Goal: Task Accomplishment & Management: Use online tool/utility

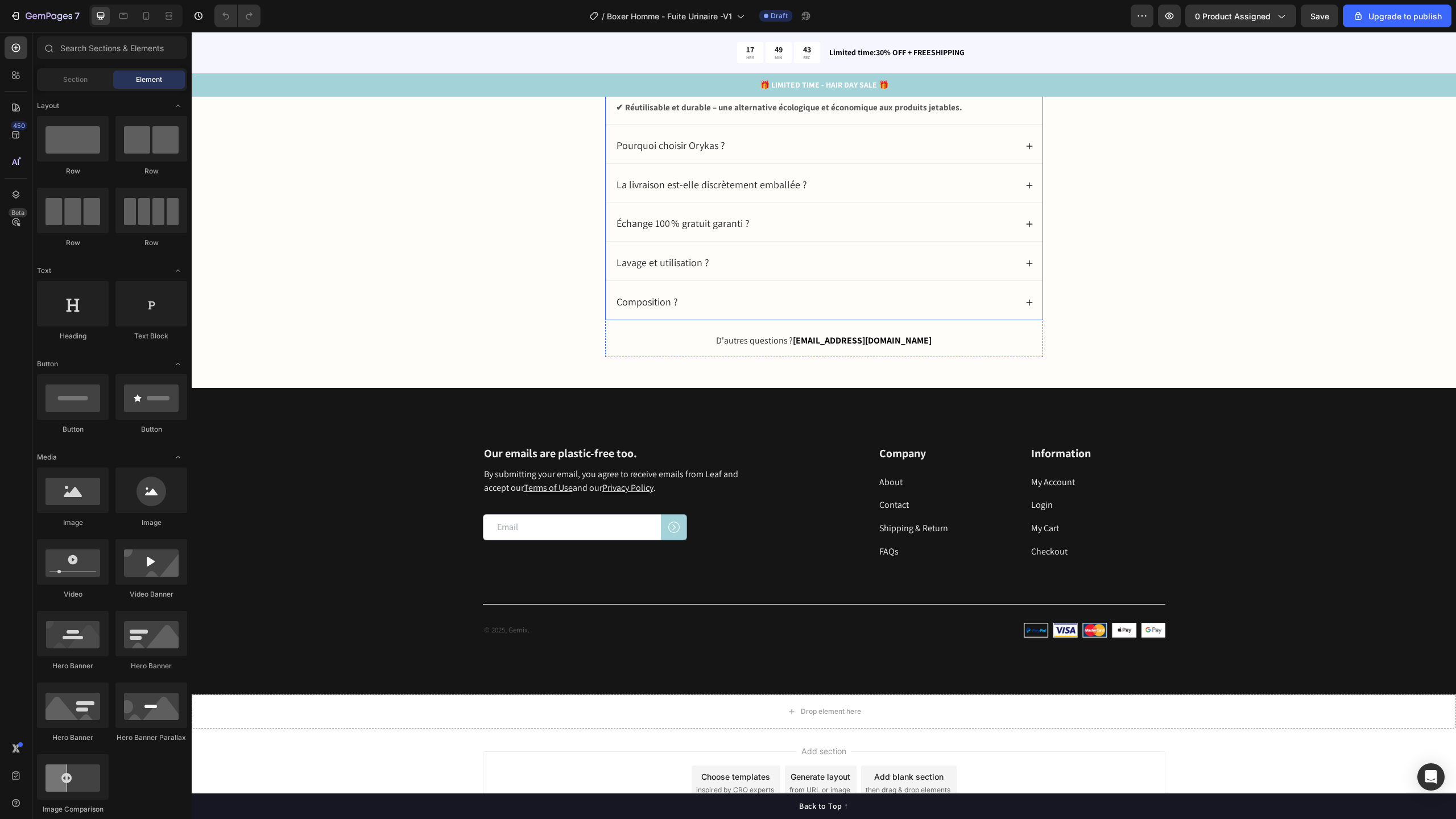
scroll to position [2541, 0]
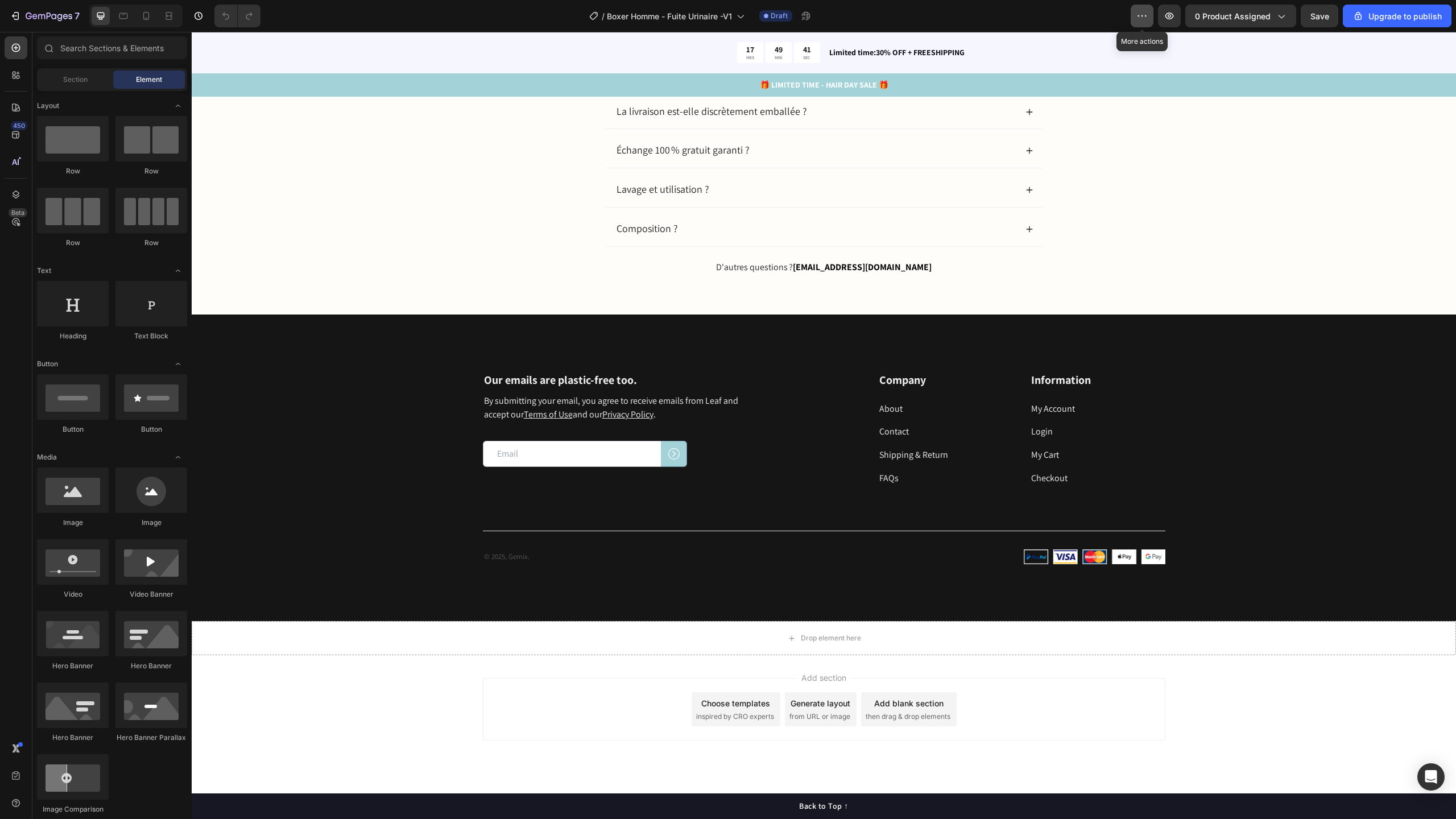
click at [1146, 18] on icon "button" at bounding box center [1142, 15] width 11 height 11
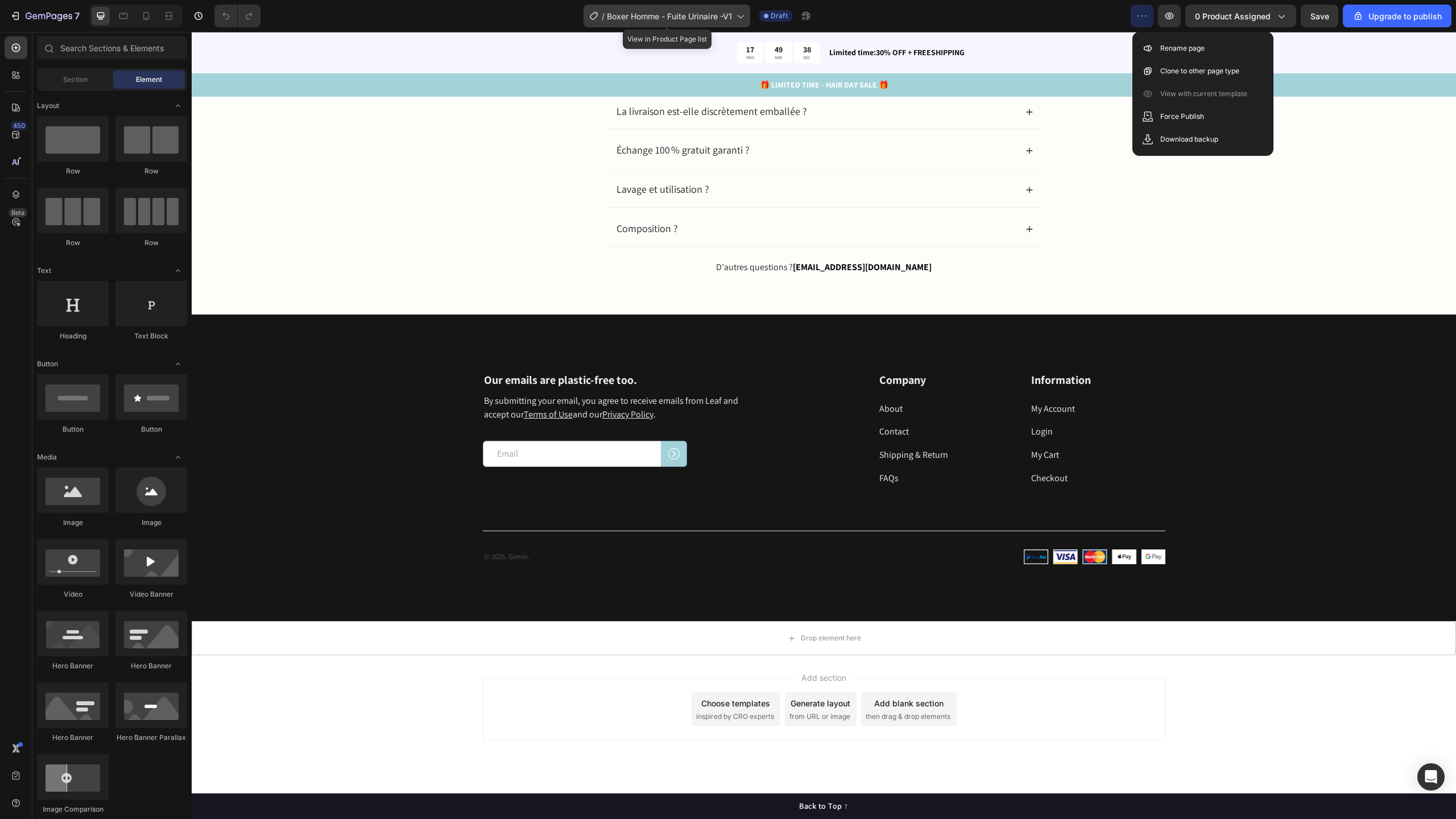
click at [669, 17] on span "Boxer Homme - Fuite Urinaire -V1" at bounding box center [669, 16] width 125 height 12
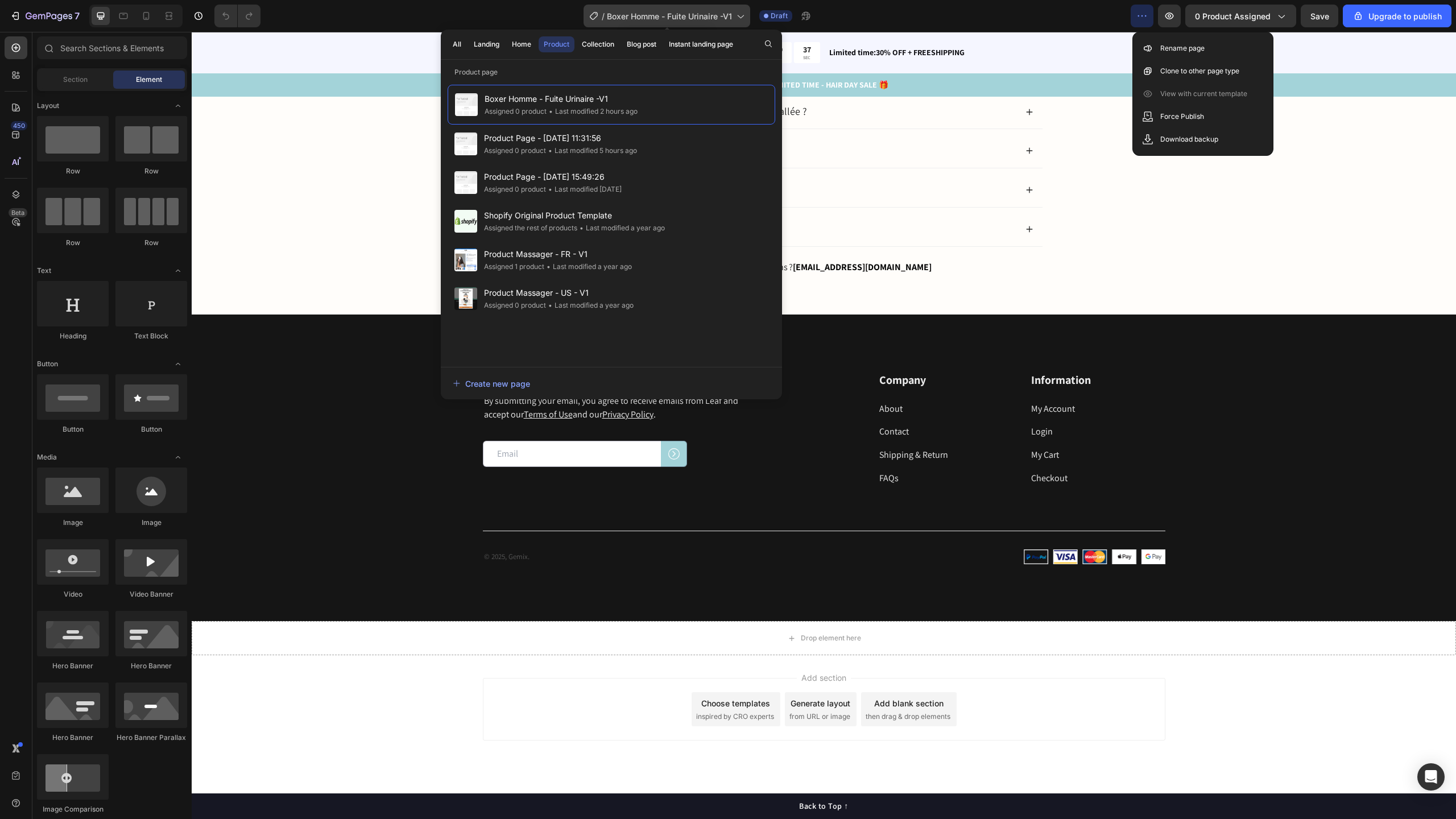
click at [669, 17] on span "Boxer Homme - Fuite Urinaire -V1" at bounding box center [669, 16] width 125 height 12
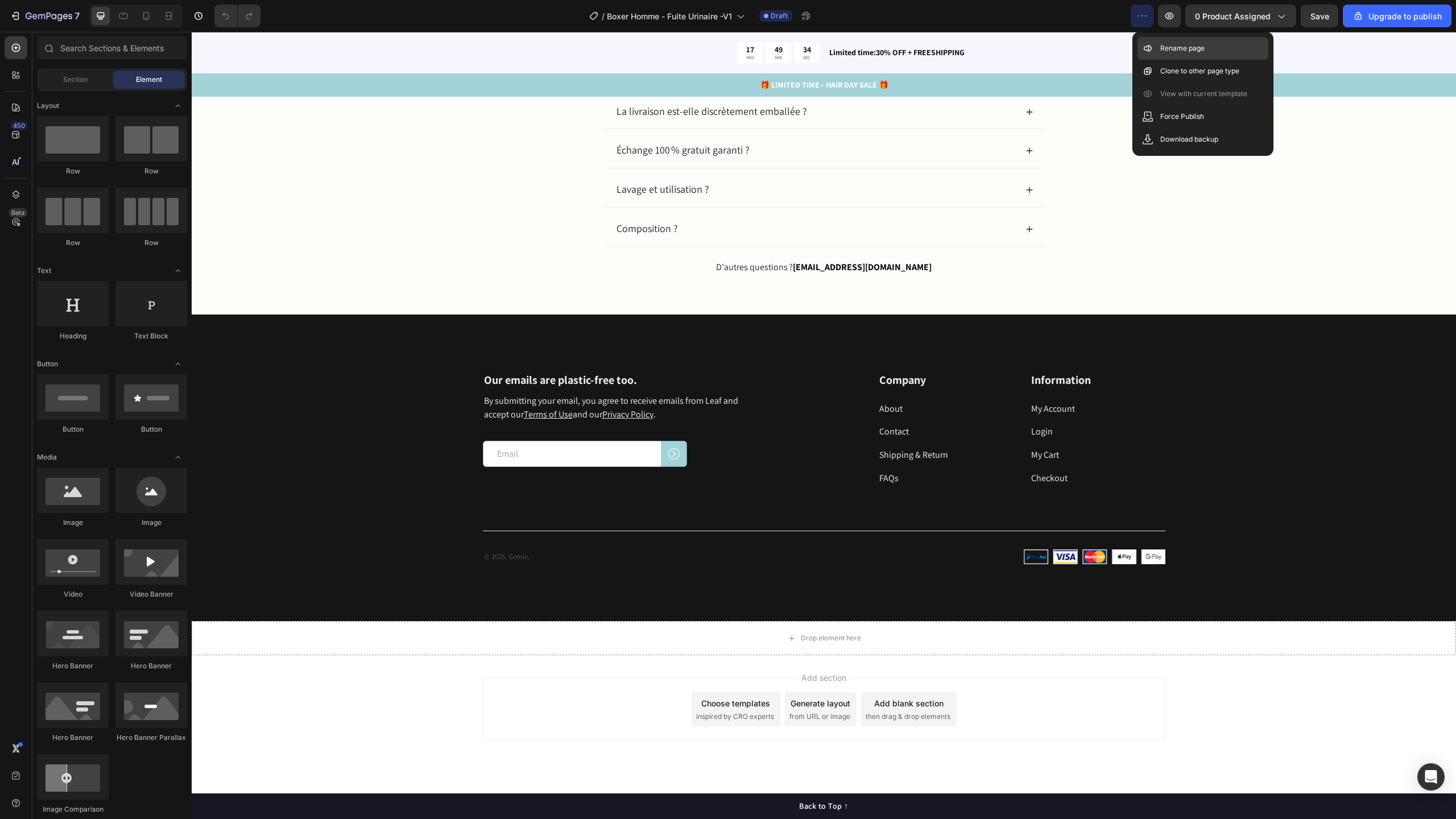
click at [1194, 48] on p "Rename page" at bounding box center [1183, 48] width 44 height 11
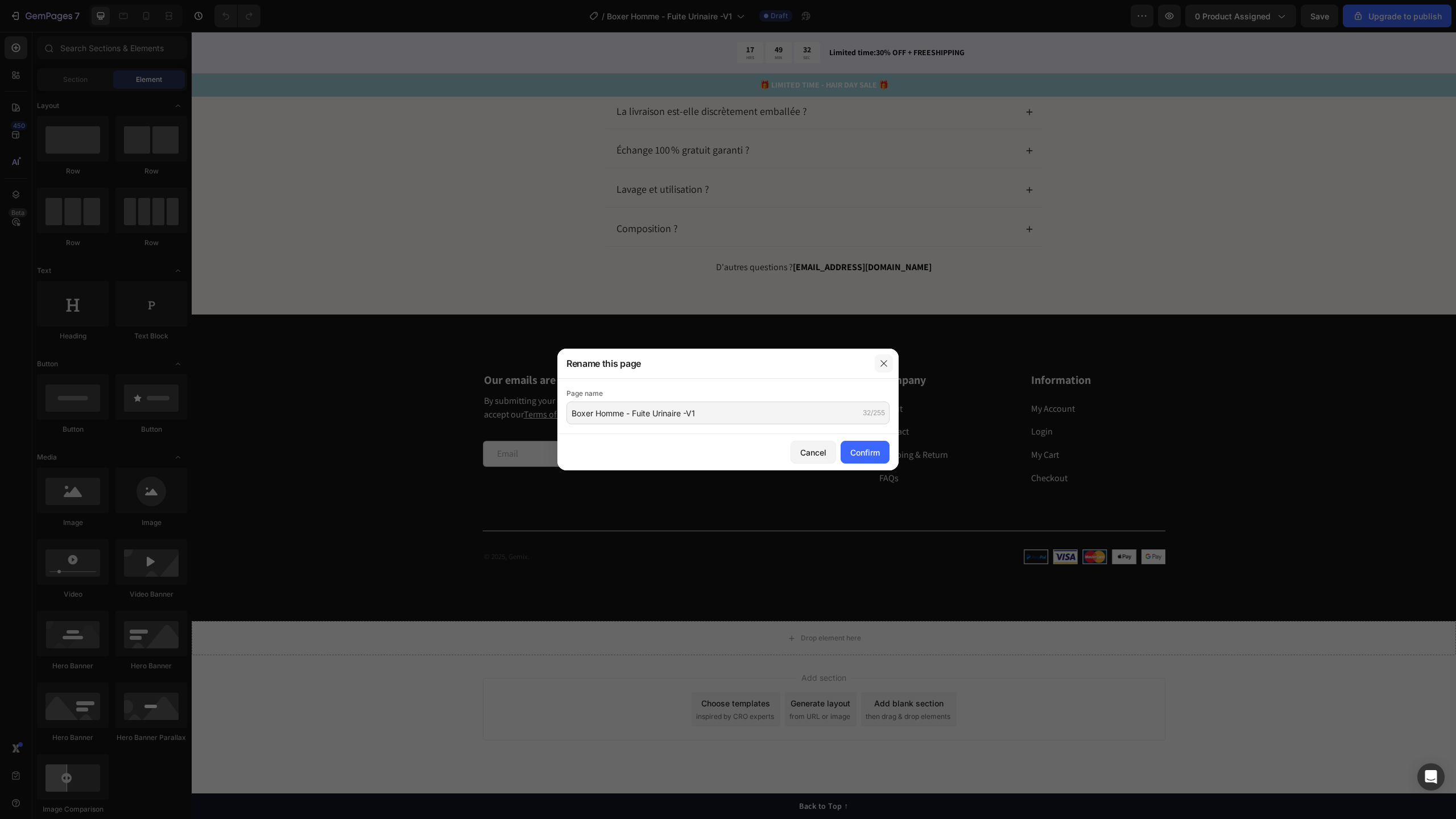
click at [887, 364] on icon "button" at bounding box center [884, 364] width 9 height 9
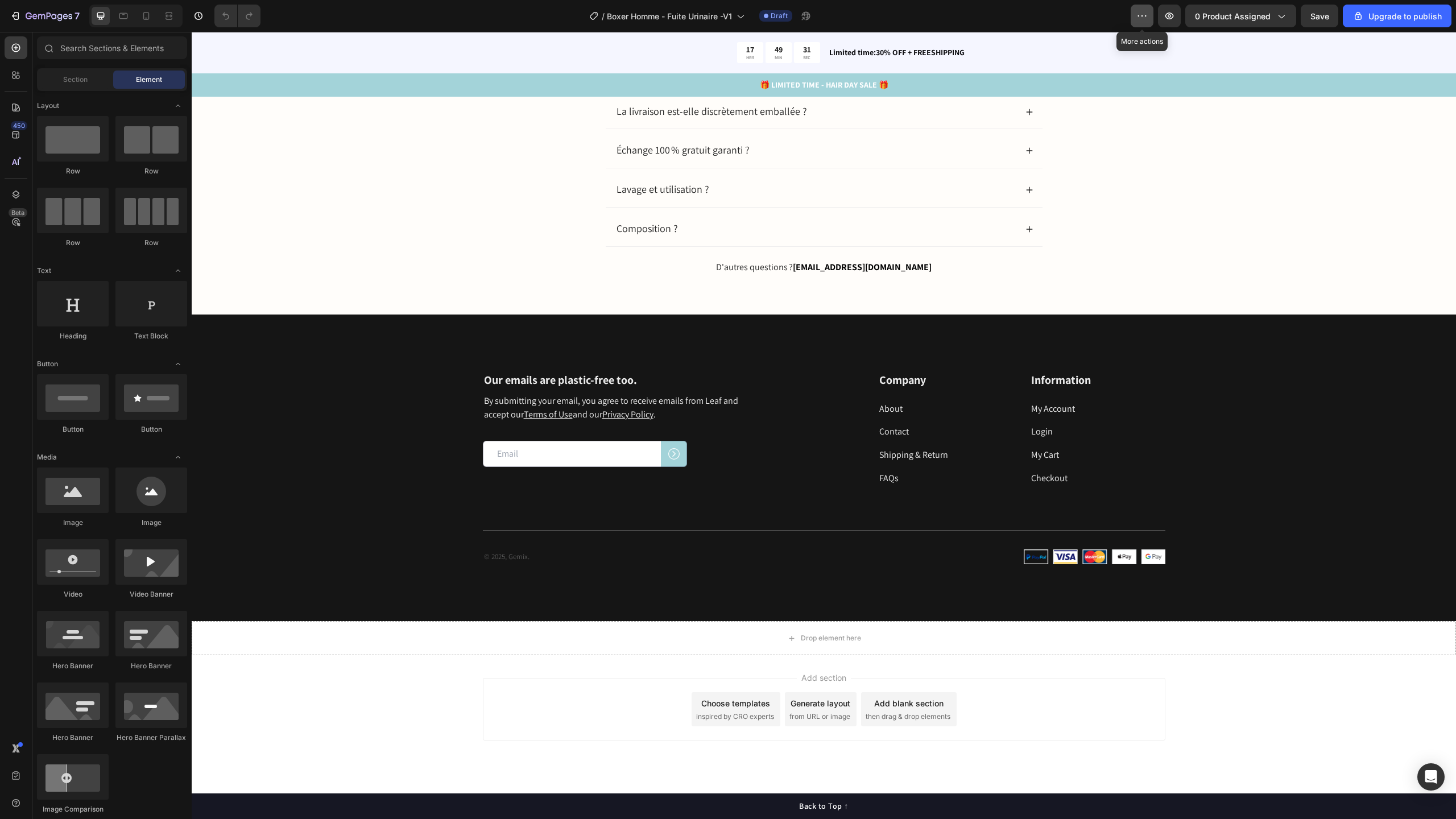
click at [1150, 22] on button "button" at bounding box center [1142, 15] width 23 height 23
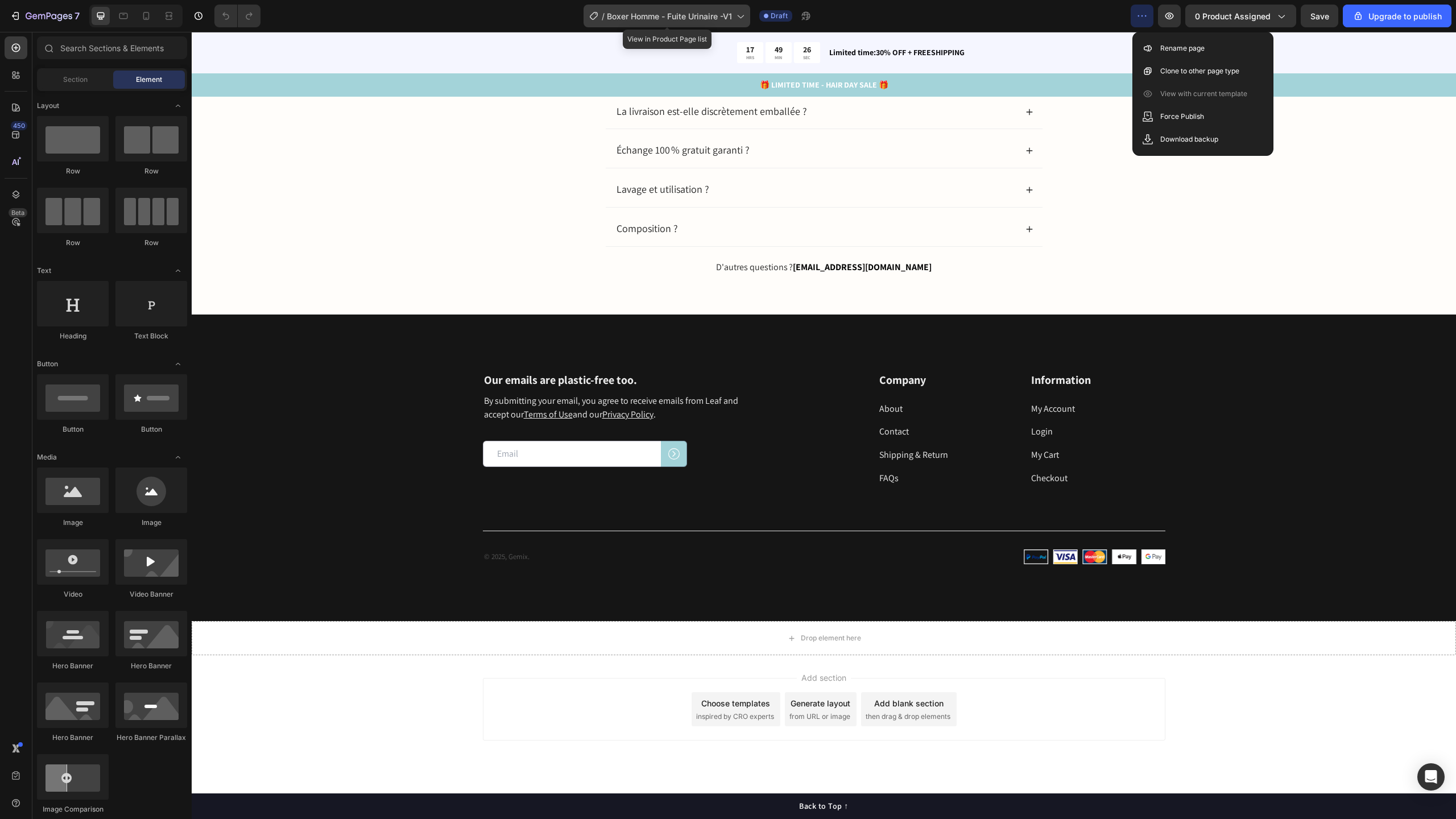
click at [743, 23] on div "/ Boxer Homme - Fuite Urinaire -V1" at bounding box center [666, 15] width 167 height 23
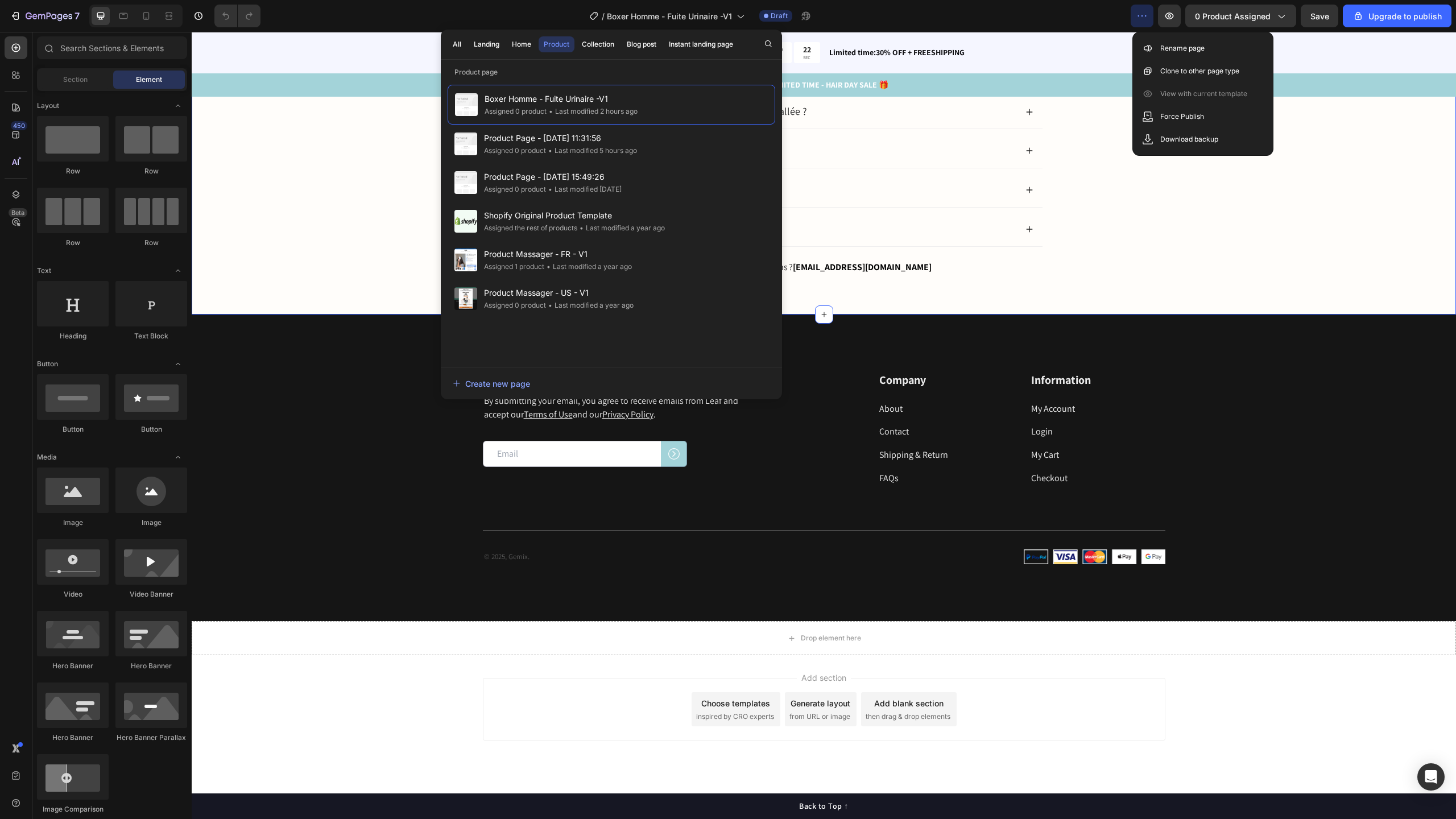
click at [1239, 221] on div "Trouvez les réponses à vos questions. Heading Pourquoi porter des boxers contre…" at bounding box center [823, 76] width 1241 height 435
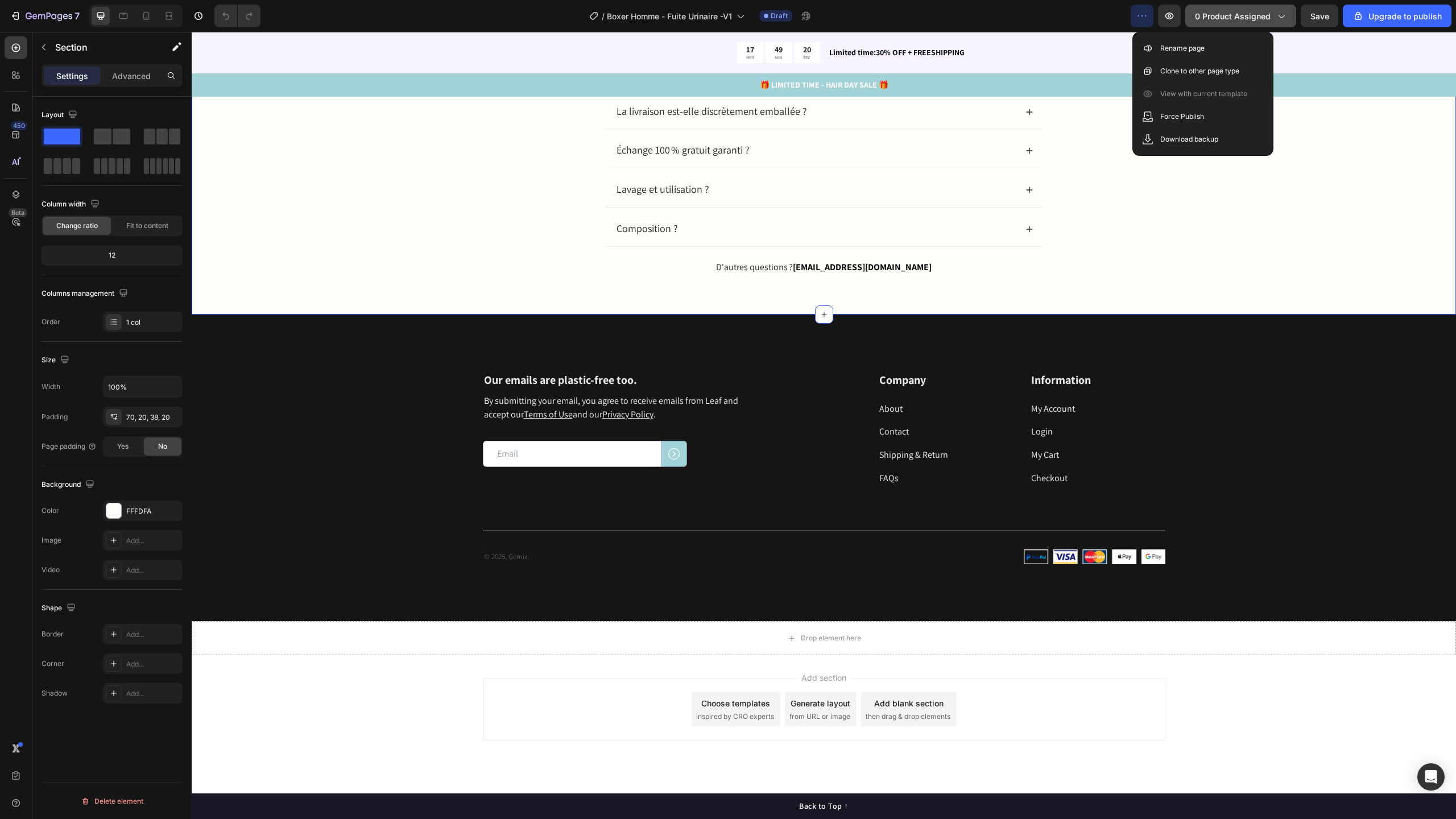
click at [1277, 21] on icon "button" at bounding box center [1280, 15] width 11 height 11
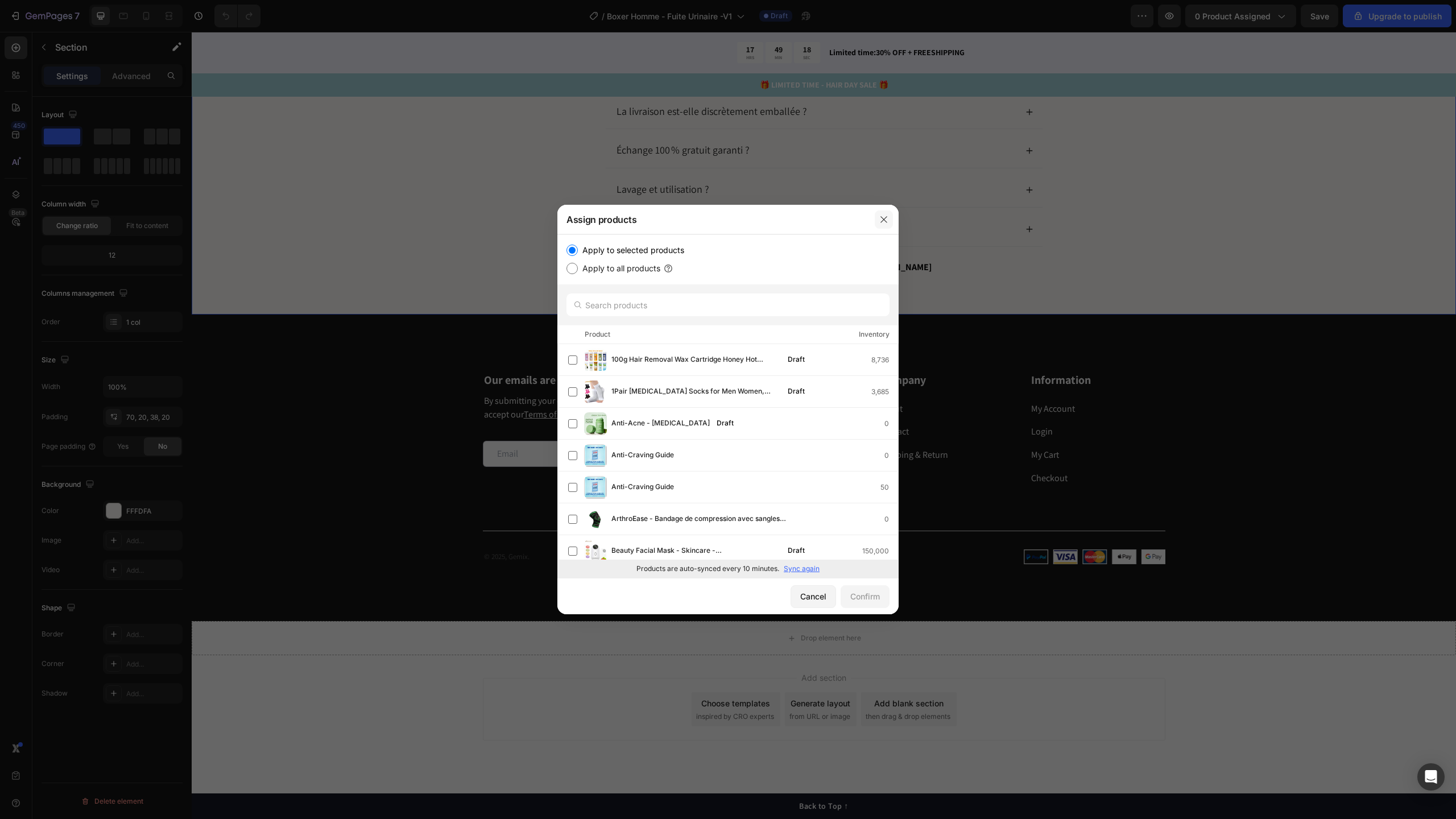
click at [887, 223] on icon "button" at bounding box center [884, 220] width 9 height 9
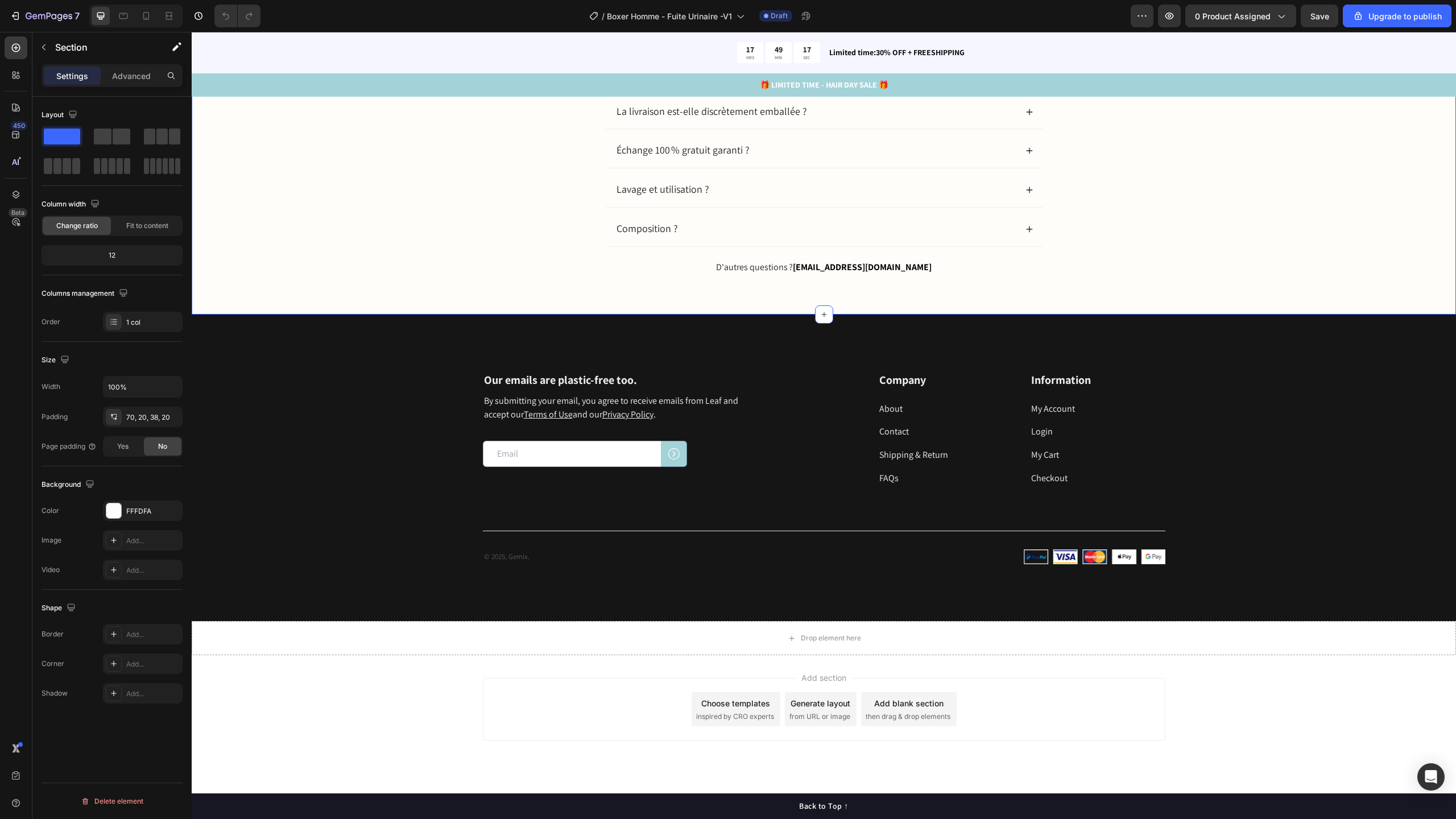
drag, startPoint x: 1272, startPoint y: 12, endPoint x: 1272, endPoint y: 756, distance: 744.0
click at [1271, 12] on span "0 product assigned" at bounding box center [1233, 16] width 76 height 12
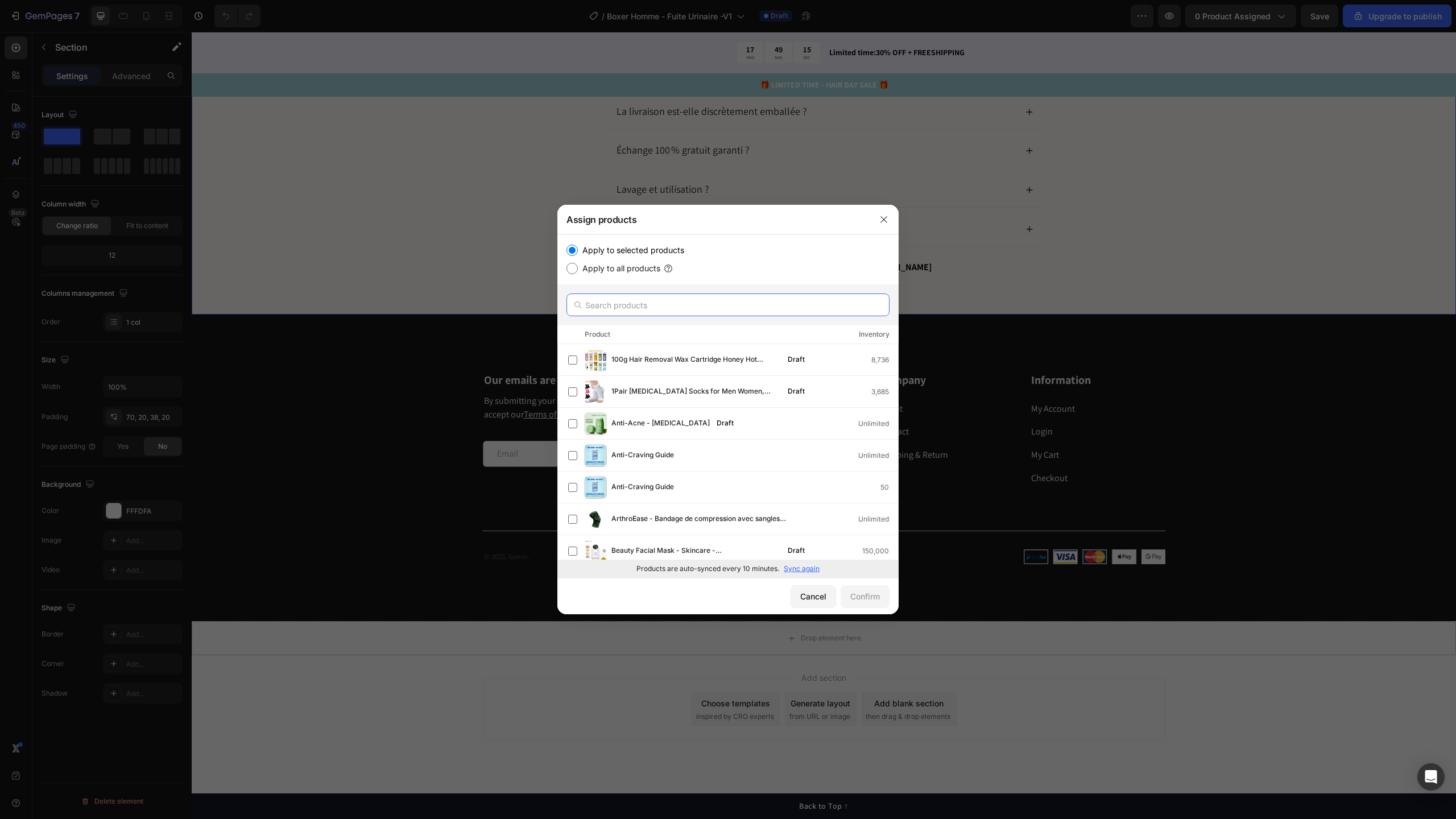
click at [682, 311] on input "text" at bounding box center [728, 305] width 323 height 23
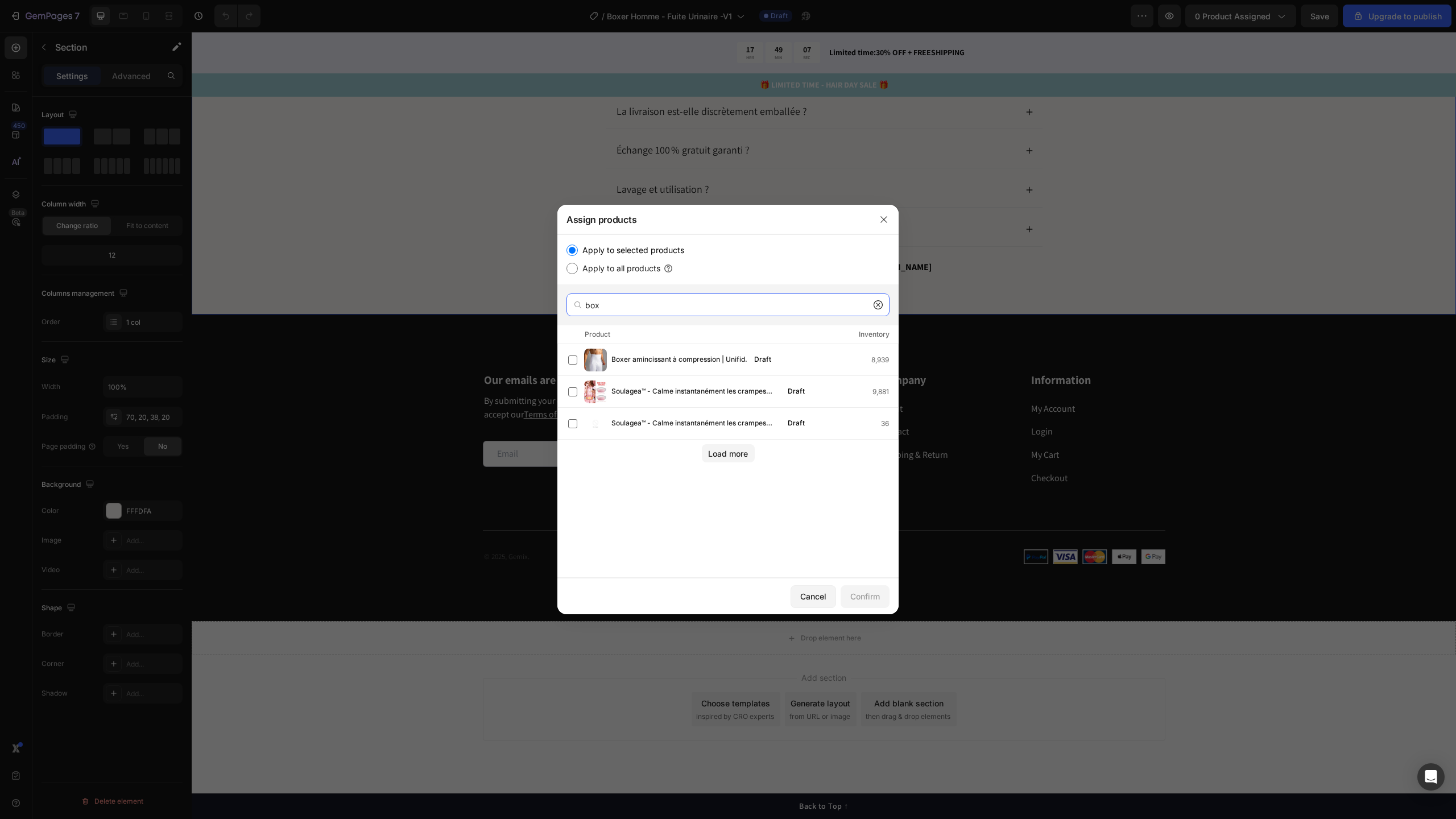
type input "box"
click at [606, 268] on label "Apply to all products" at bounding box center [619, 268] width 82 height 14
click at [578, 268] on input "Apply to all products" at bounding box center [572, 268] width 11 height 11
radio input "true"
click at [611, 248] on label "Apply to selected products" at bounding box center [631, 250] width 107 height 14
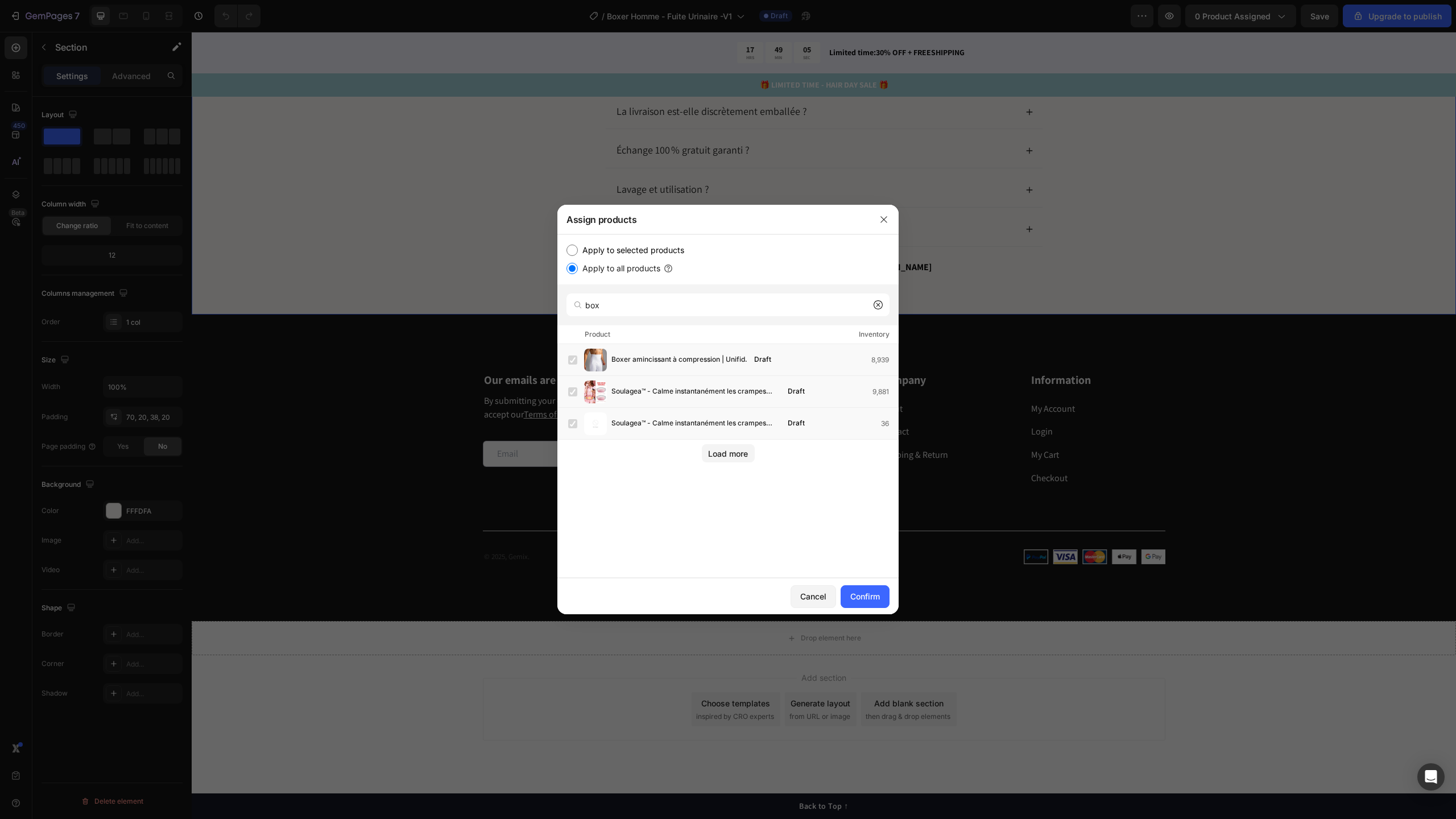
click at [578, 248] on input "Apply to selected products" at bounding box center [572, 250] width 11 height 11
radio input "true"
click at [873, 227] on div at bounding box center [884, 220] width 29 height 29
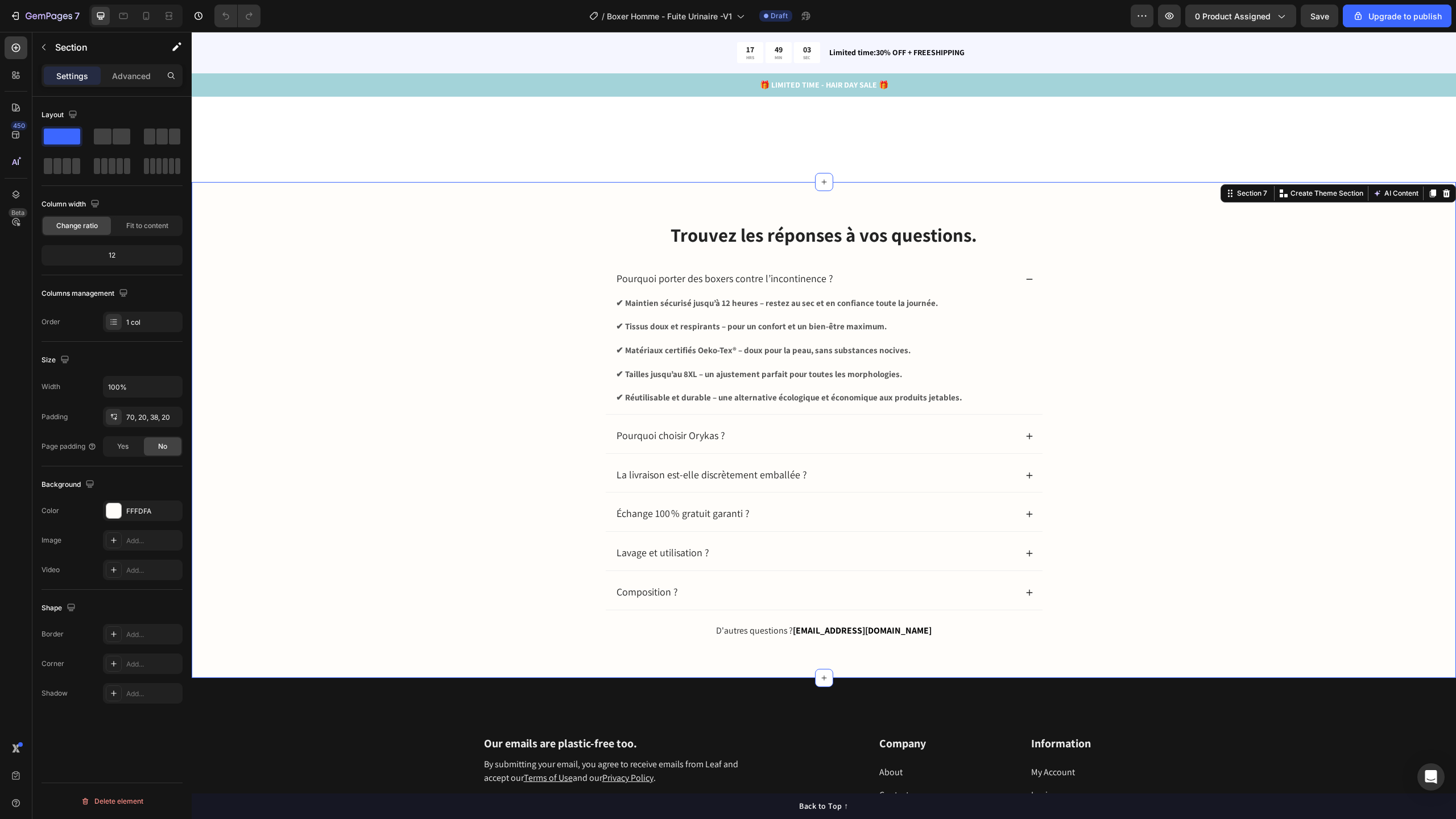
scroll to position [0, 0]
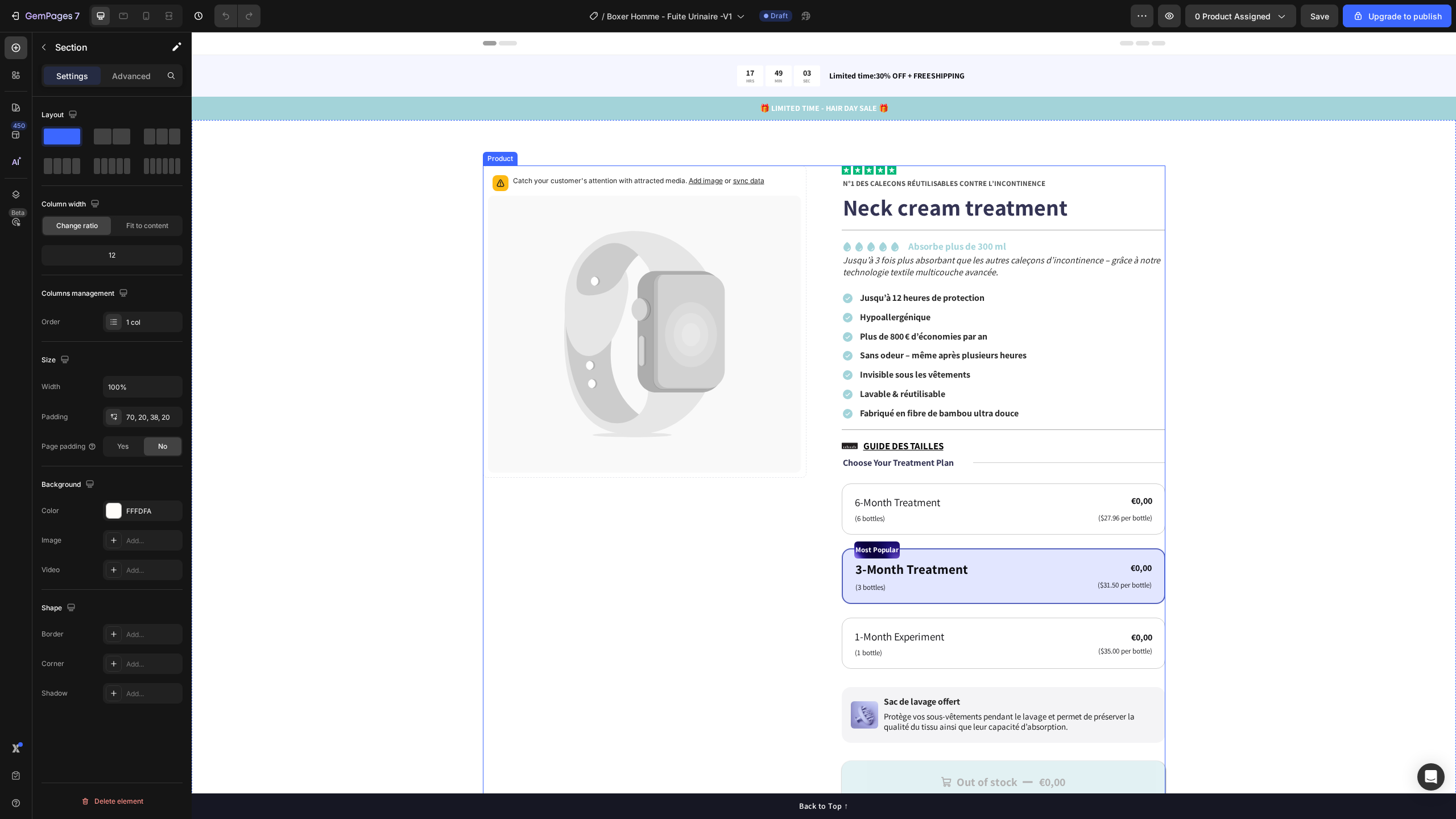
click at [714, 276] on icon at bounding box center [644, 334] width 314 height 278
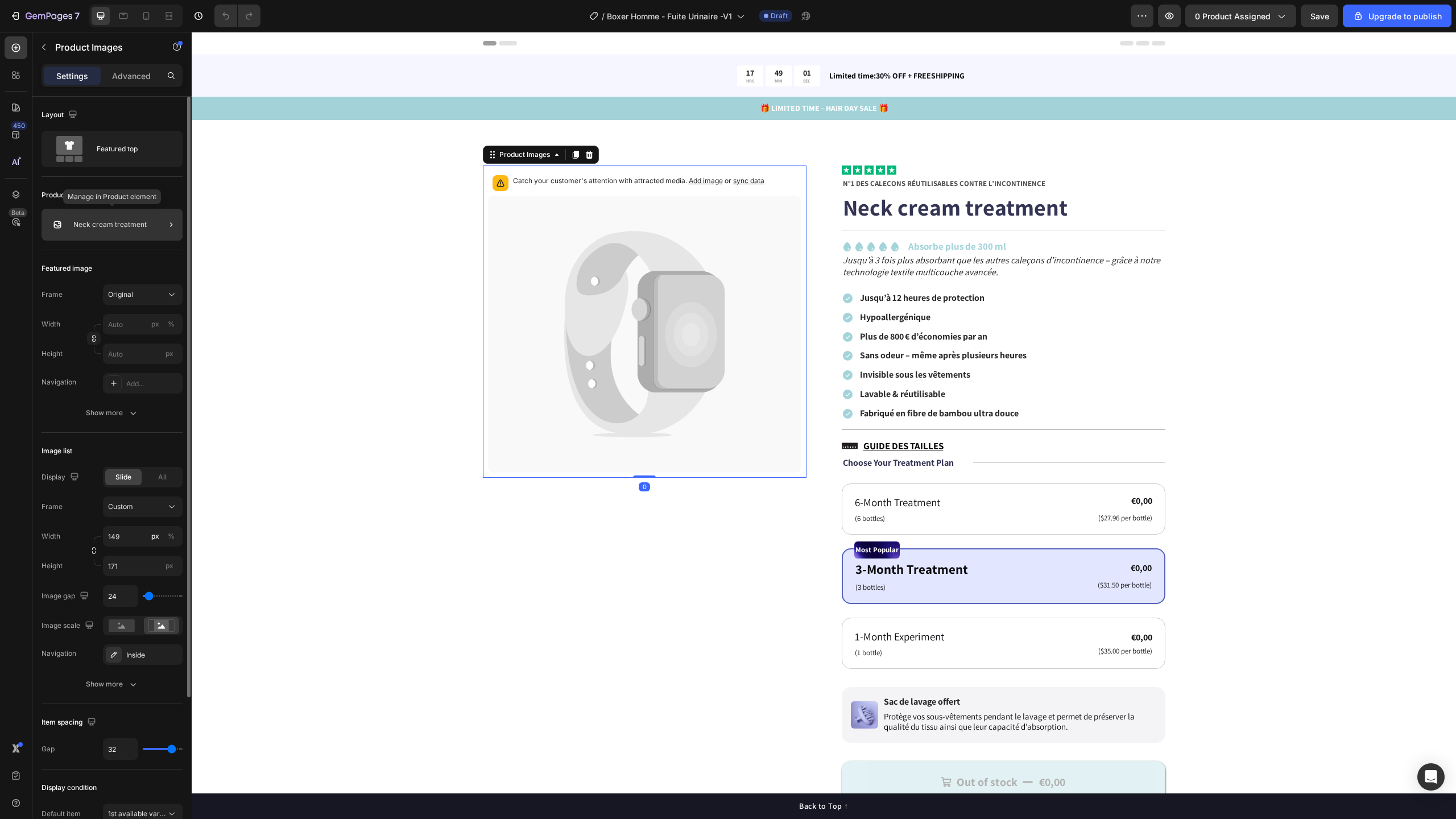
click at [117, 220] on p "Neck cream treatment" at bounding box center [110, 224] width 73 height 8
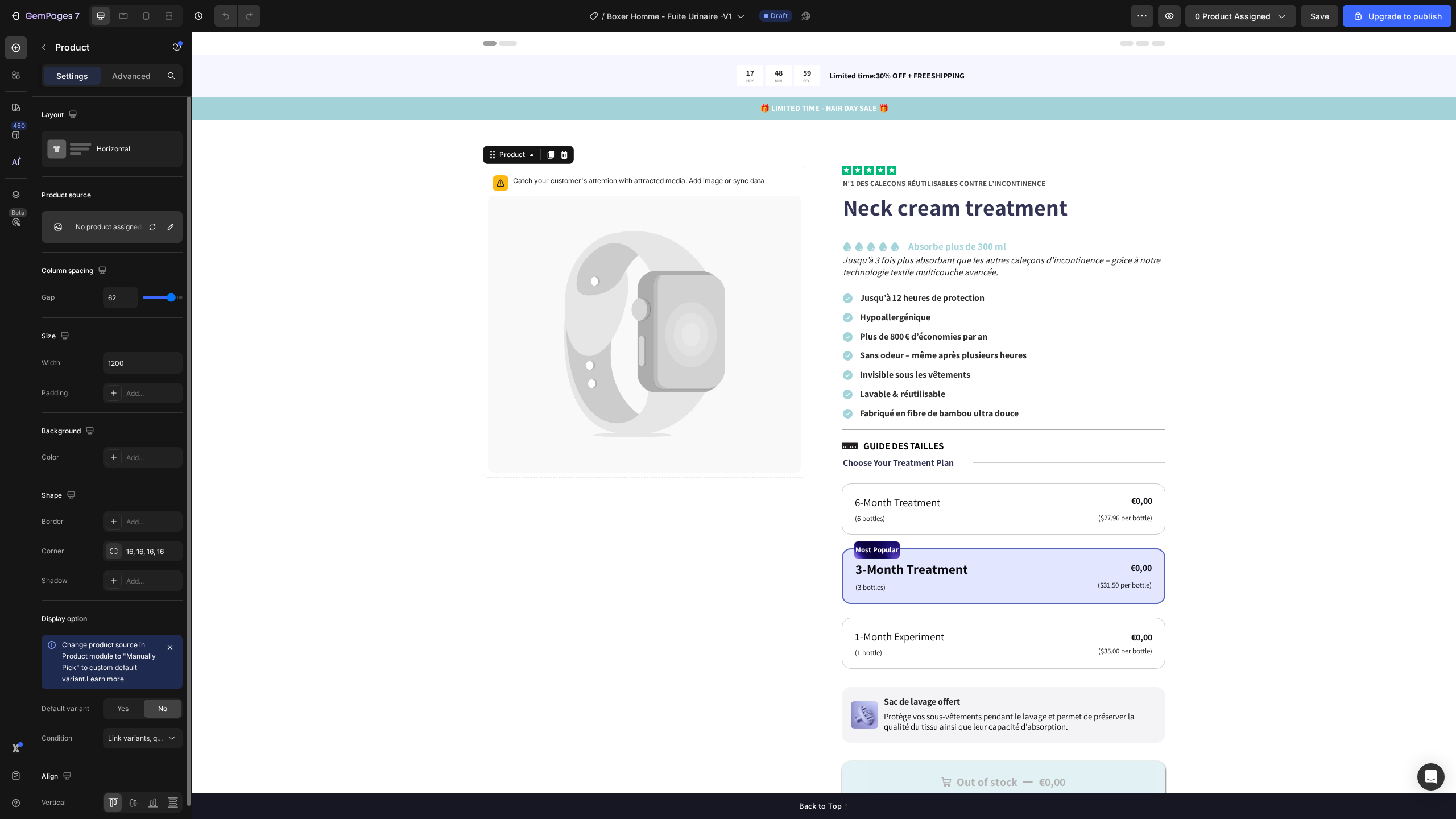
click at [111, 230] on p "No product assigned" at bounding box center [109, 227] width 66 height 8
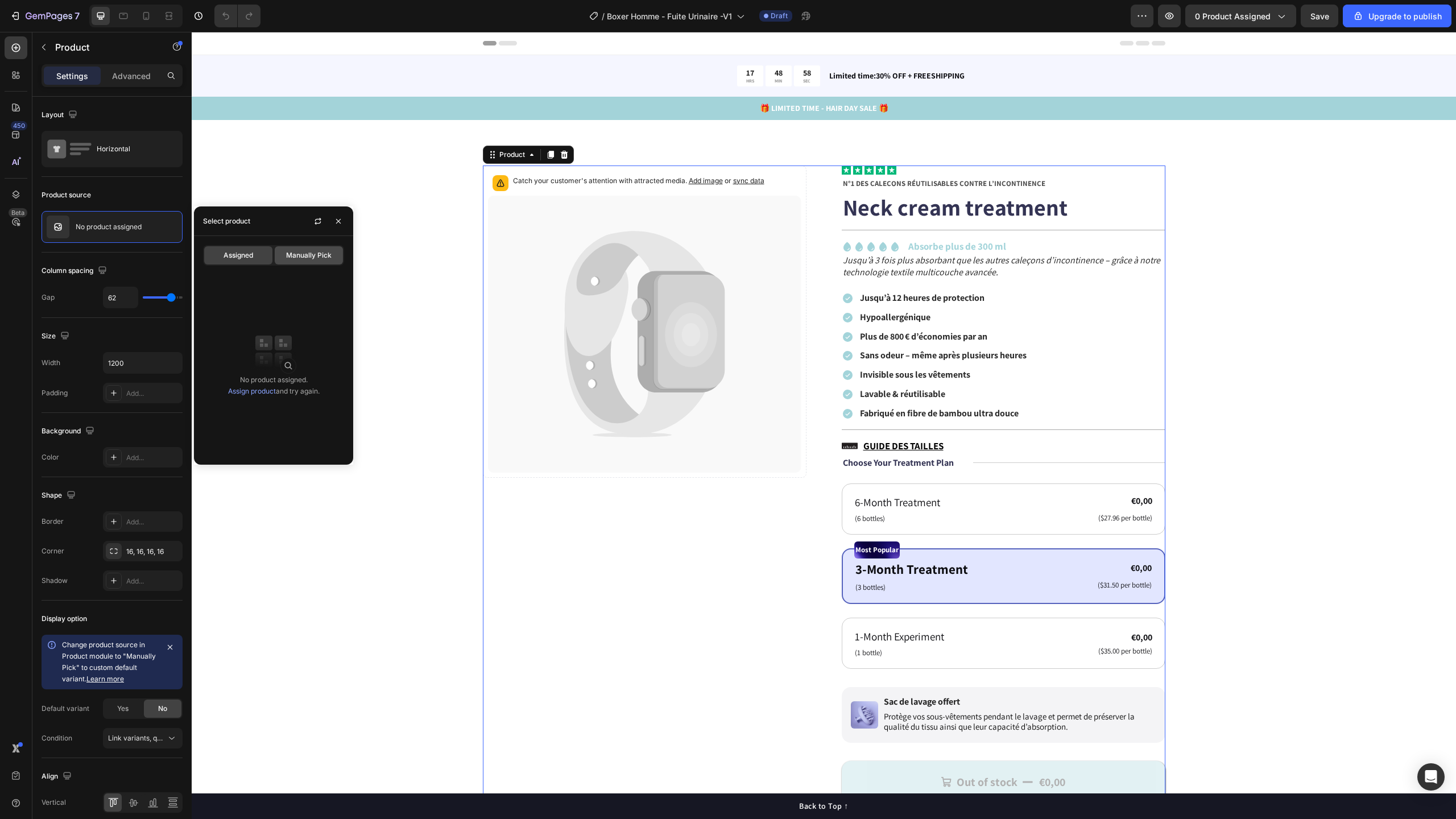
click at [301, 259] on span "Manually Pick" at bounding box center [309, 256] width 46 height 10
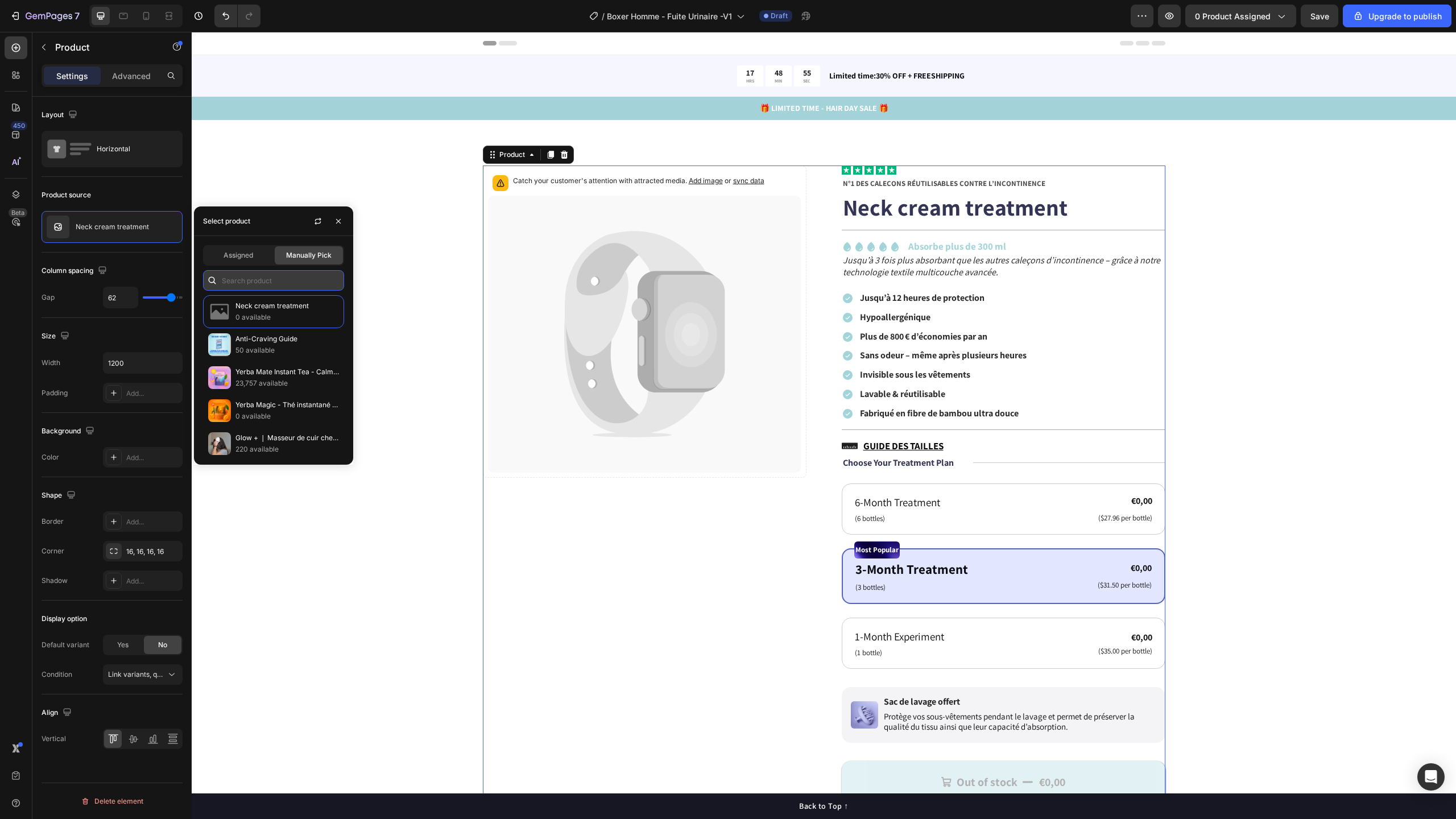
click at [286, 281] on input "text" at bounding box center [273, 281] width 141 height 21
type input "box"
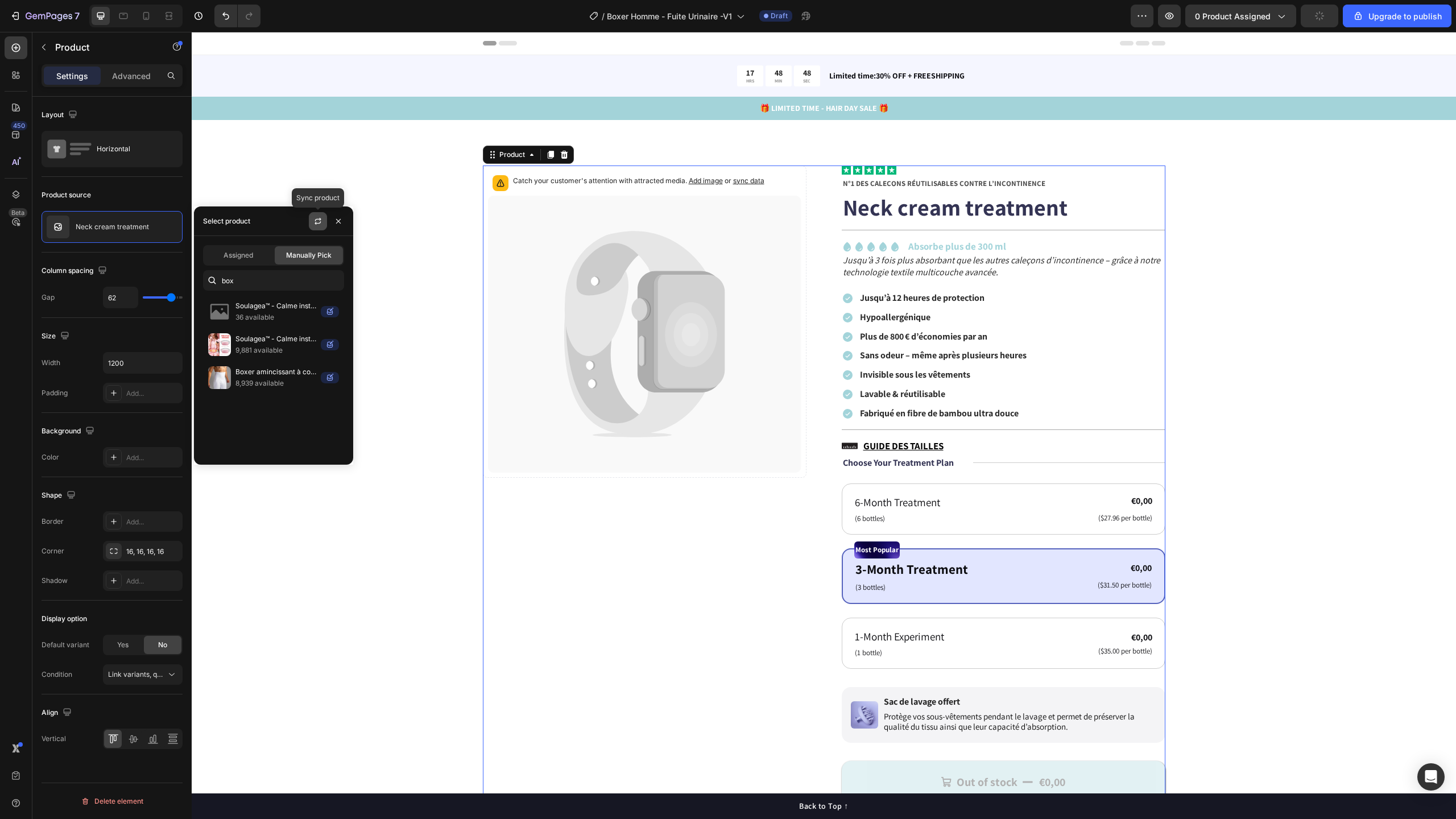
click at [322, 221] on button "button" at bounding box center [317, 221] width 18 height 18
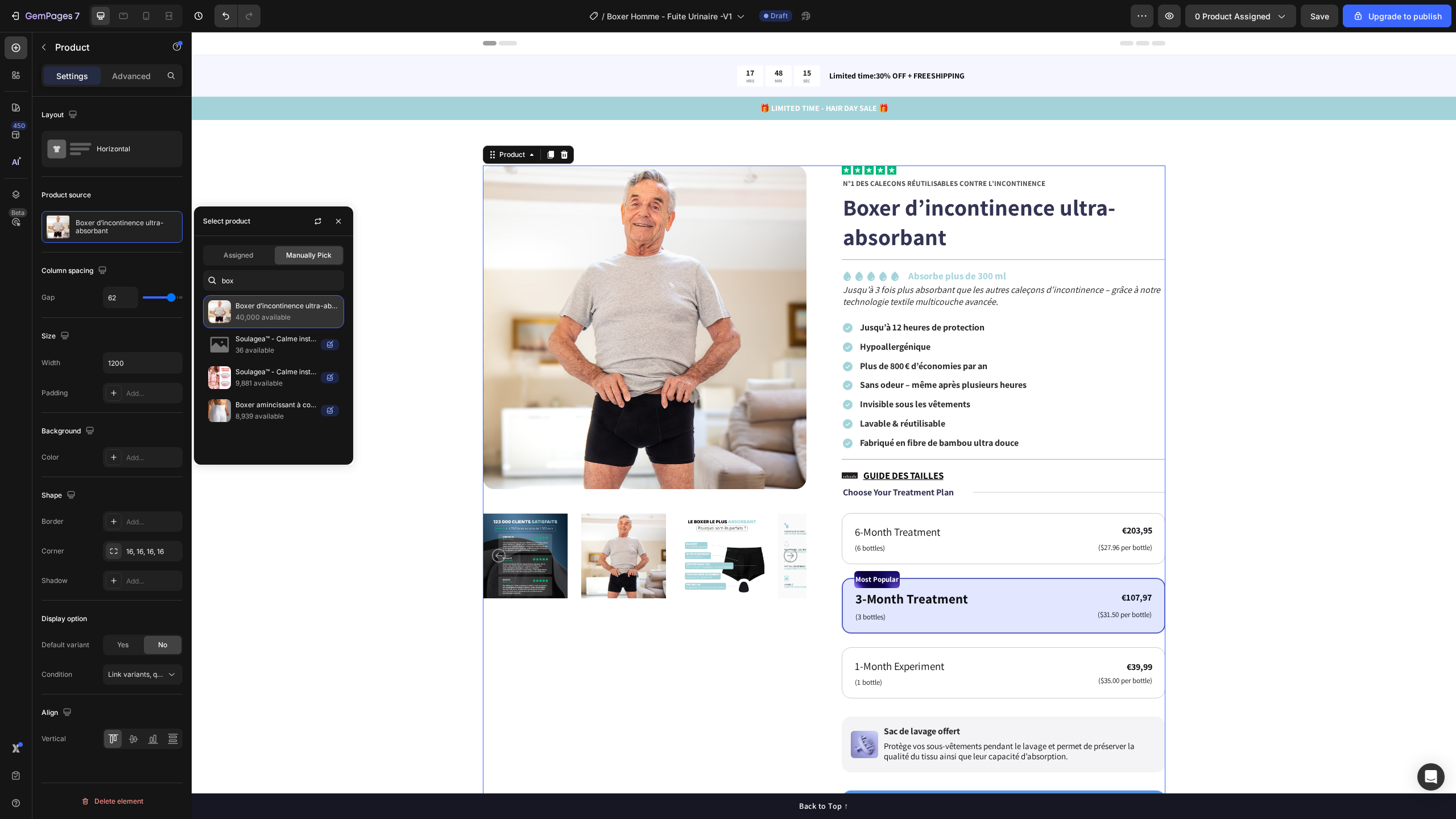
click at [264, 313] on p "40,000 available" at bounding box center [287, 317] width 104 height 11
click at [1265, 154] on div "Product Images Icon Icon Icon Icon Icon Icon List N°1 DES CALEÇONS RÉUTILISABLE…" at bounding box center [823, 765] width 1264 height 1291
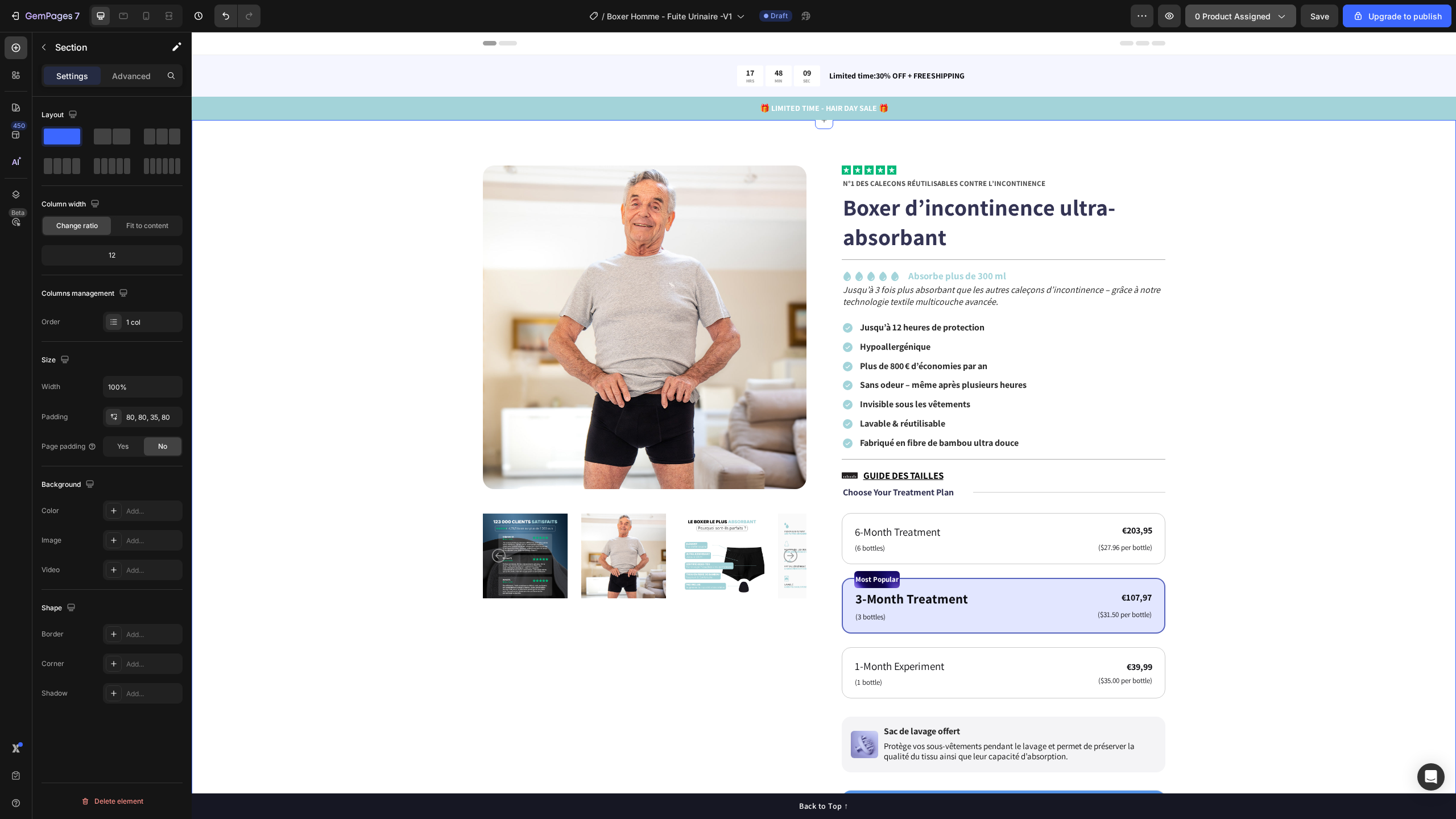
click at [1240, 18] on span "0 product assigned" at bounding box center [1233, 16] width 76 height 12
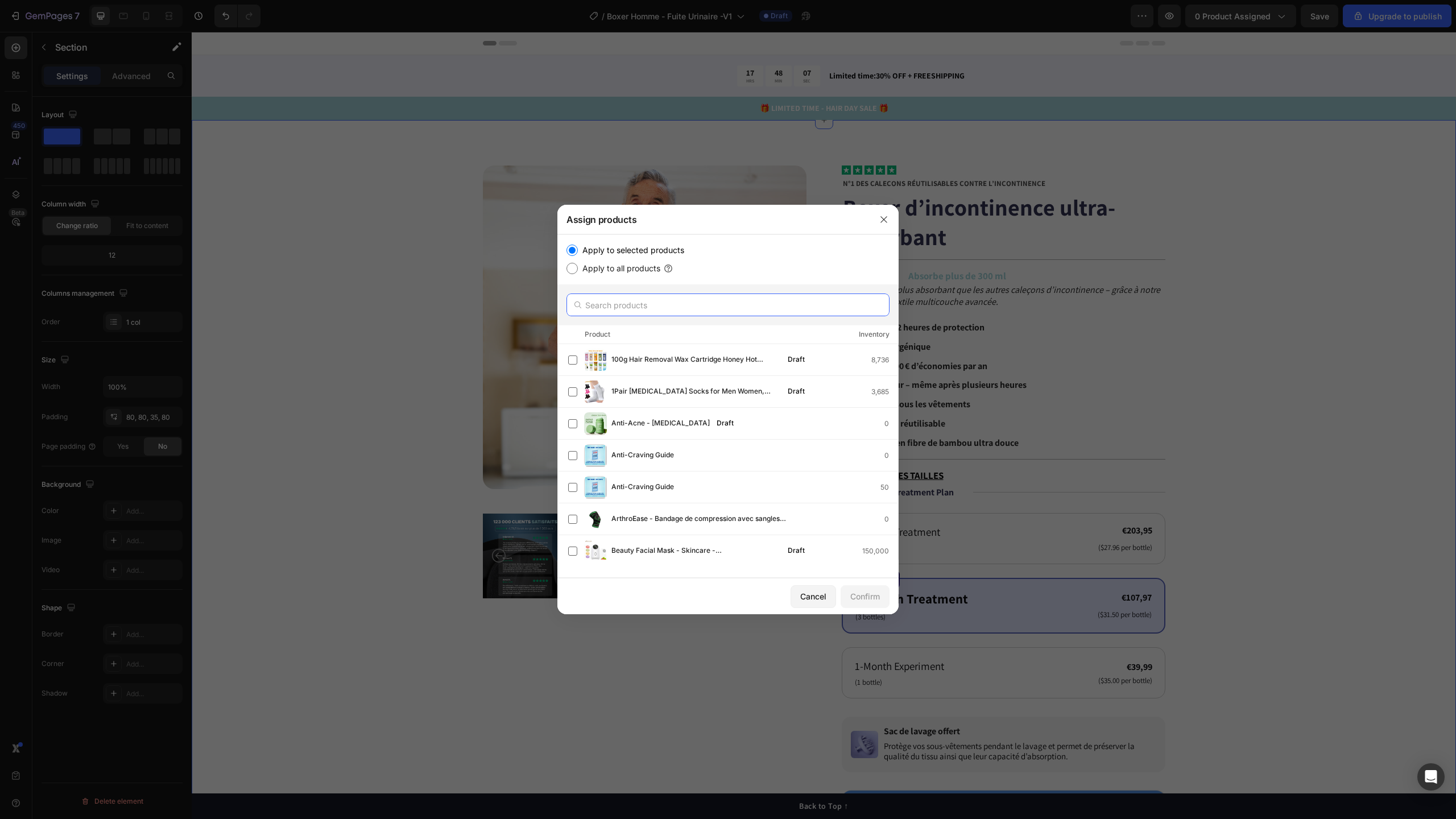
click at [682, 304] on input "text" at bounding box center [728, 305] width 323 height 23
type input "bo"
click at [655, 516] on span "Boxer d’incontinence ultra-absorbant" at bounding box center [671, 519] width 120 height 12
click at [873, 598] on div "Confirm" at bounding box center [865, 596] width 29 height 12
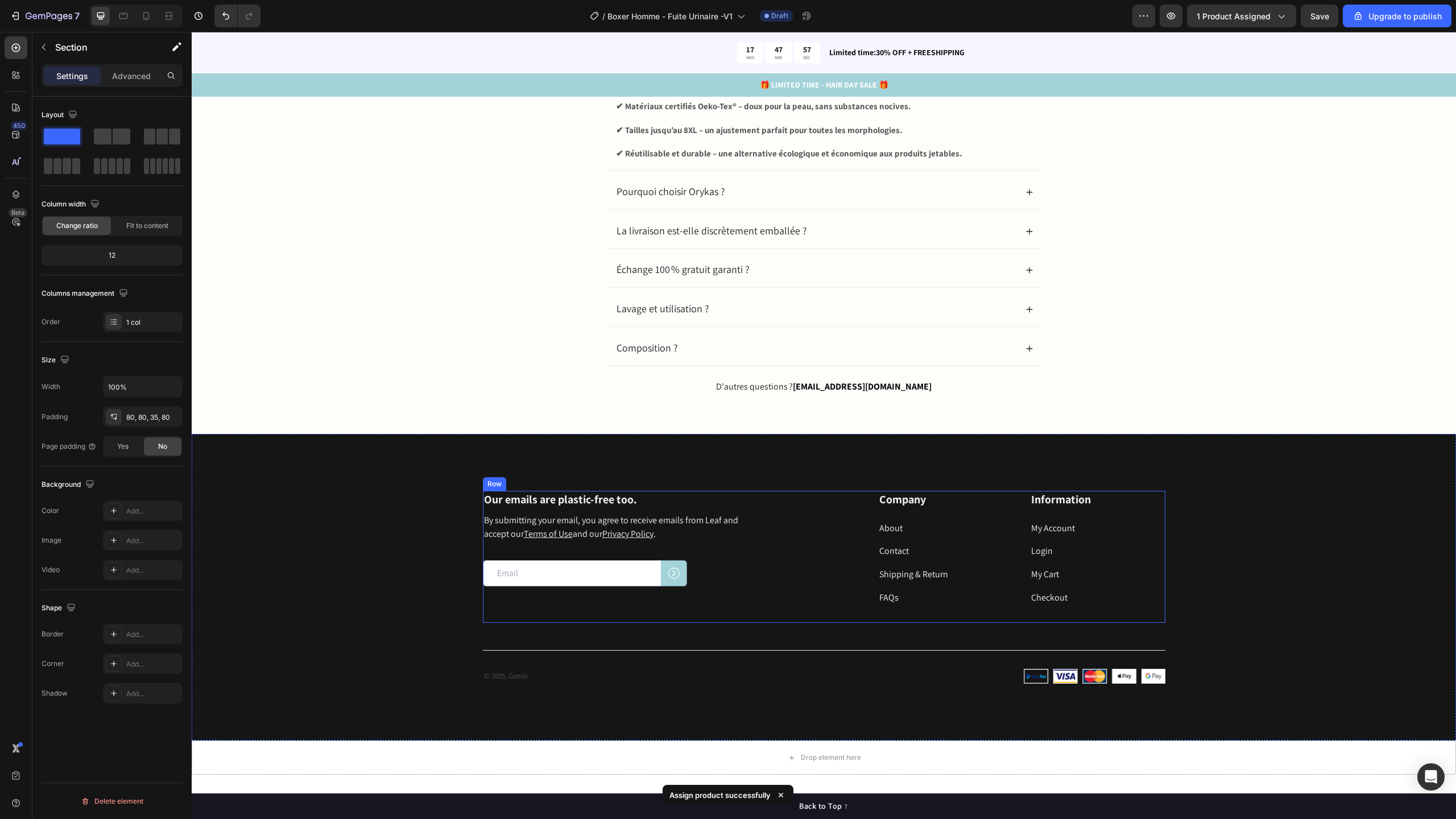
scroll to position [2571, 0]
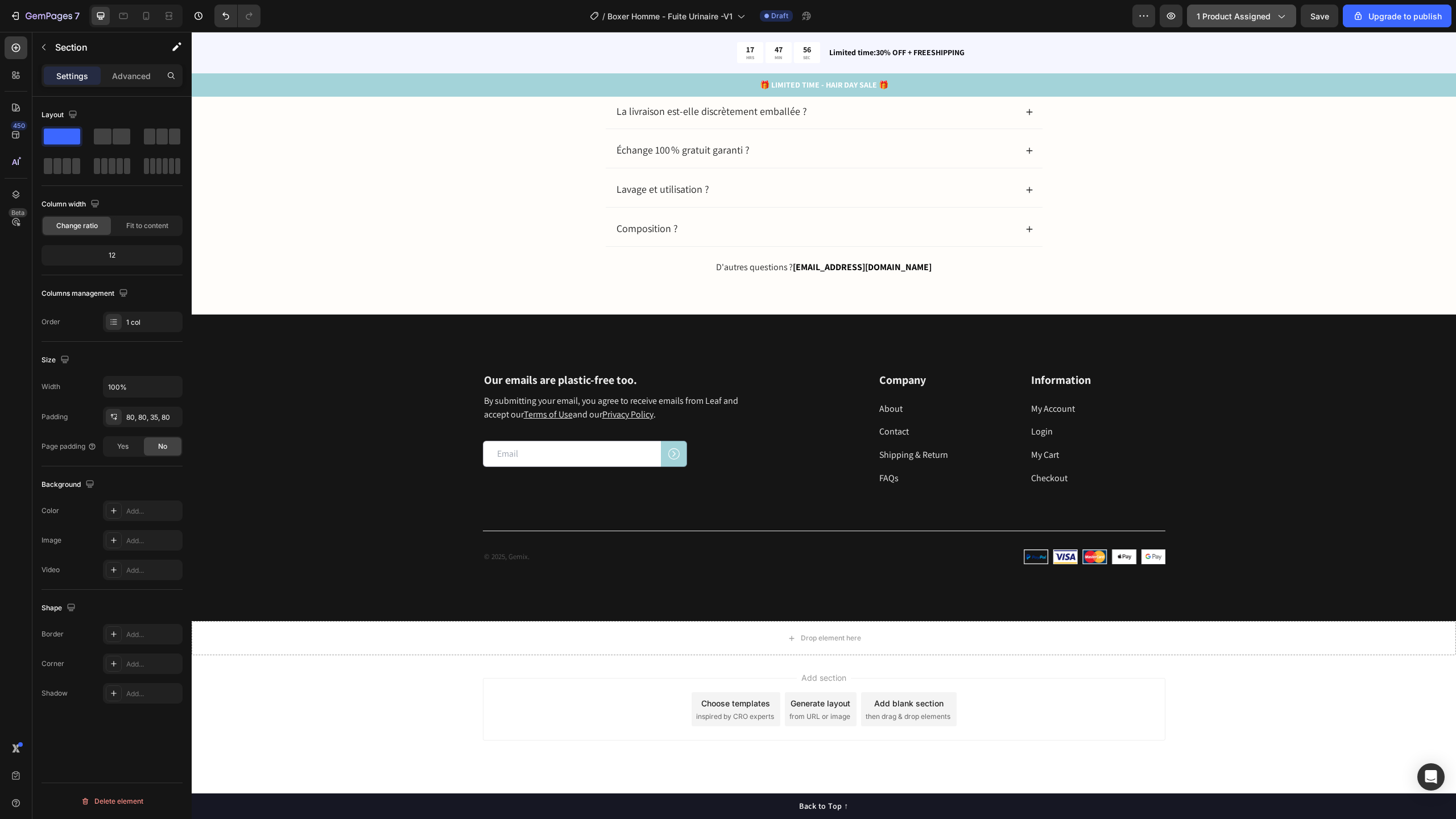
click at [1266, 13] on span "1 product assigned" at bounding box center [1233, 16] width 74 height 12
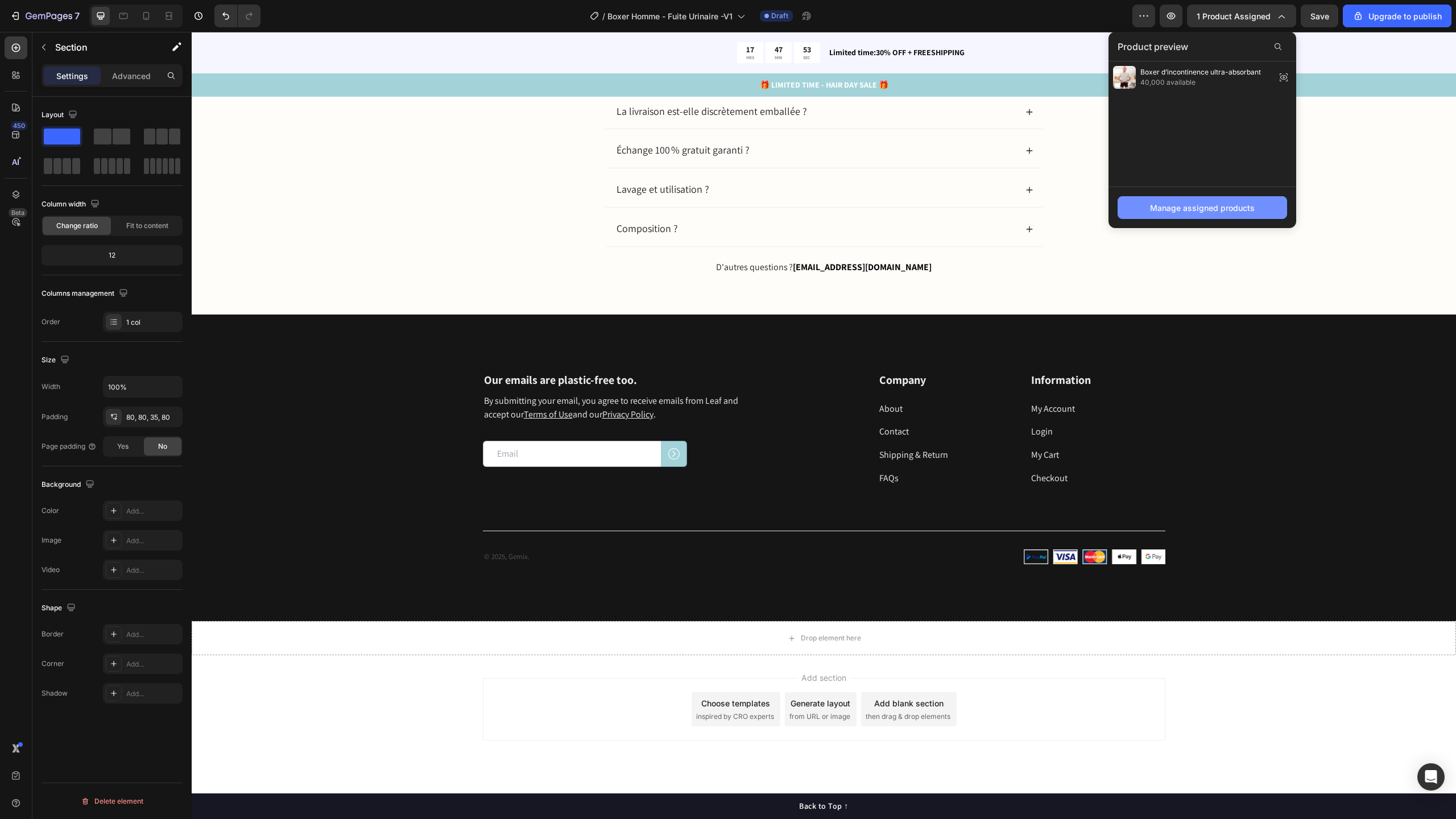
click at [1258, 201] on button "Manage assigned products" at bounding box center [1203, 207] width 170 height 23
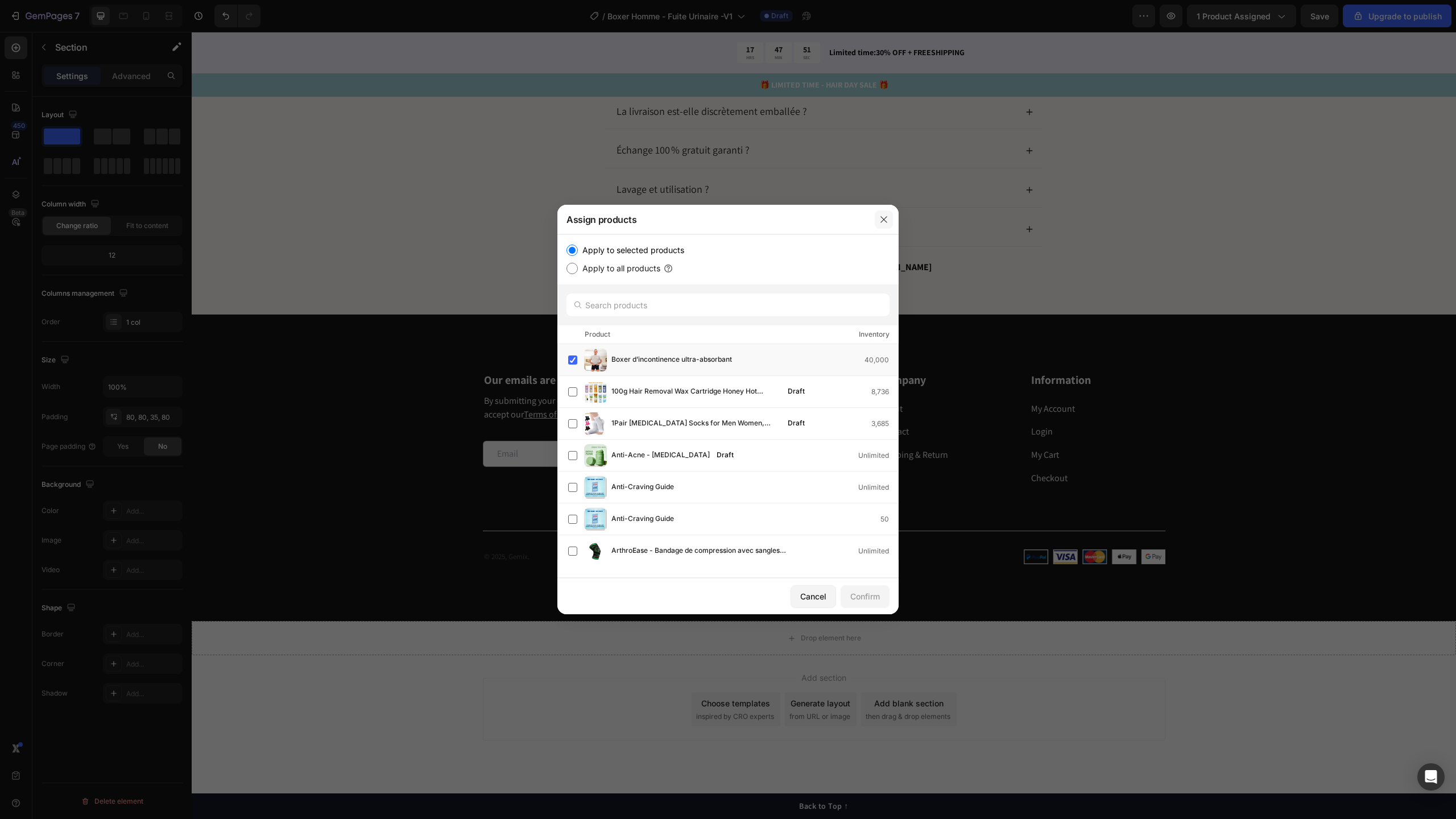
click at [887, 220] on icon "button" at bounding box center [884, 220] width 9 height 9
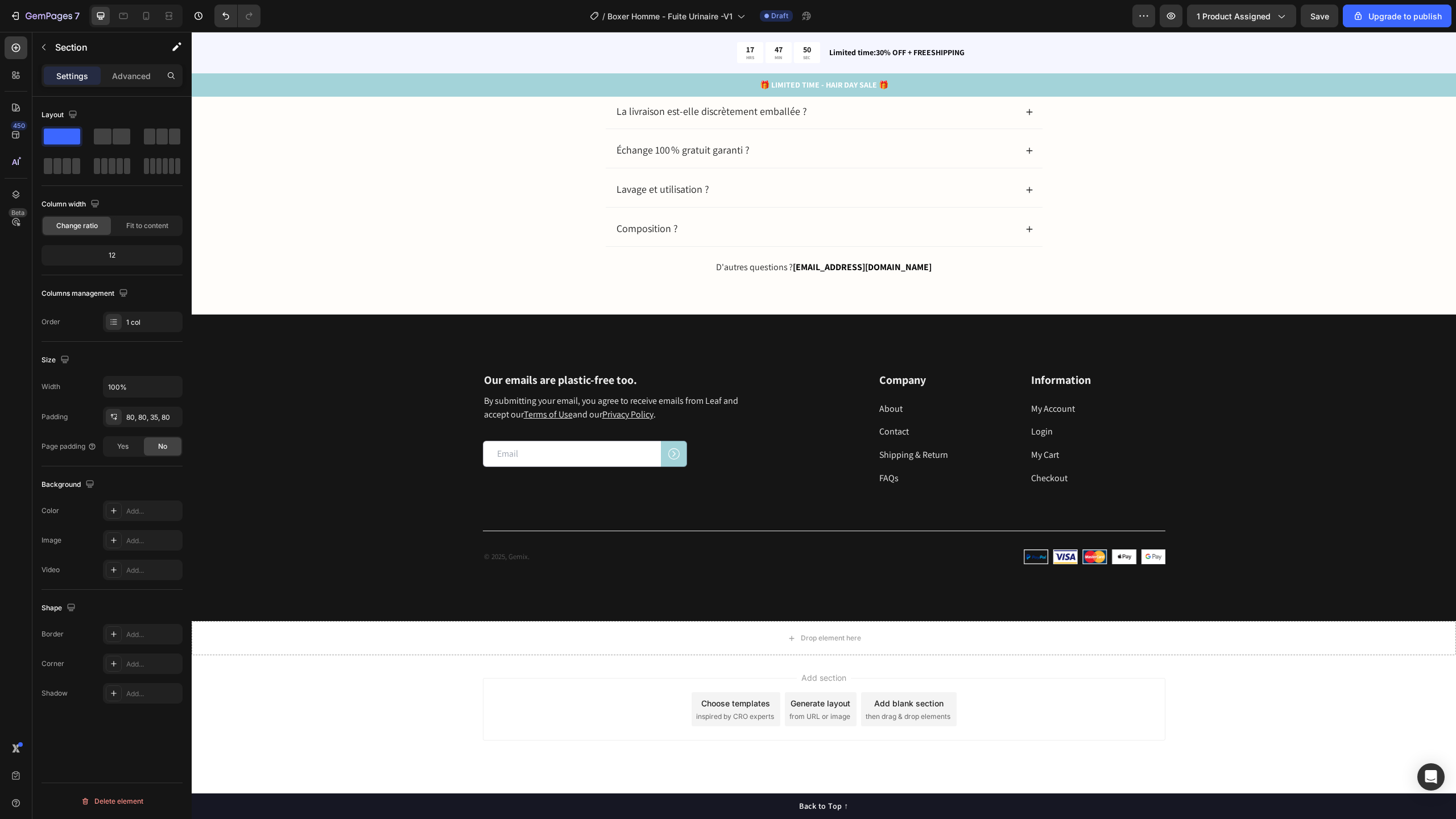
click at [1147, 10] on icon "button" at bounding box center [1143, 15] width 11 height 11
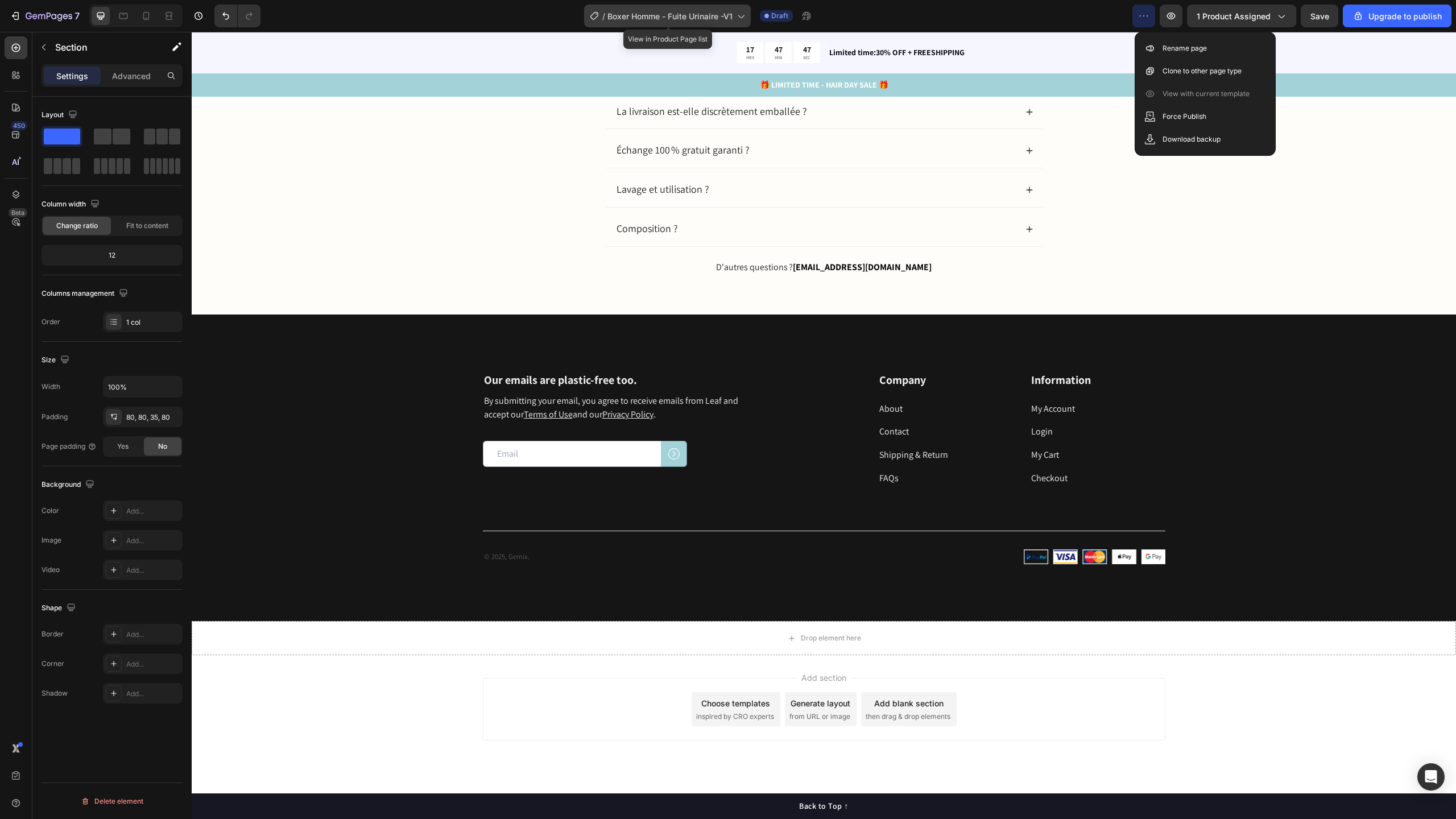
click at [691, 14] on span "Boxer Homme - Fuite Urinaire -V1" at bounding box center [670, 16] width 125 height 12
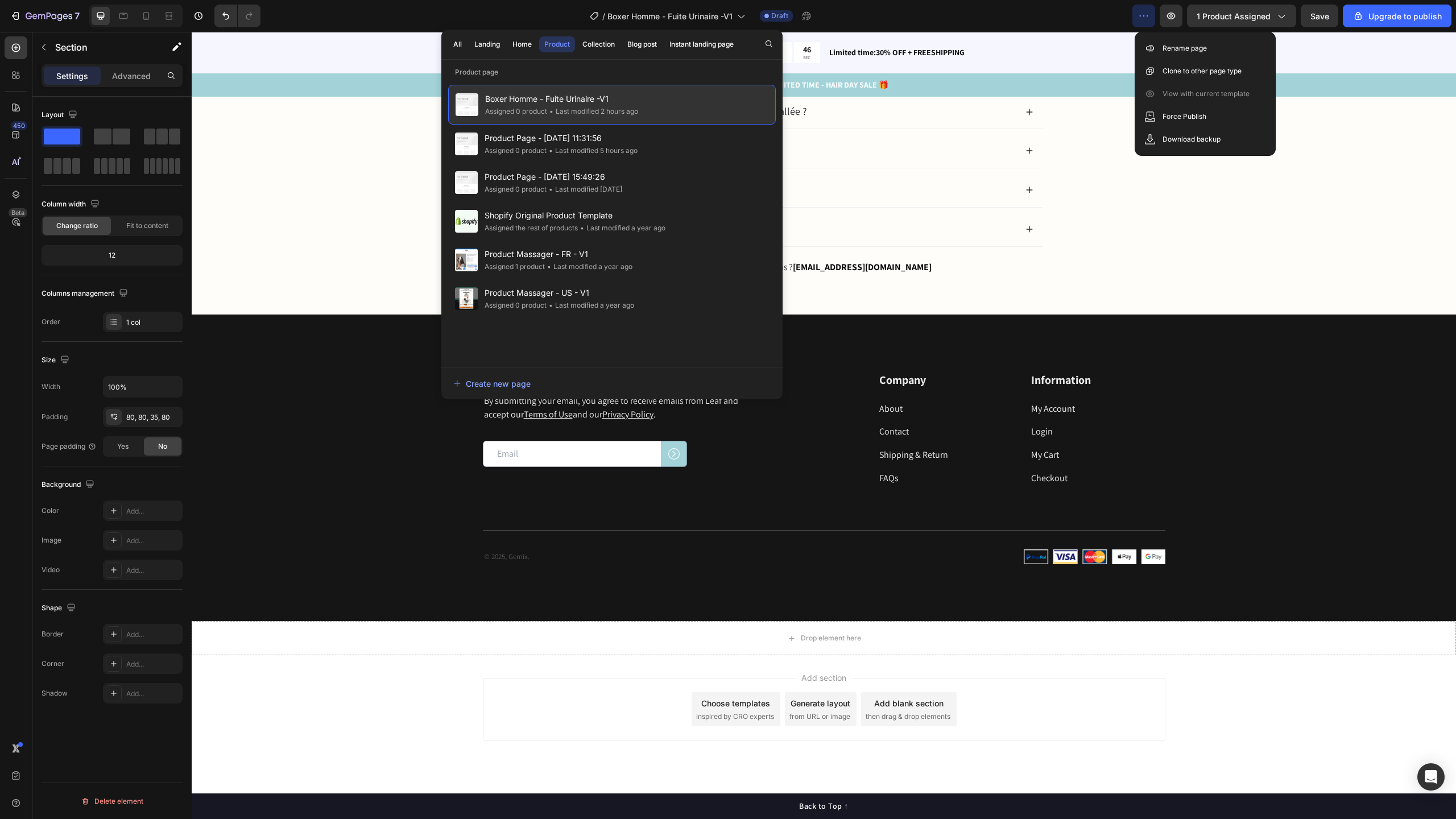
click at [537, 102] on span "Boxer Homme - Fuite Urinaire -V1" at bounding box center [562, 98] width 153 height 14
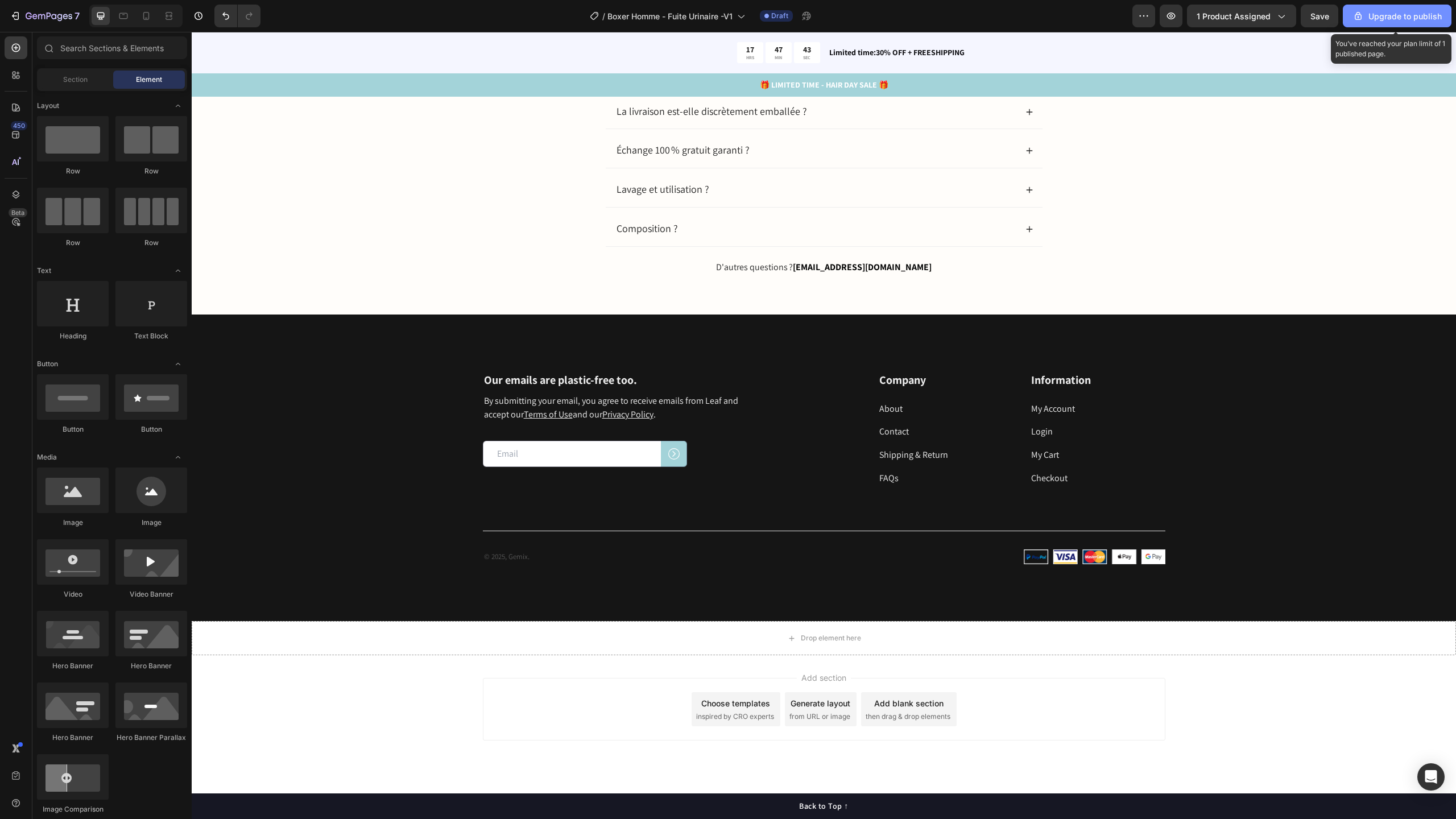
click at [1408, 18] on div "Upgrade to publish" at bounding box center [1397, 16] width 90 height 12
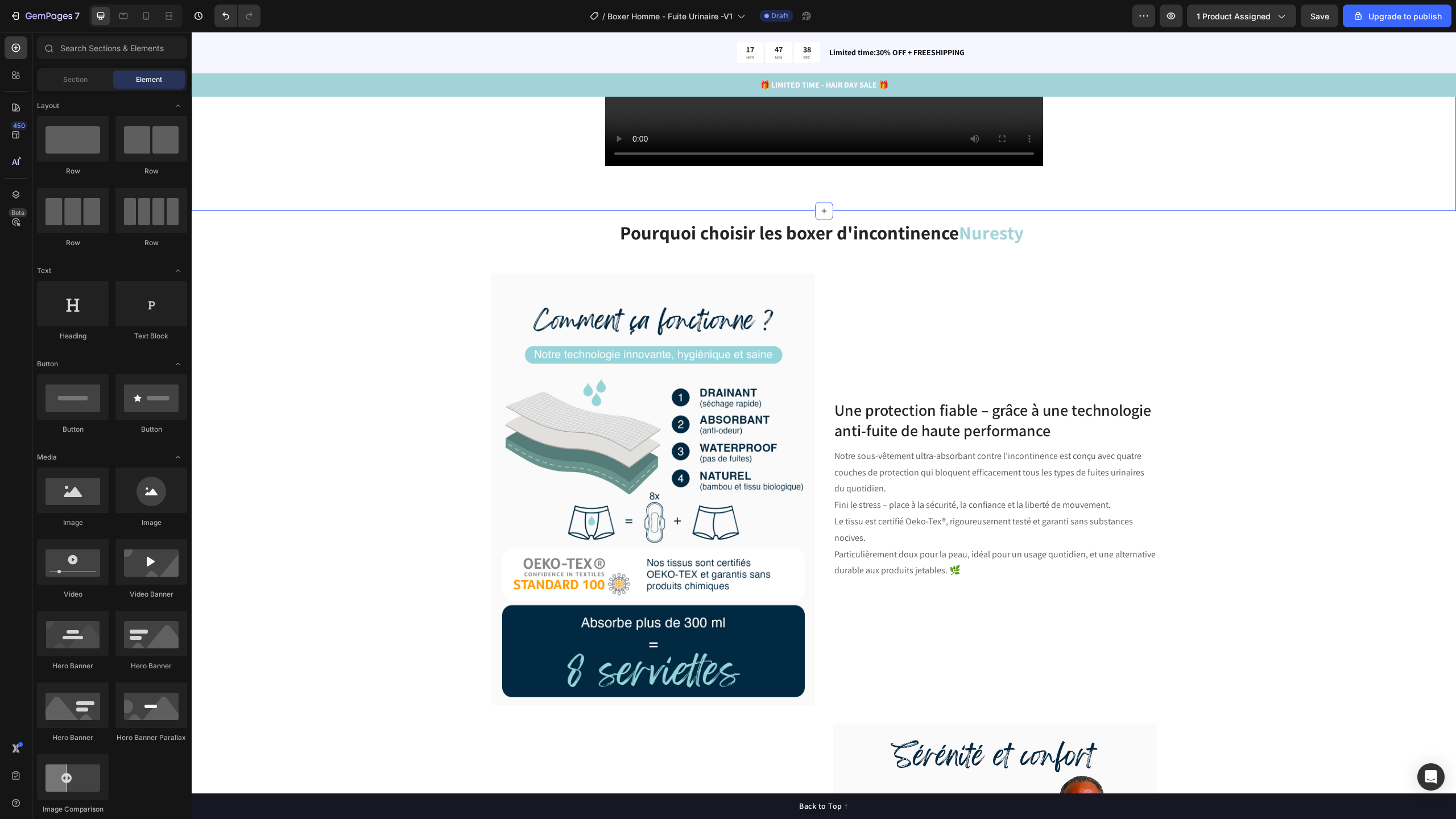
scroll to position [237, 0]
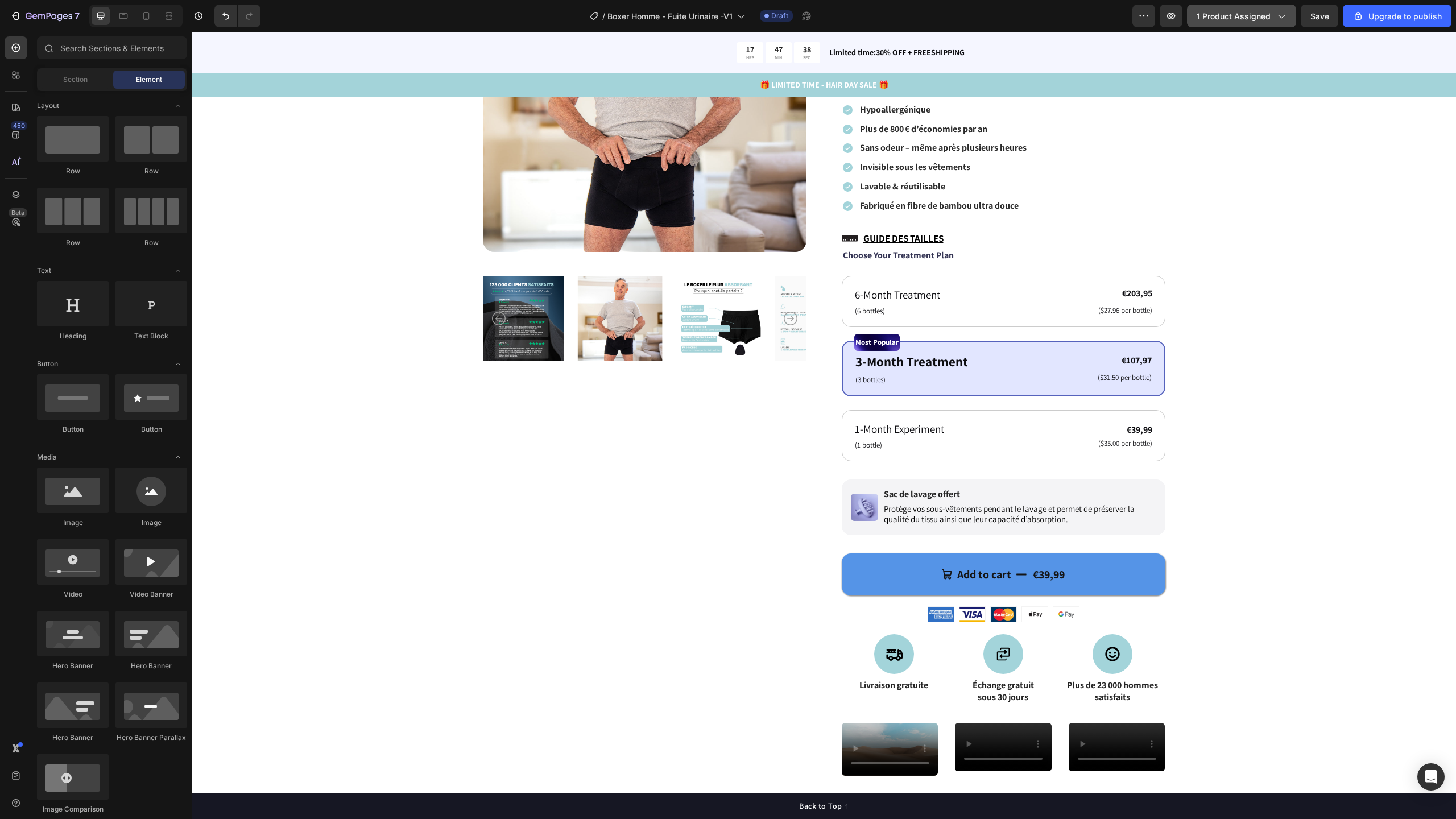
click at [1284, 18] on icon "button" at bounding box center [1280, 15] width 11 height 11
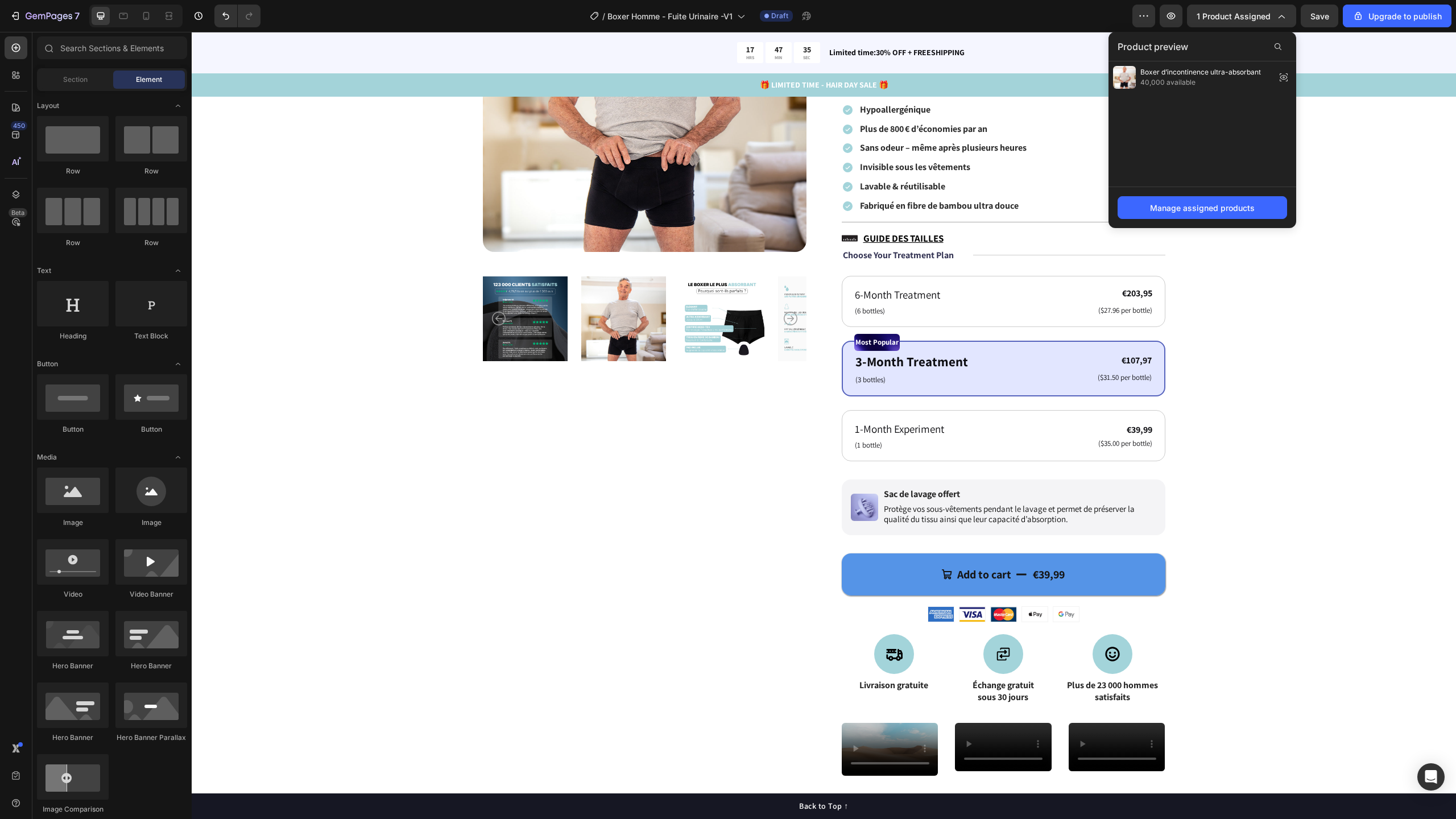
click at [1340, 248] on div "Product Images Icon Icon Icon Icon Icon Icon List N°1 DES CALEÇONS RÉUTILISABLE…" at bounding box center [823, 541] width 1173 height 1225
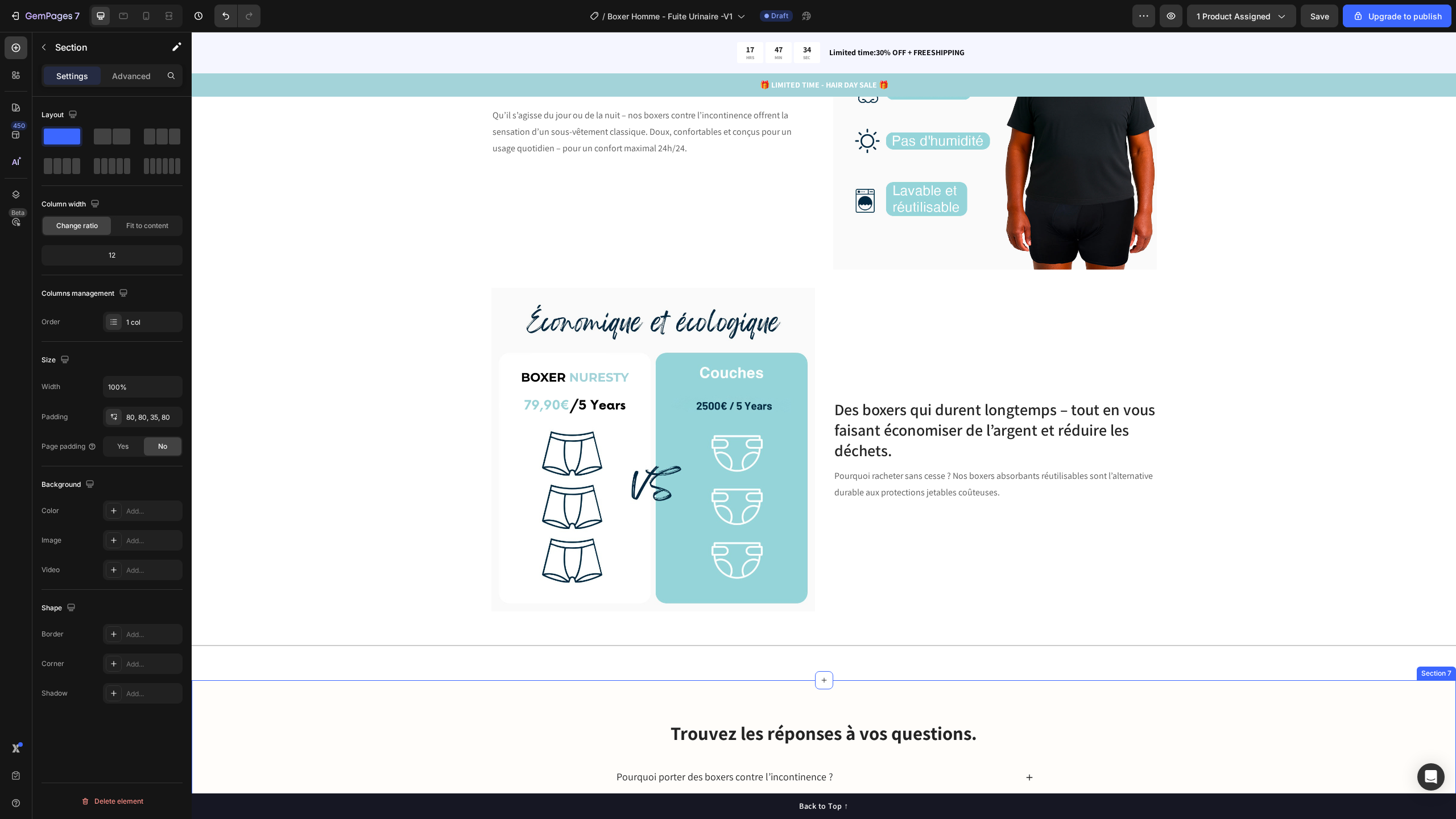
scroll to position [3265, 0]
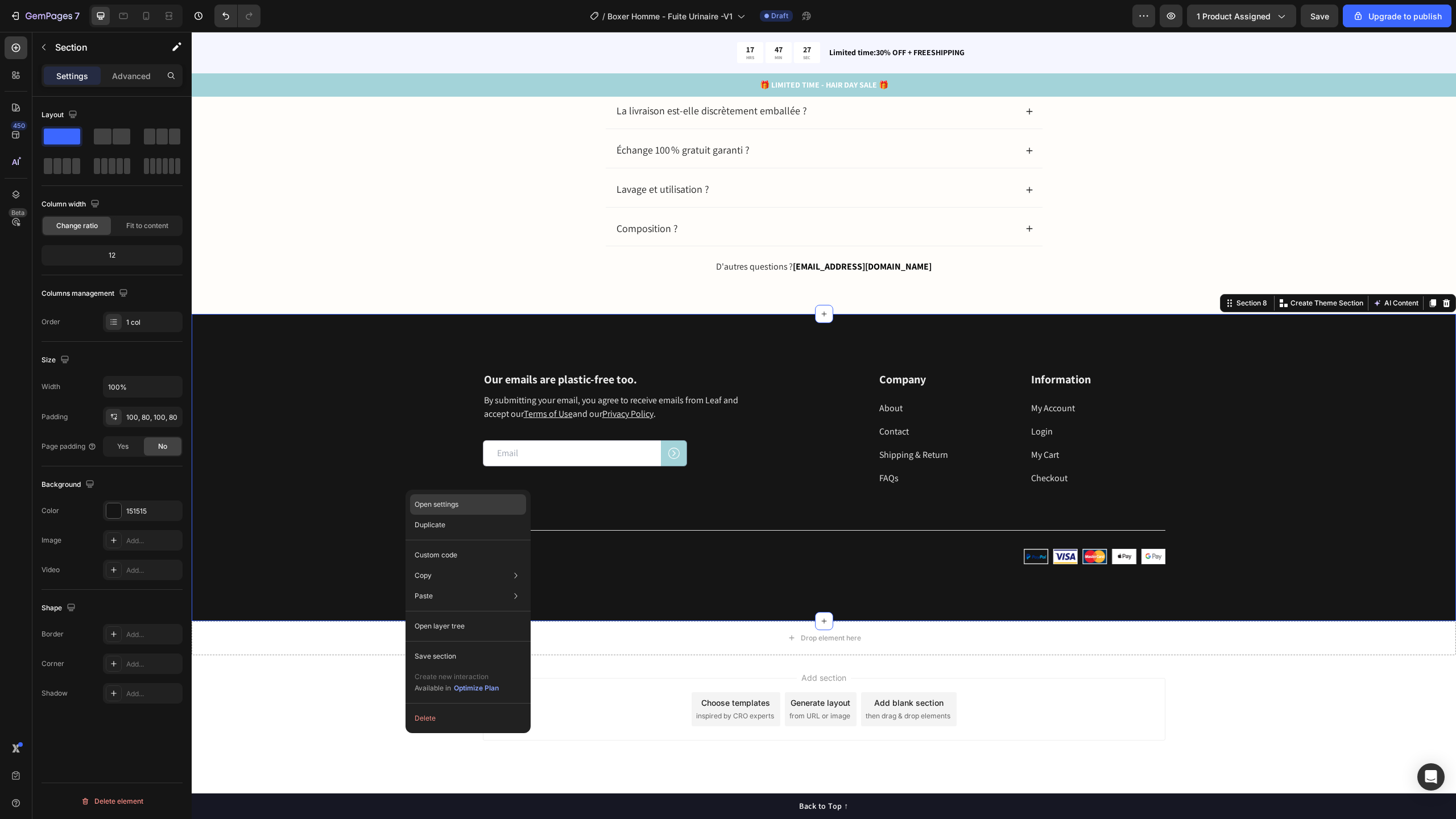
click at [460, 507] on div "Open settings" at bounding box center [468, 505] width 116 height 21
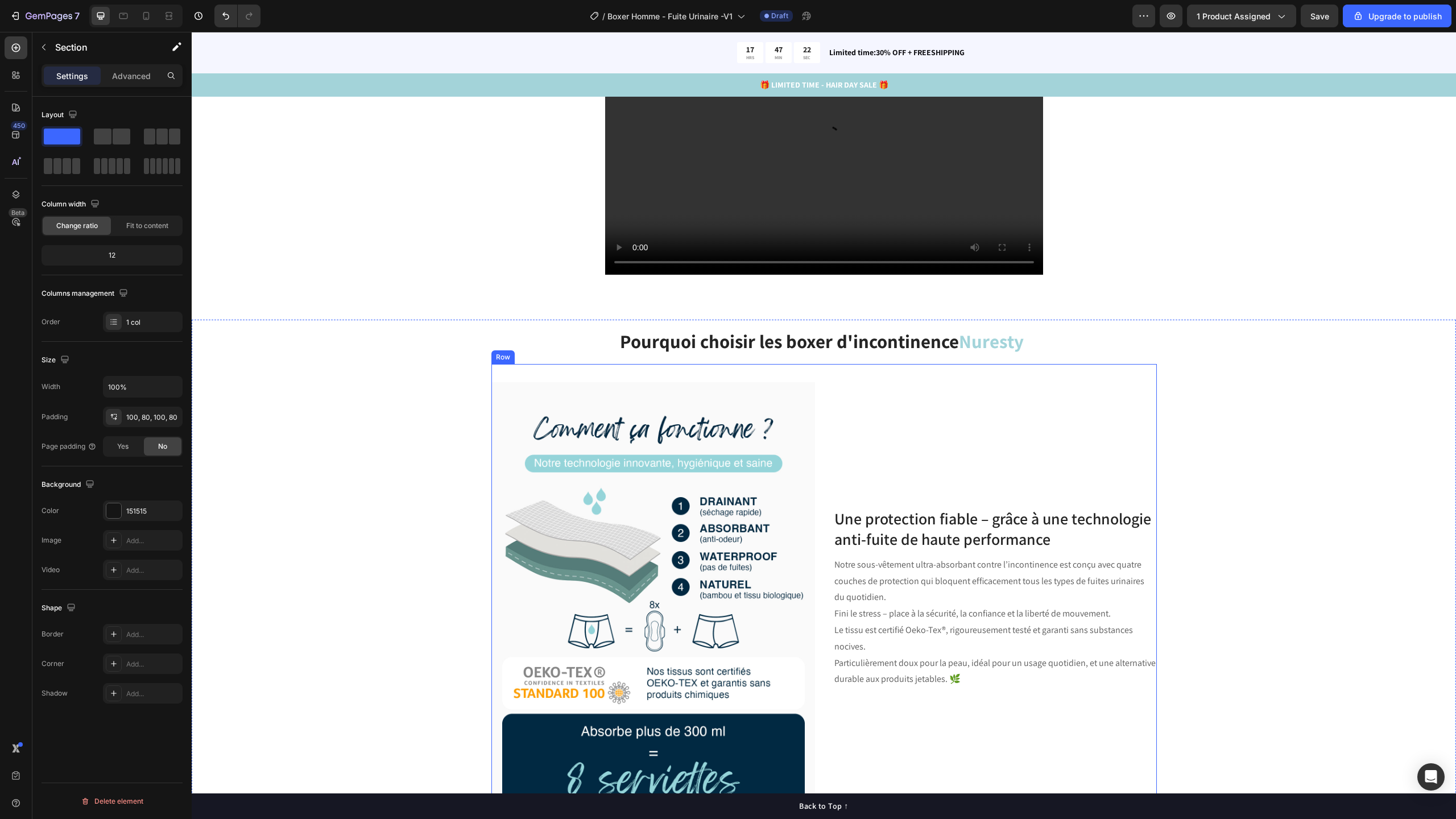
scroll to position [0, 0]
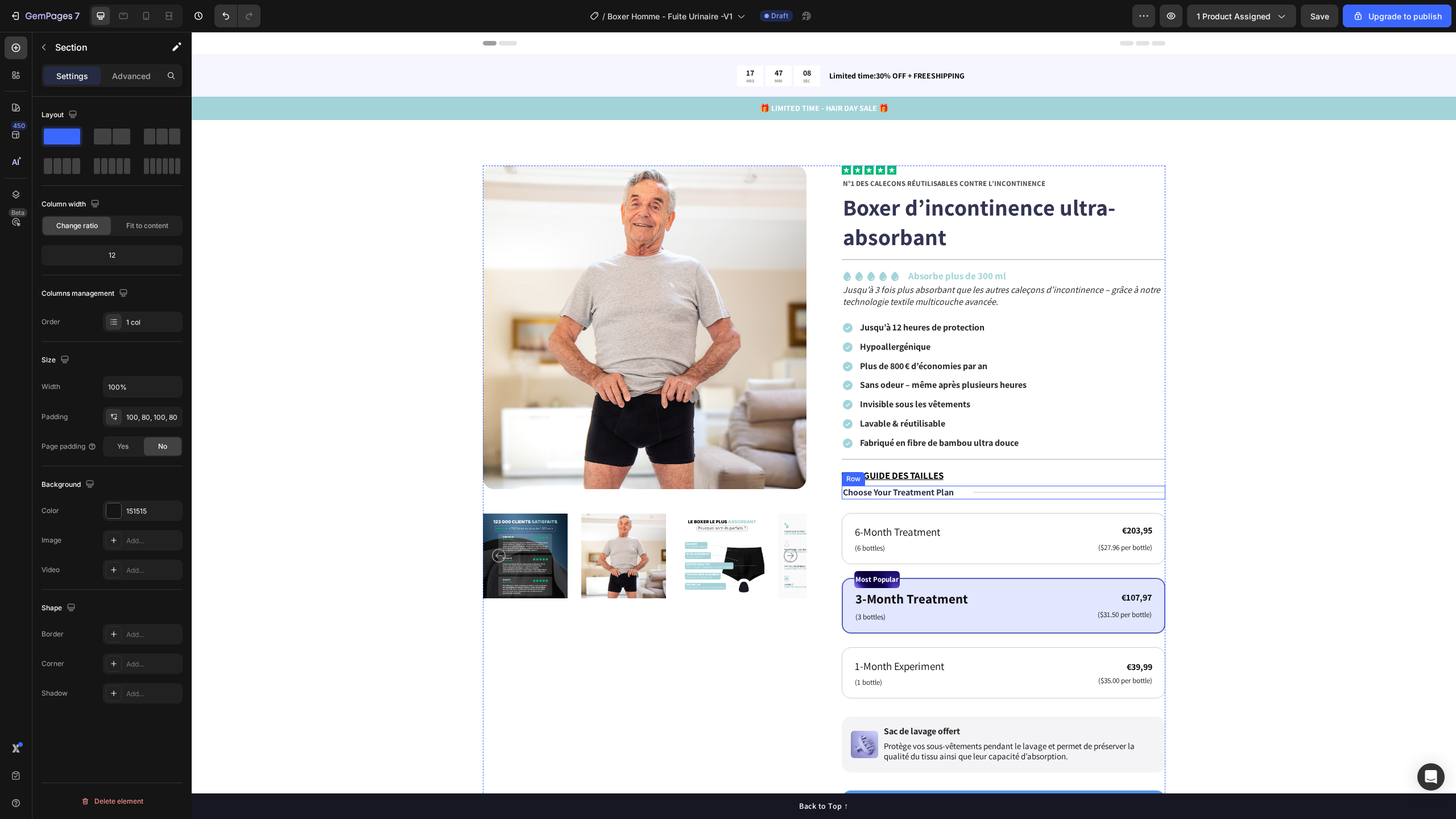
click at [989, 493] on div "Title Line" at bounding box center [1070, 492] width 192 height 14
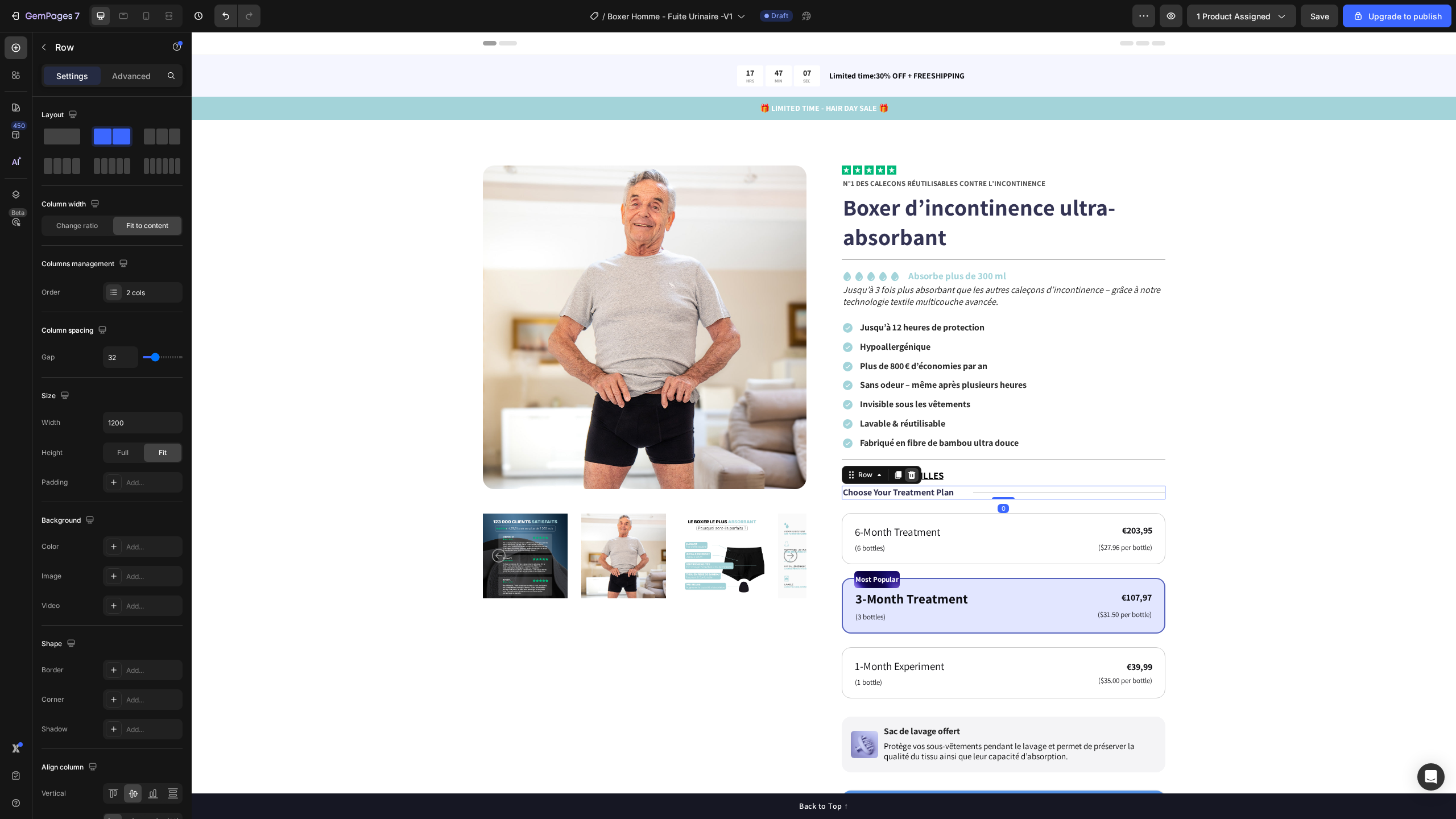
click at [909, 475] on icon at bounding box center [912, 474] width 7 height 8
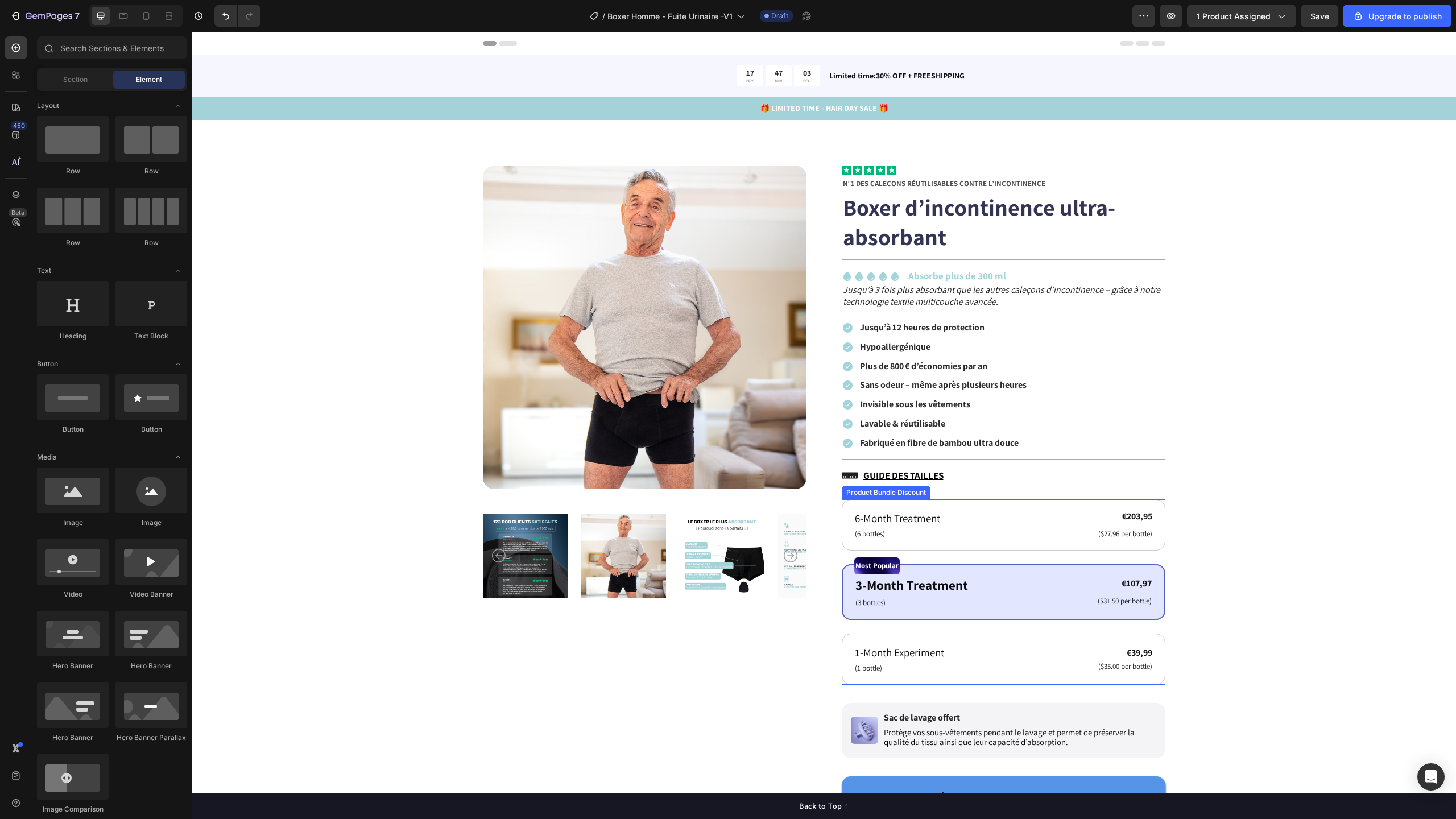
click at [848, 556] on div "6-Month Treatment Text Block (6 bottles) Text Block €203,95 Product Price Produ…" at bounding box center [1003, 592] width 324 height 185
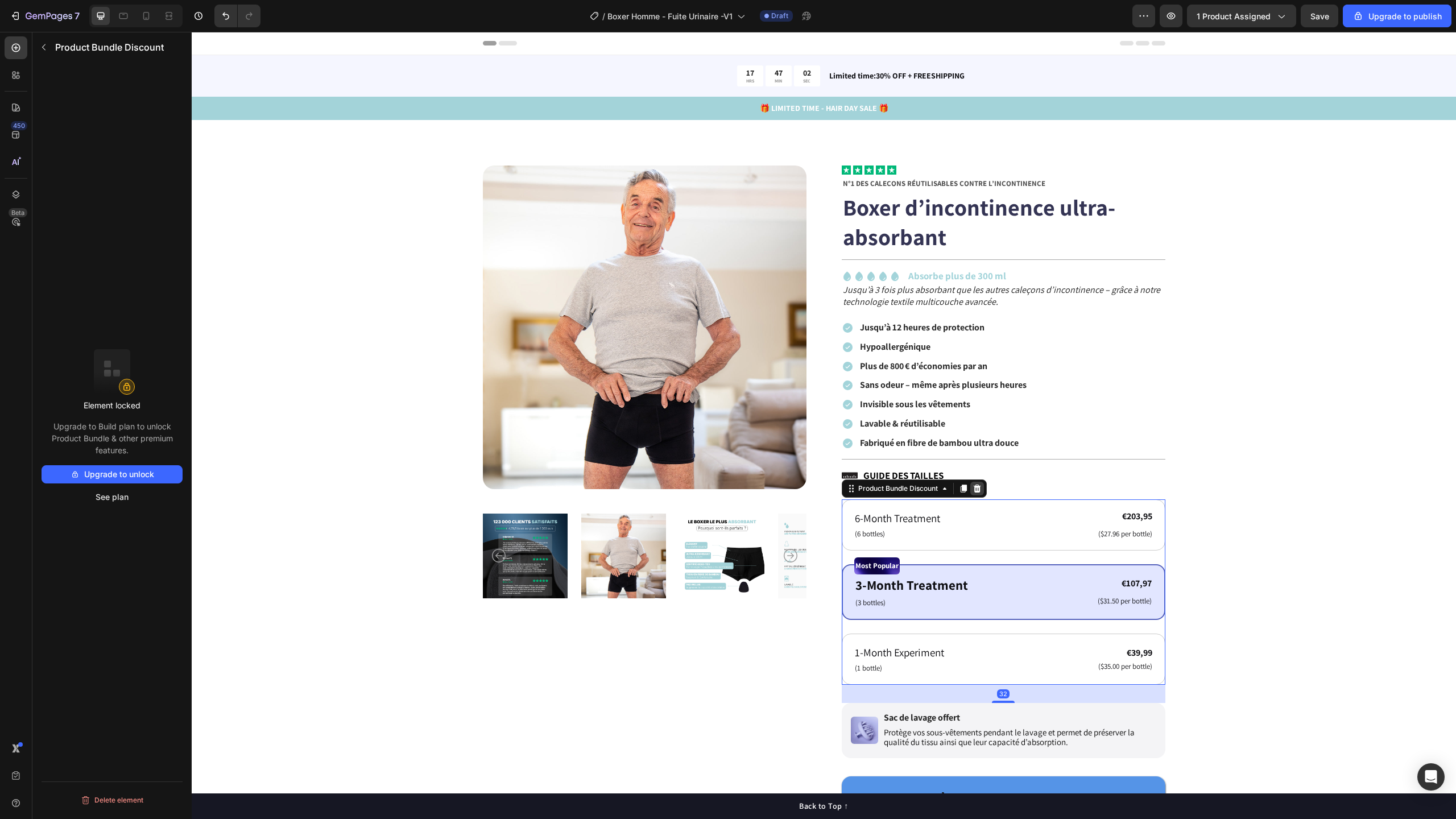
click at [973, 491] on icon at bounding box center [977, 488] width 7 height 8
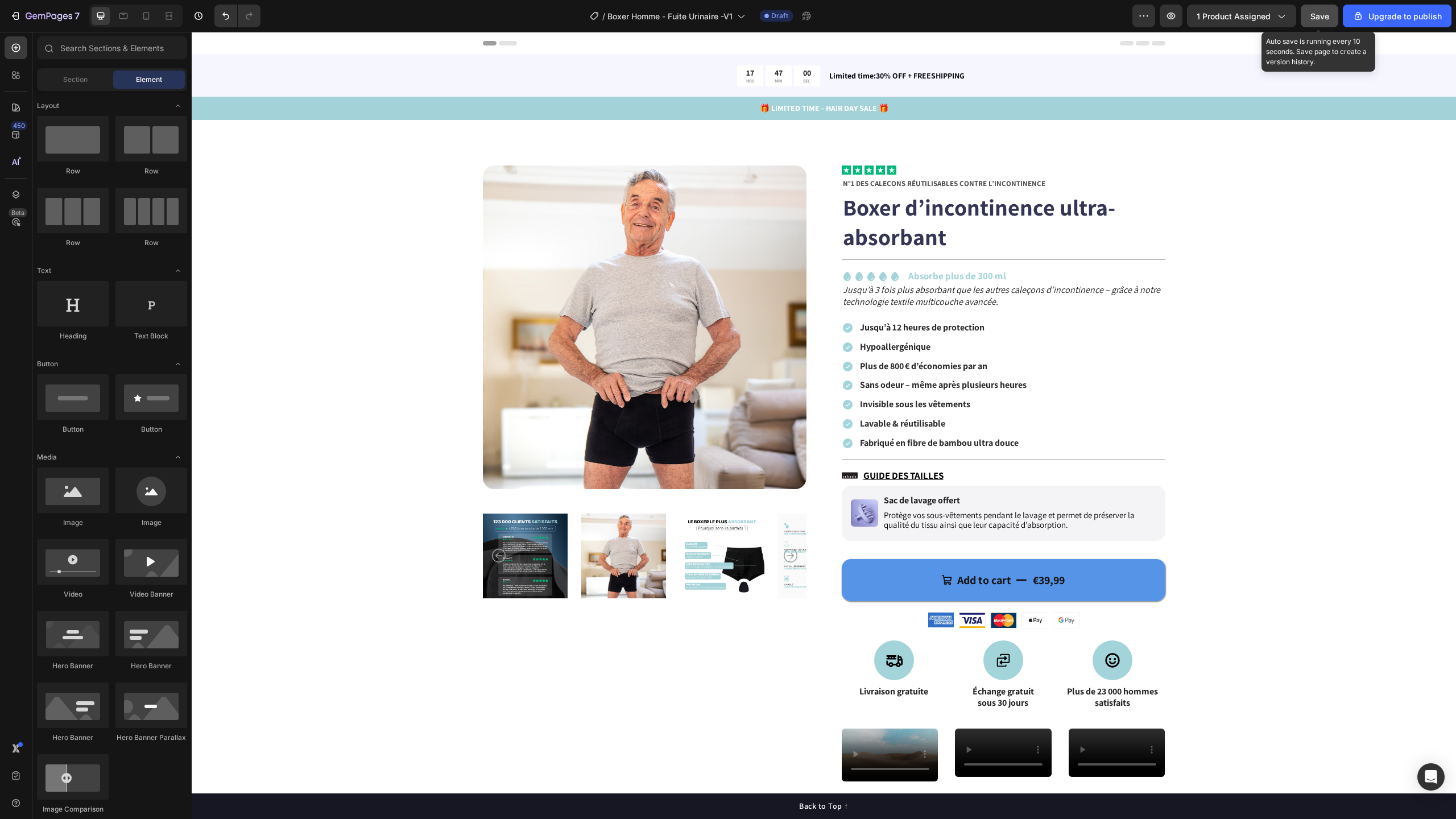
click at [1325, 21] on button "Save" at bounding box center [1319, 15] width 37 height 23
click at [386, 67] on div "17 HRS 46 MIN 57 SEC Countdown Timer Limited time:30% OFF + FREESHIPPING Text B…" at bounding box center [823, 87] width 1264 height 65
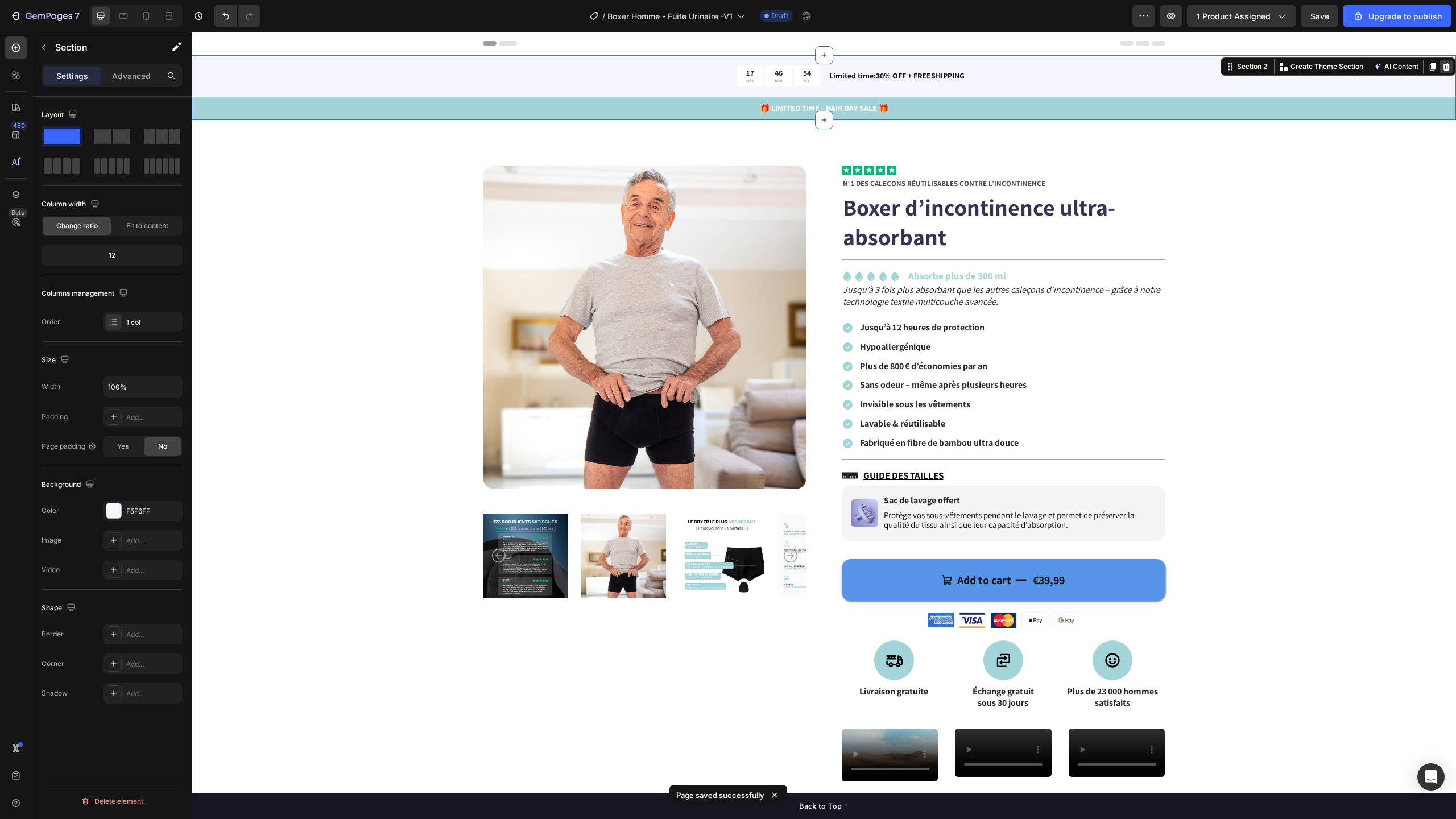
click at [1442, 66] on icon at bounding box center [1446, 66] width 9 height 9
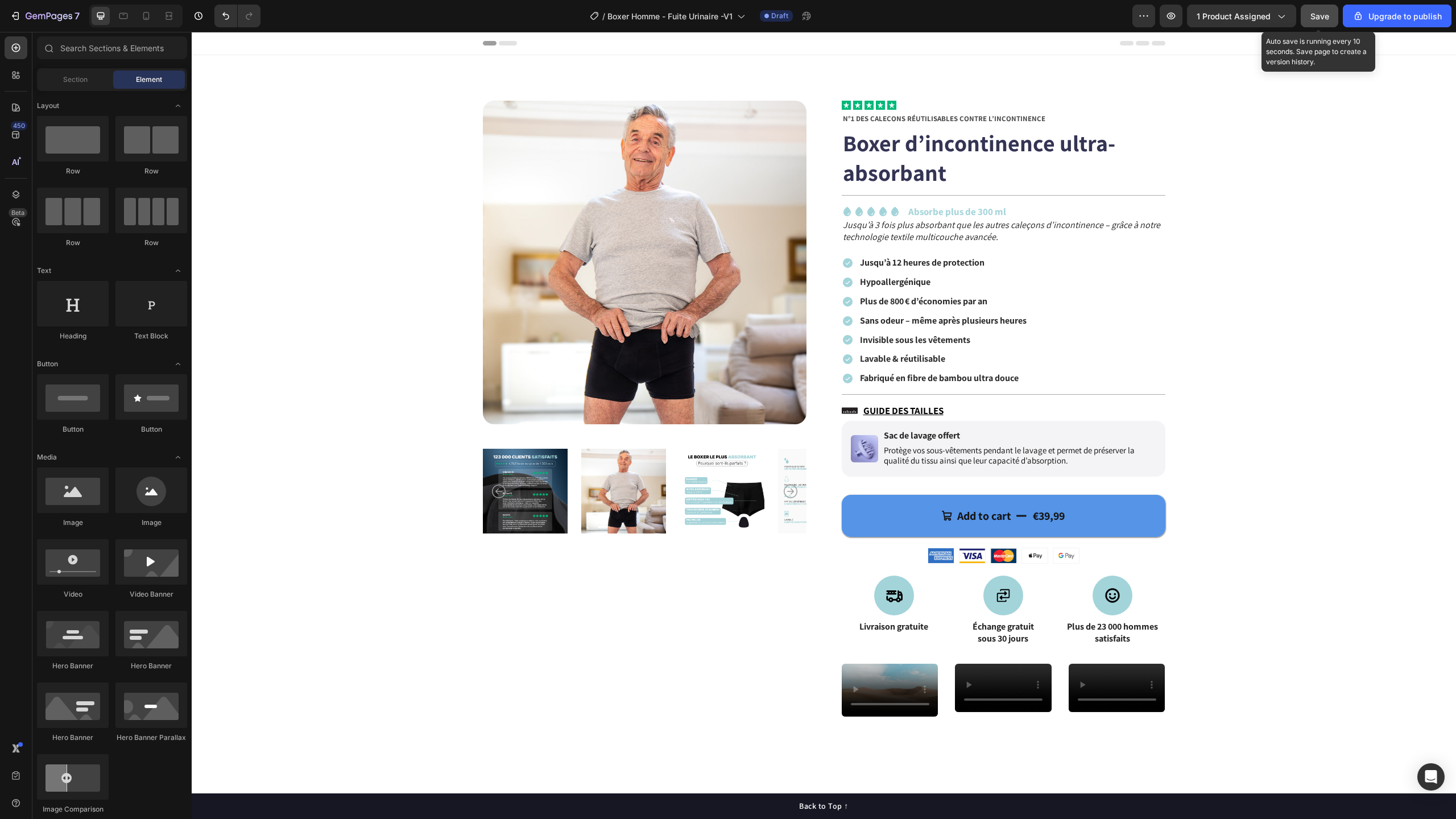
click at [1313, 21] on button "Save" at bounding box center [1319, 15] width 37 height 23
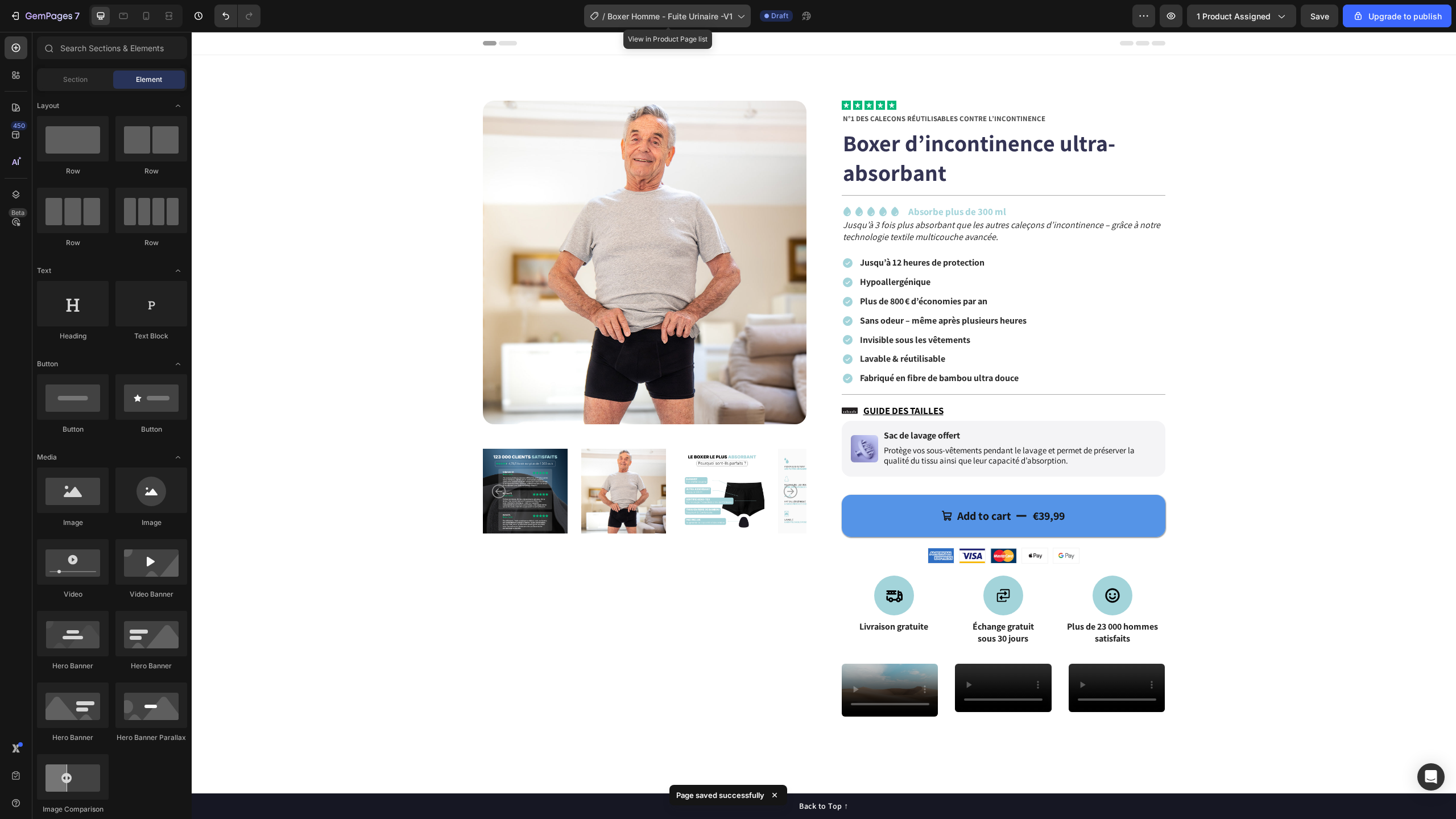
click at [589, 16] on icon at bounding box center [594, 15] width 11 height 11
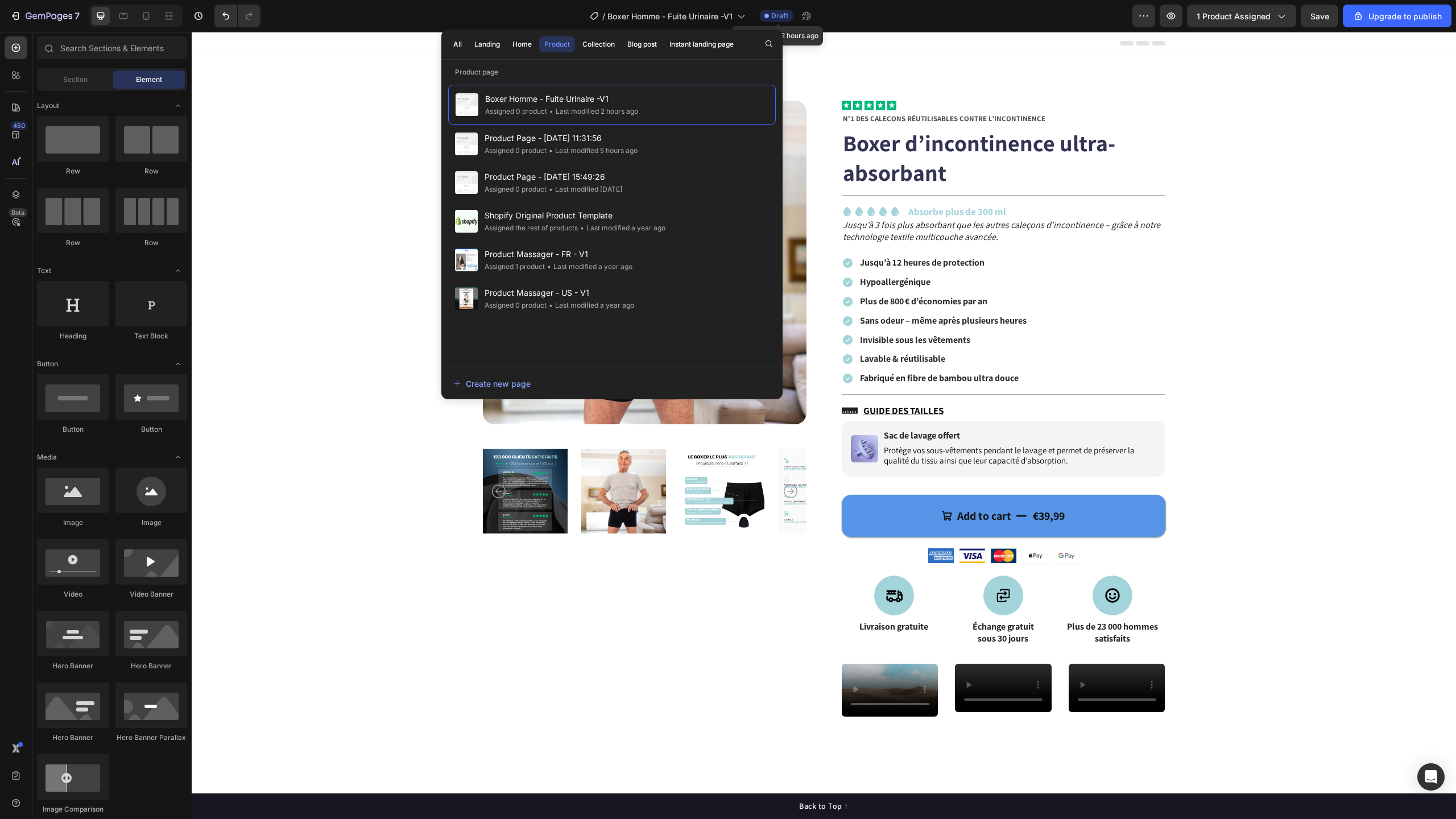
click at [788, 19] on span "Draft" at bounding box center [779, 16] width 17 height 10
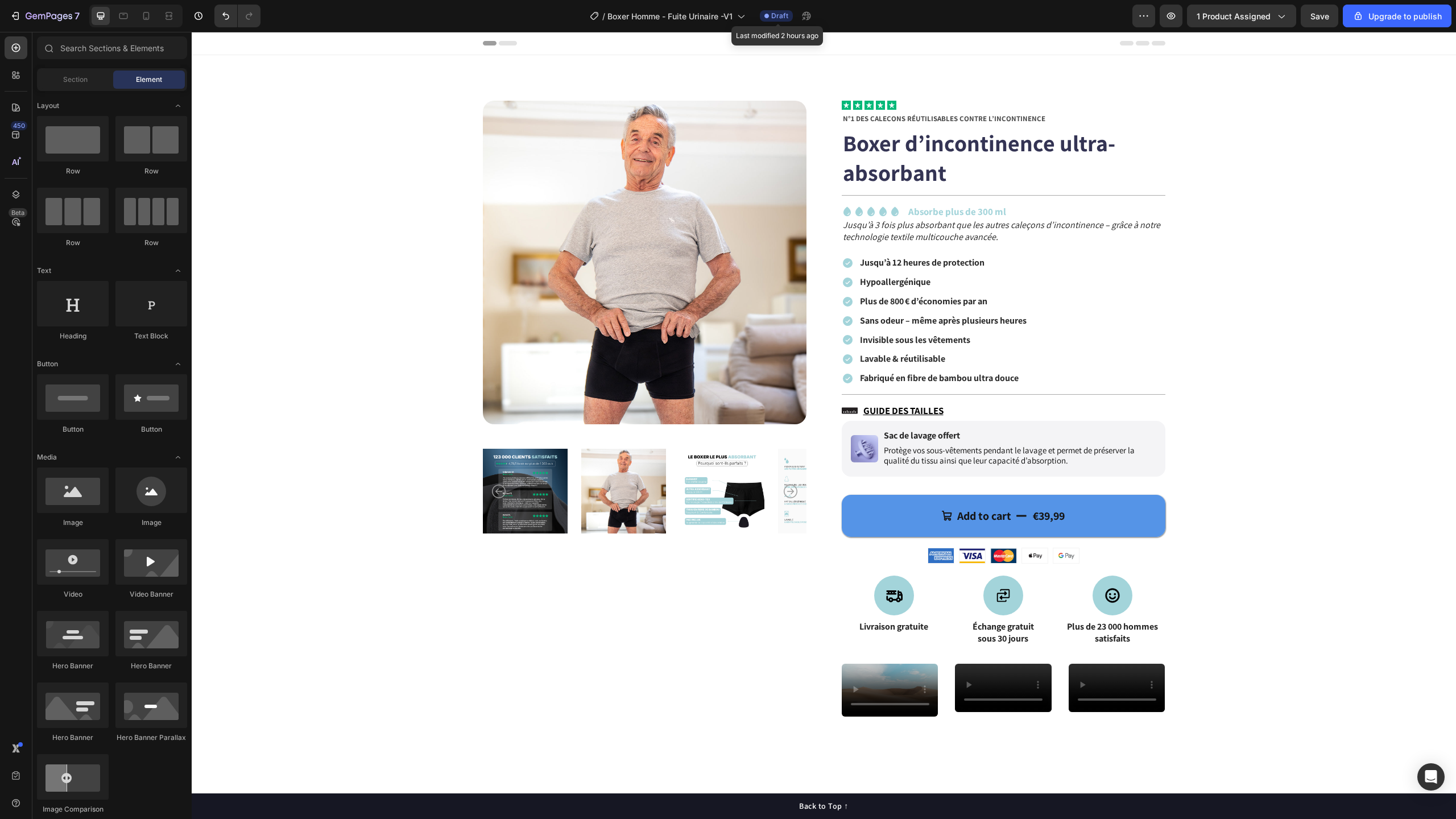
click at [778, 18] on span "Draft" at bounding box center [779, 16] width 17 height 10
click at [503, 42] on icon at bounding box center [508, 43] width 18 height 4
click at [208, 45] on icon at bounding box center [204, 43] width 8 height 8
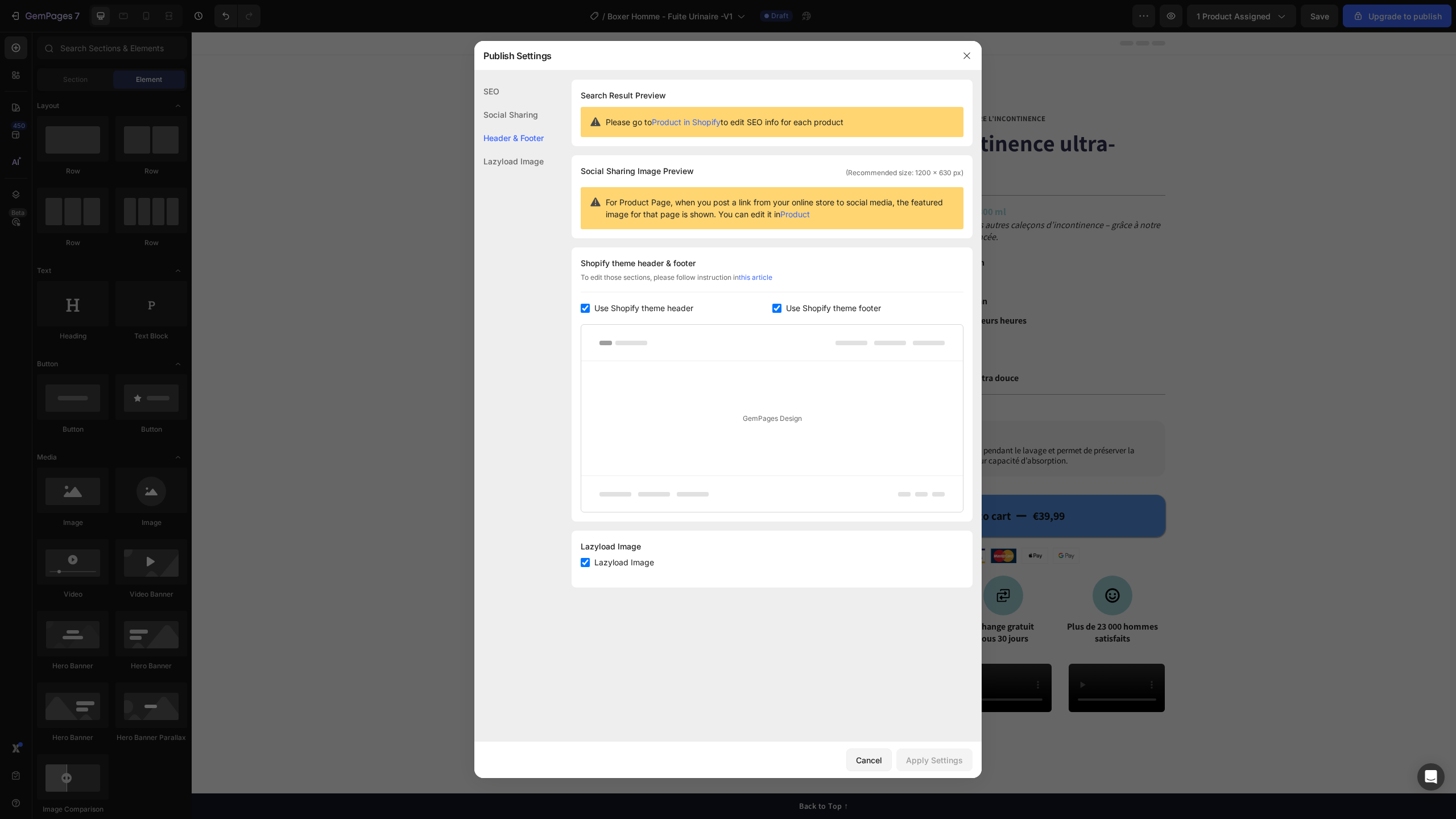
click at [1159, 250] on div at bounding box center [728, 409] width 1456 height 819
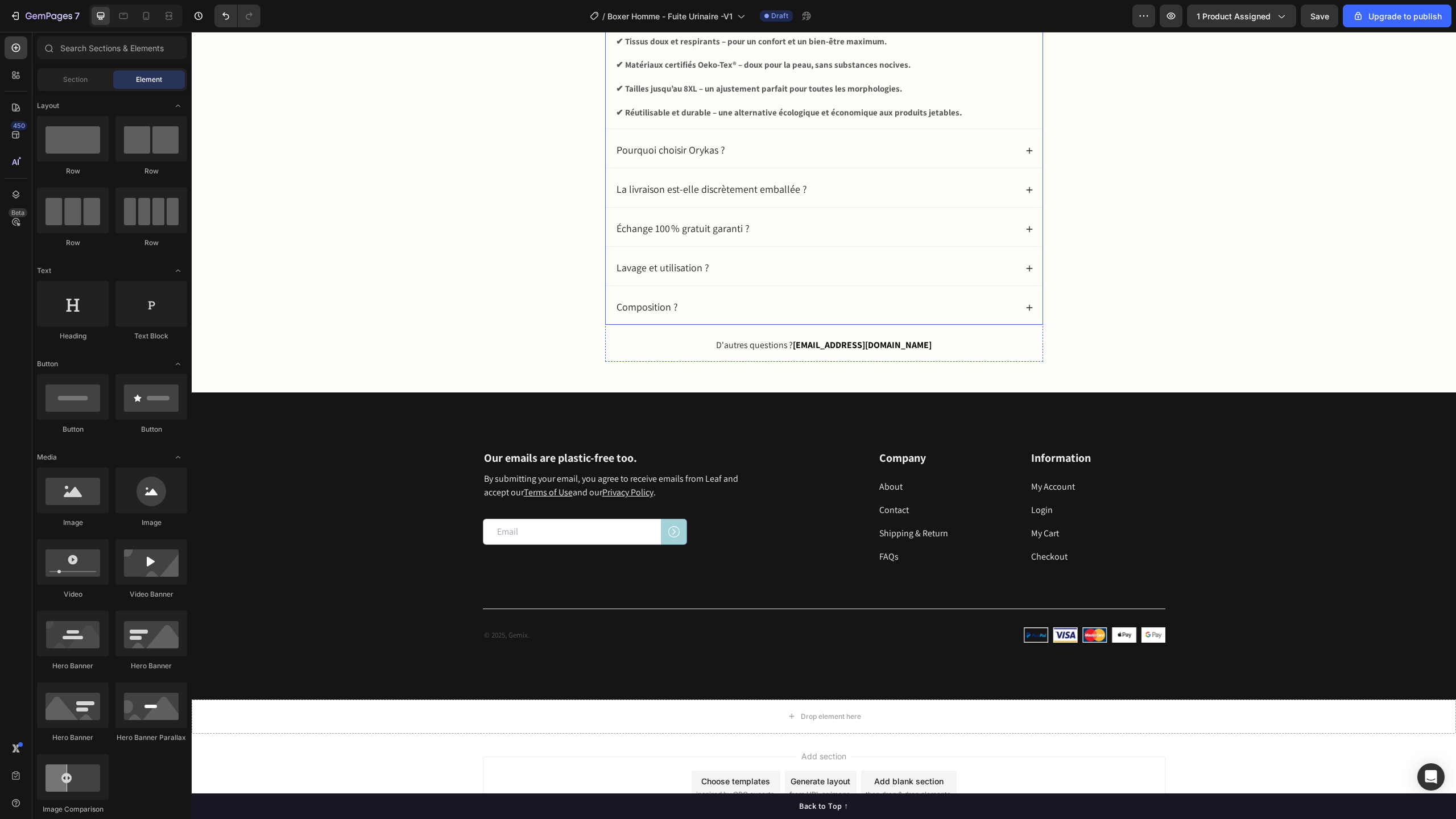
scroll to position [2275, 0]
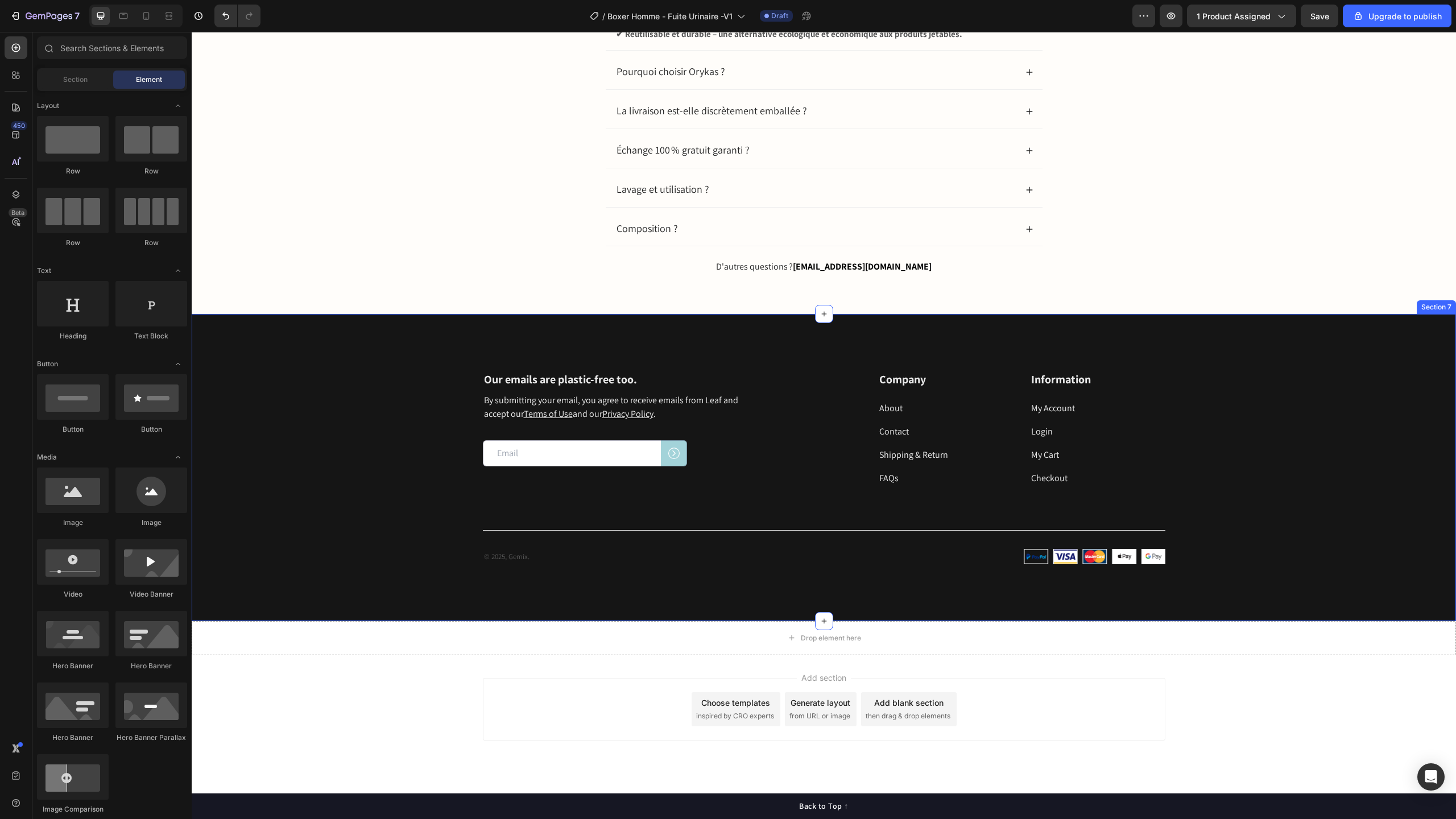
click at [325, 395] on div "Our emails are plastic-free too. Heading By submitting your email, you agree to…" at bounding box center [823, 467] width 1173 height 193
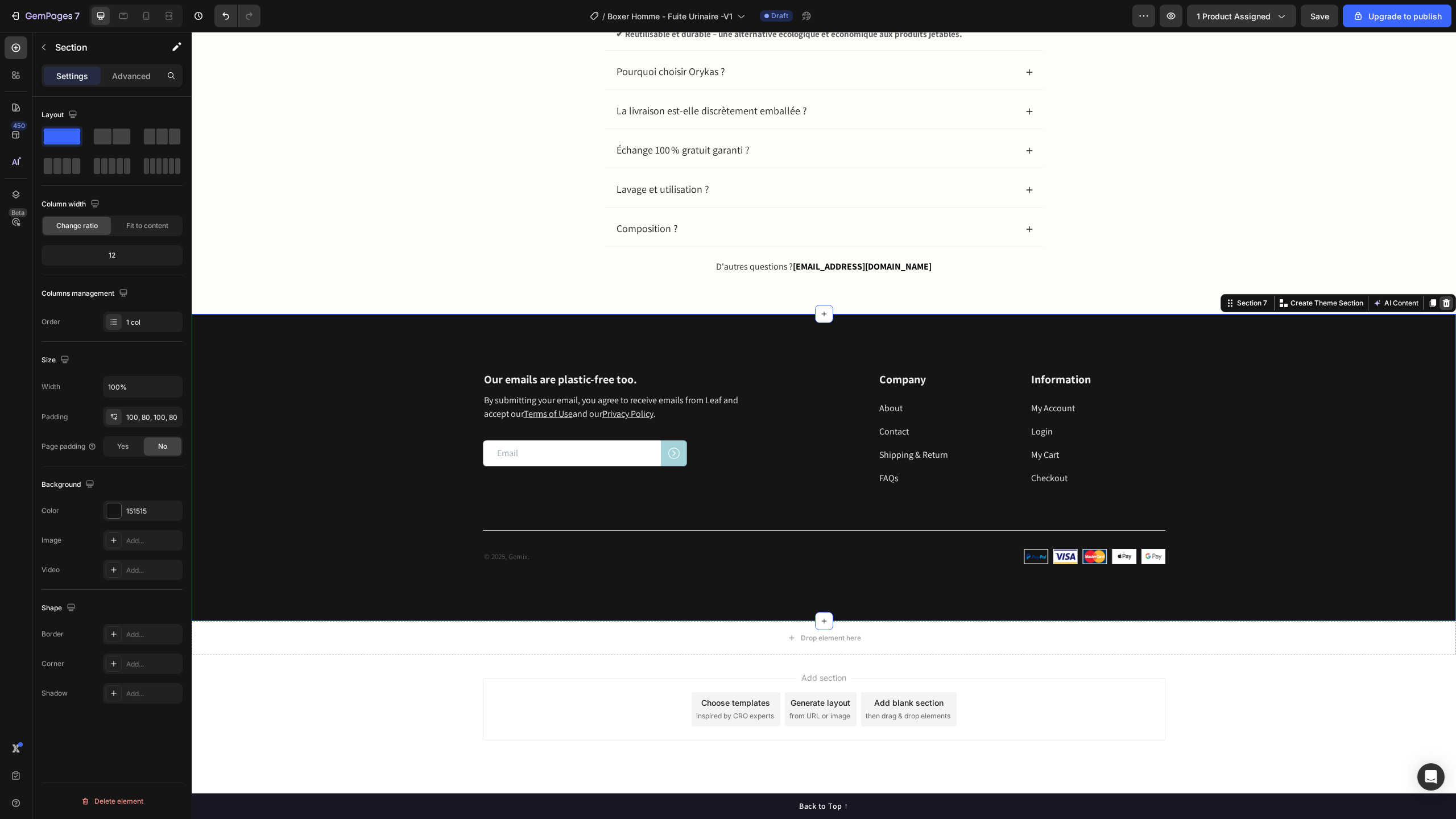
click at [1444, 303] on icon at bounding box center [1447, 303] width 7 height 8
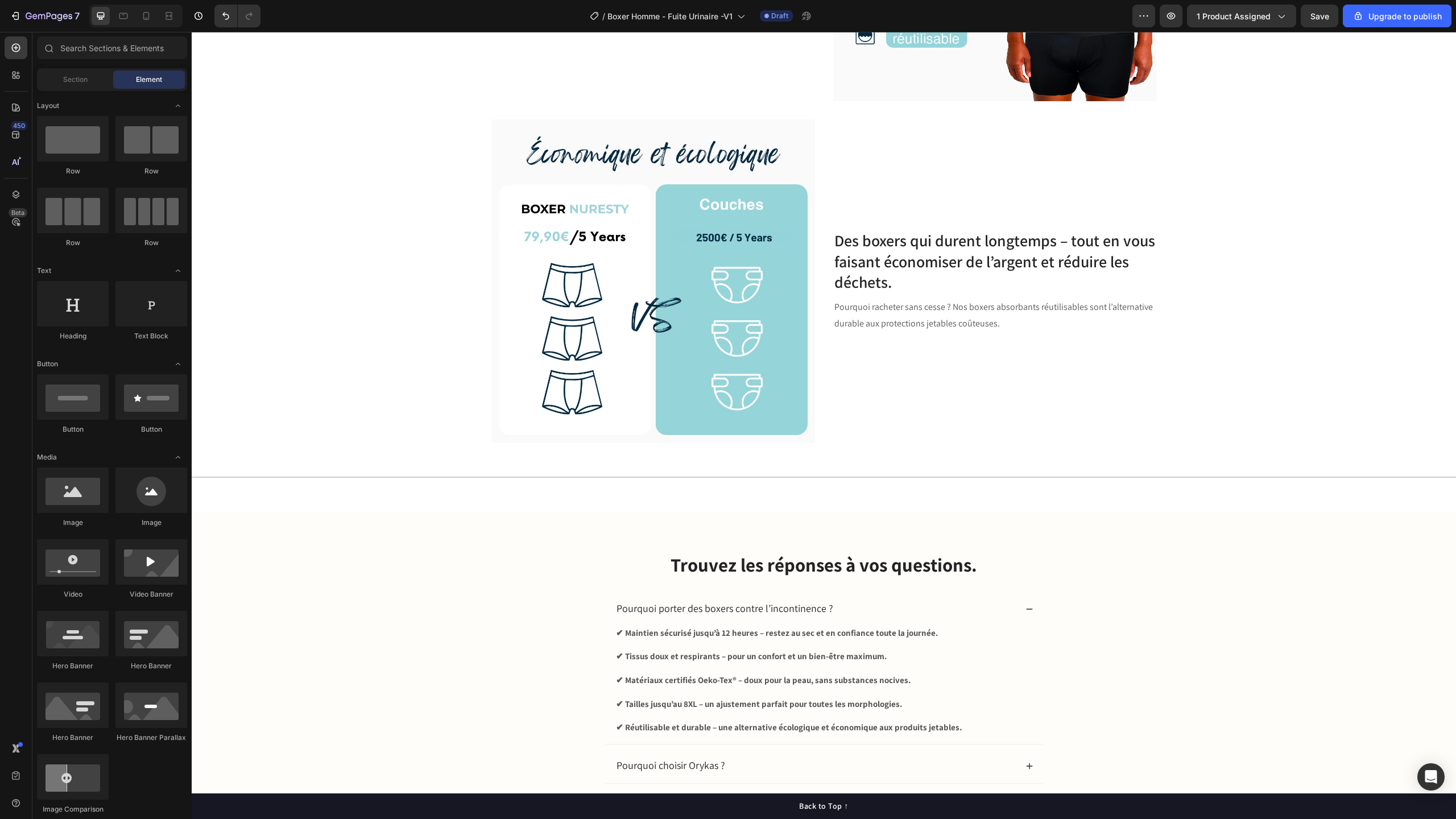
scroll to position [2662, 0]
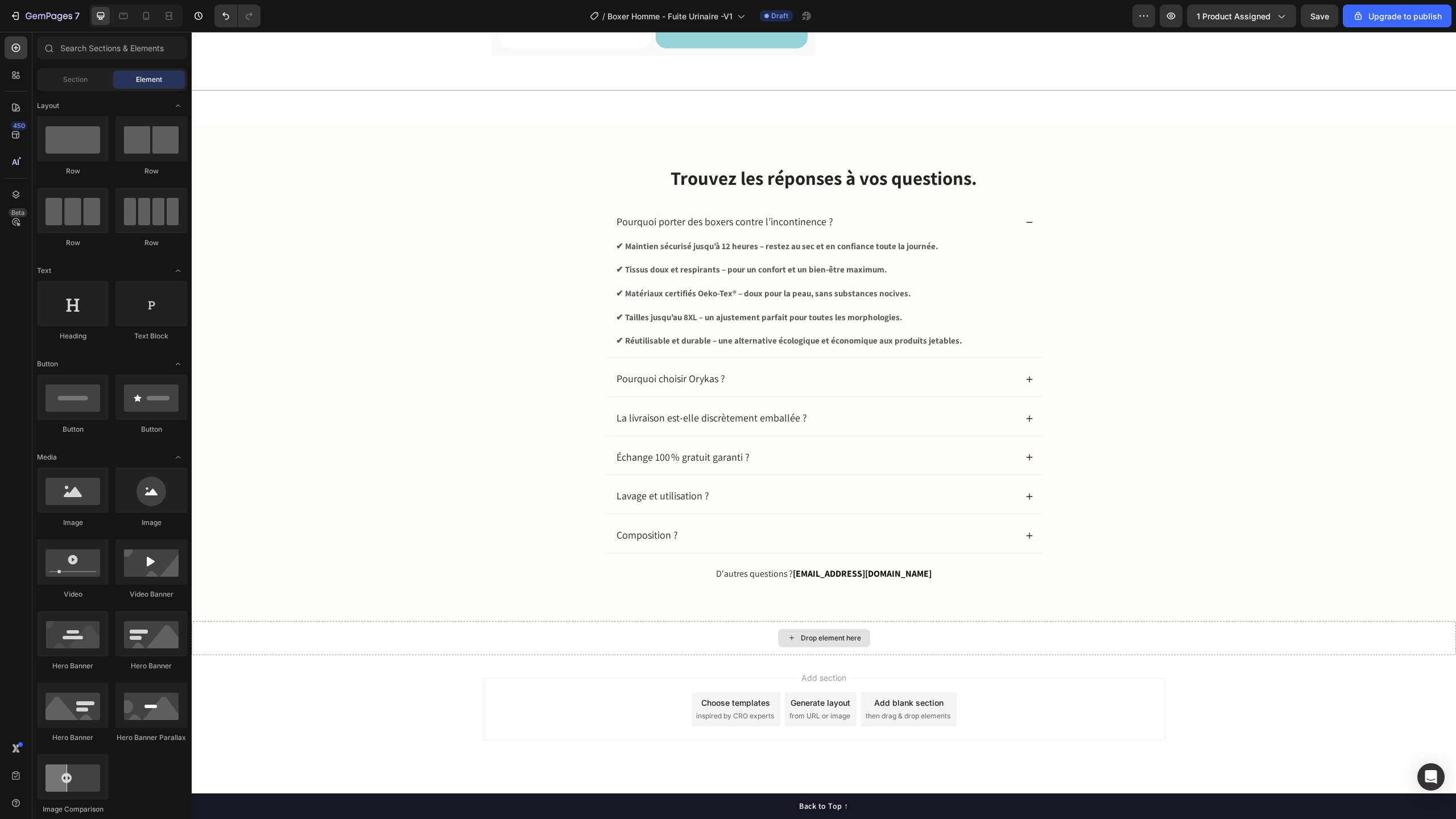
click at [1007, 641] on div "Drop element here" at bounding box center [823, 638] width 1264 height 34
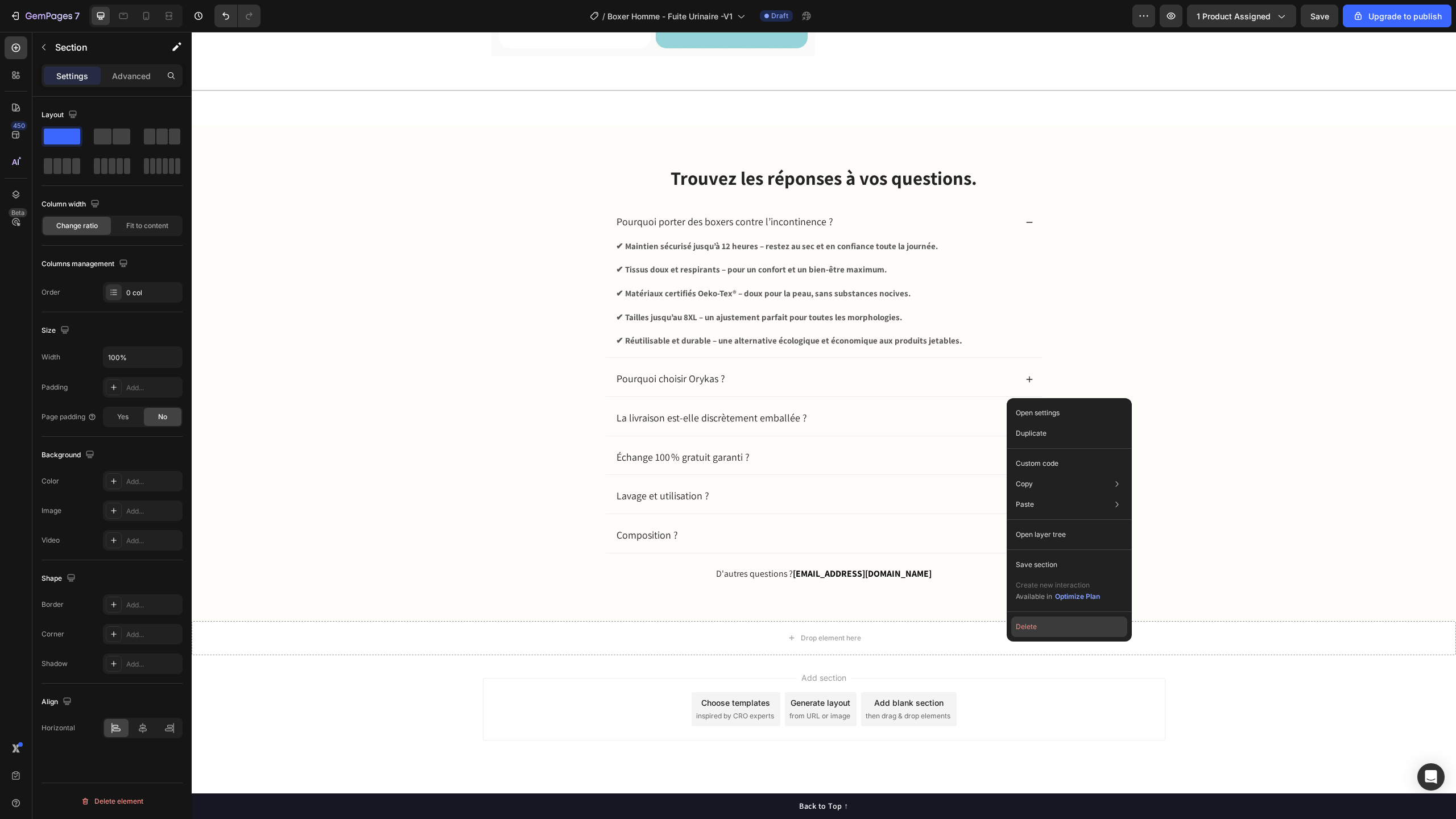
click at [1067, 625] on button "Delete" at bounding box center [1070, 627] width 116 height 21
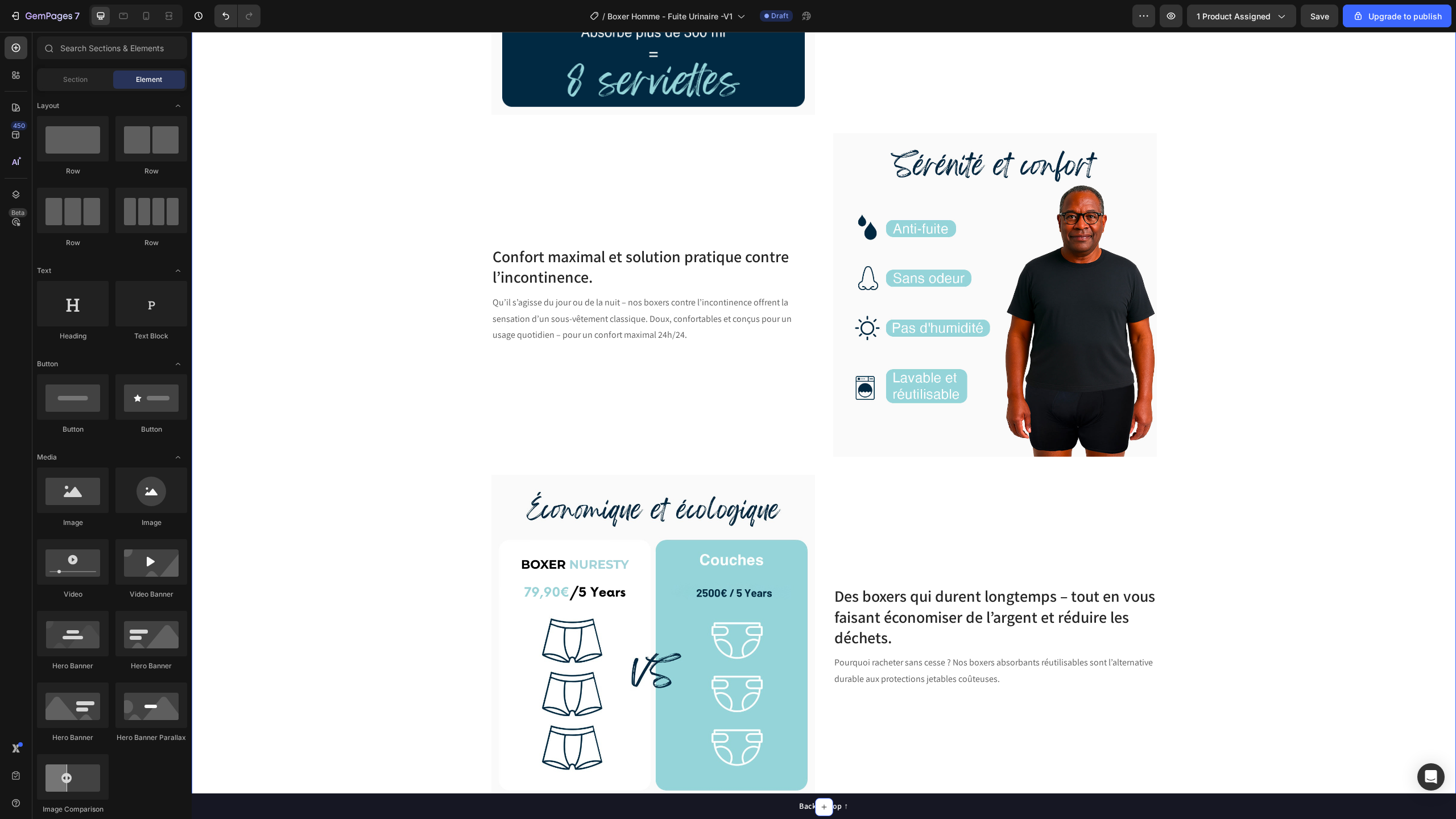
scroll to position [1652, 0]
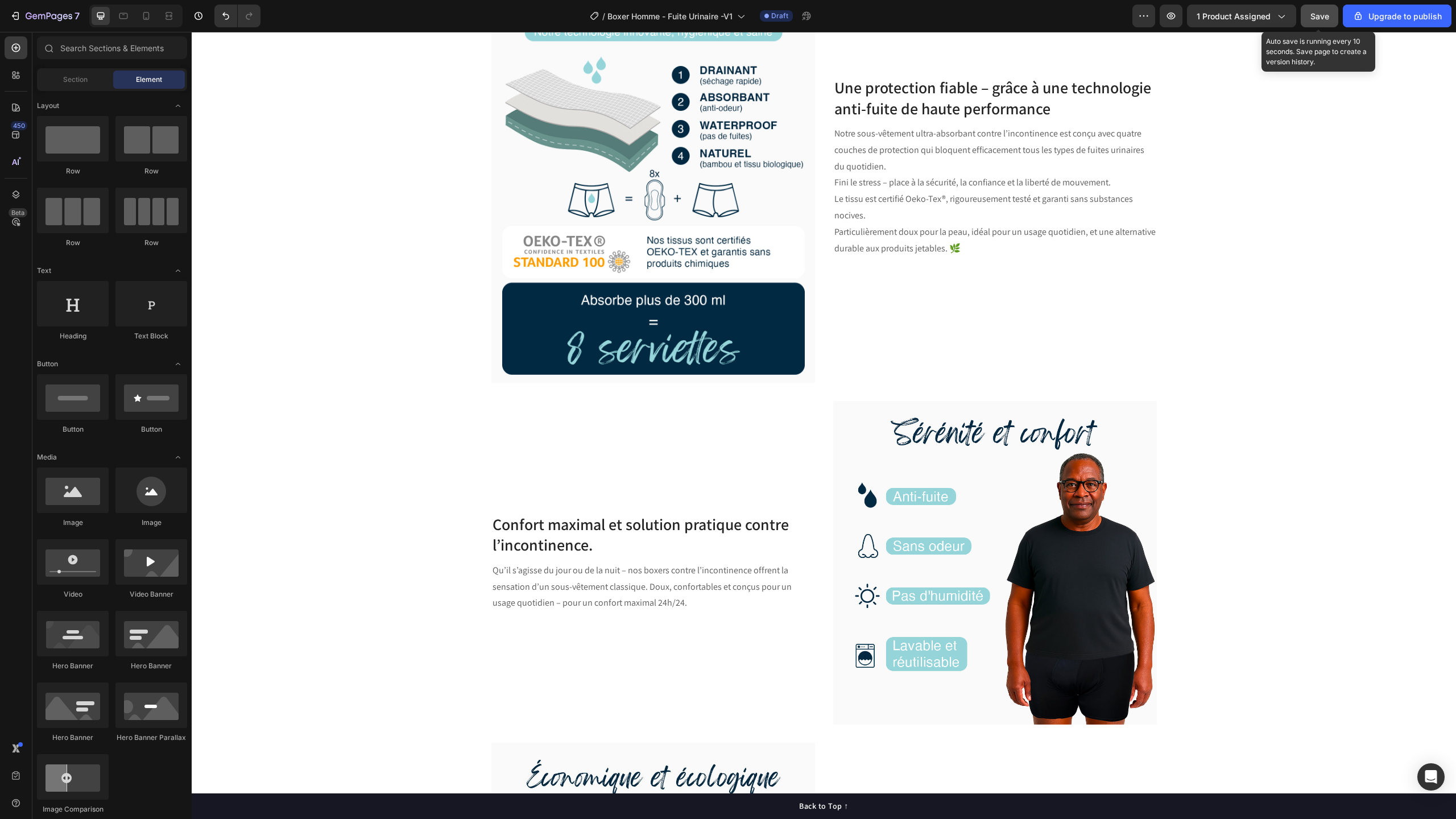
click at [1329, 19] on span "Save" at bounding box center [1320, 15] width 19 height 10
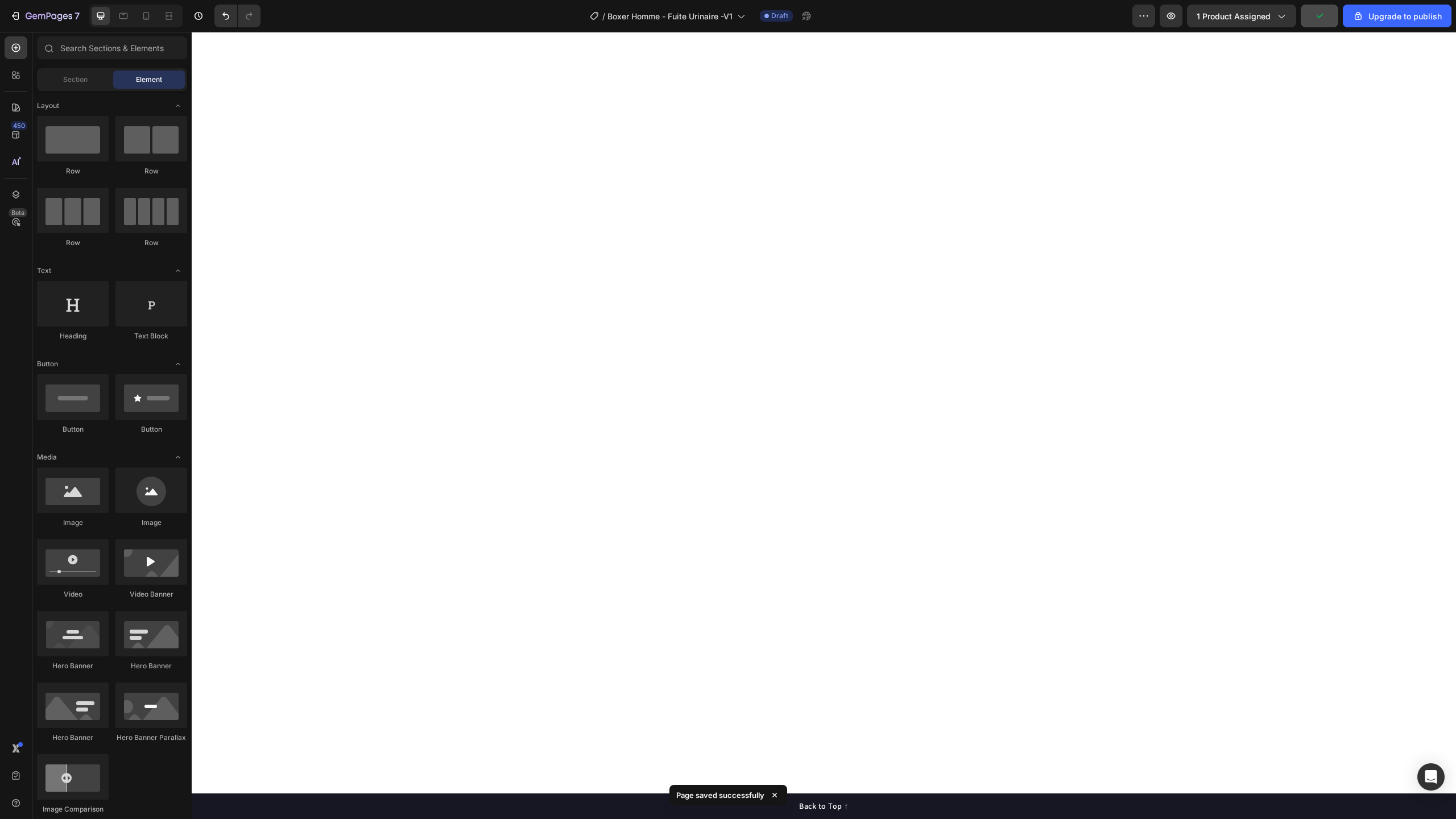
scroll to position [0, 0]
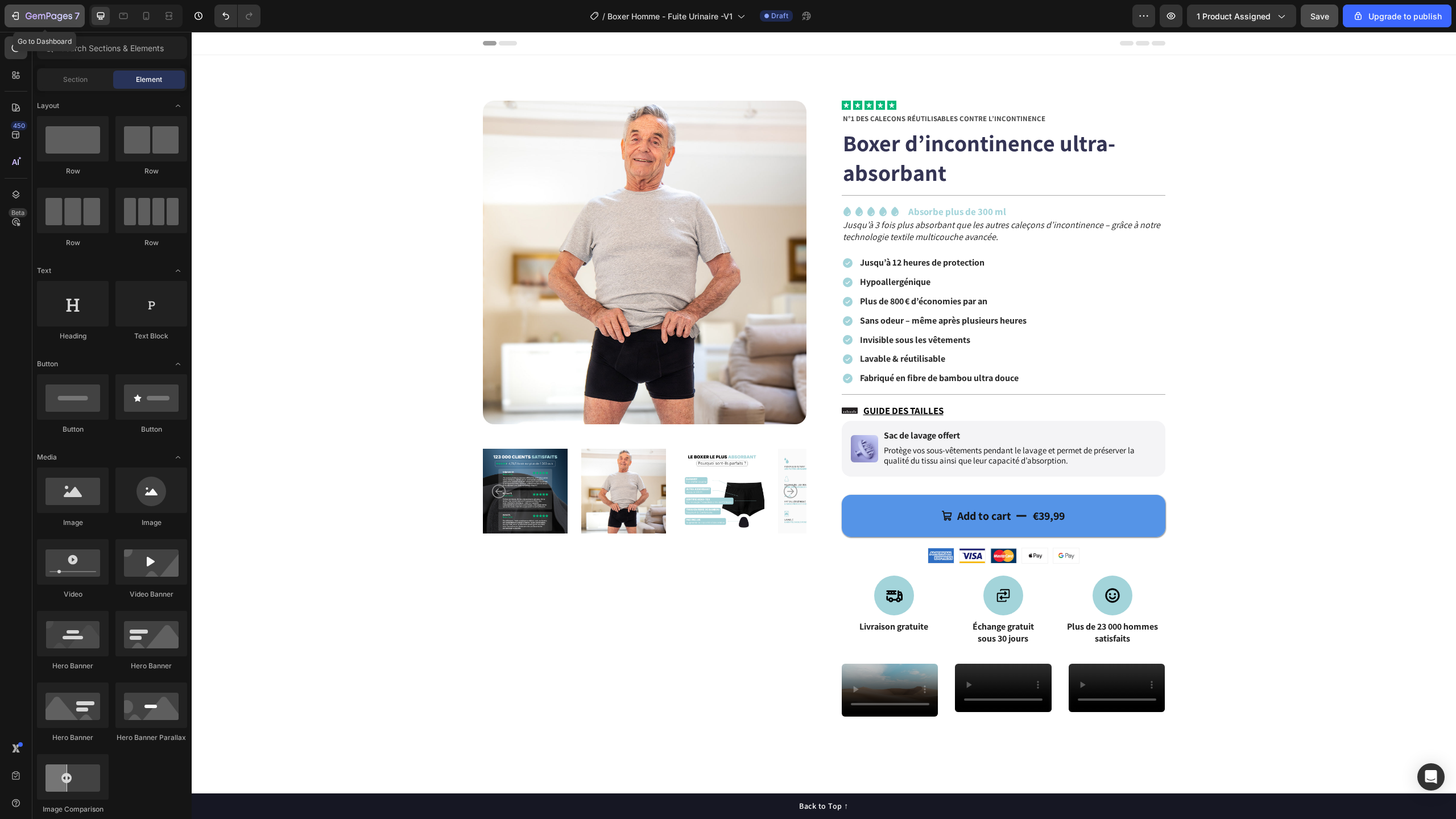
click at [38, 16] on icon "button" at bounding box center [41, 16] width 7 height 5
click at [530, 506] on img at bounding box center [525, 491] width 84 height 97
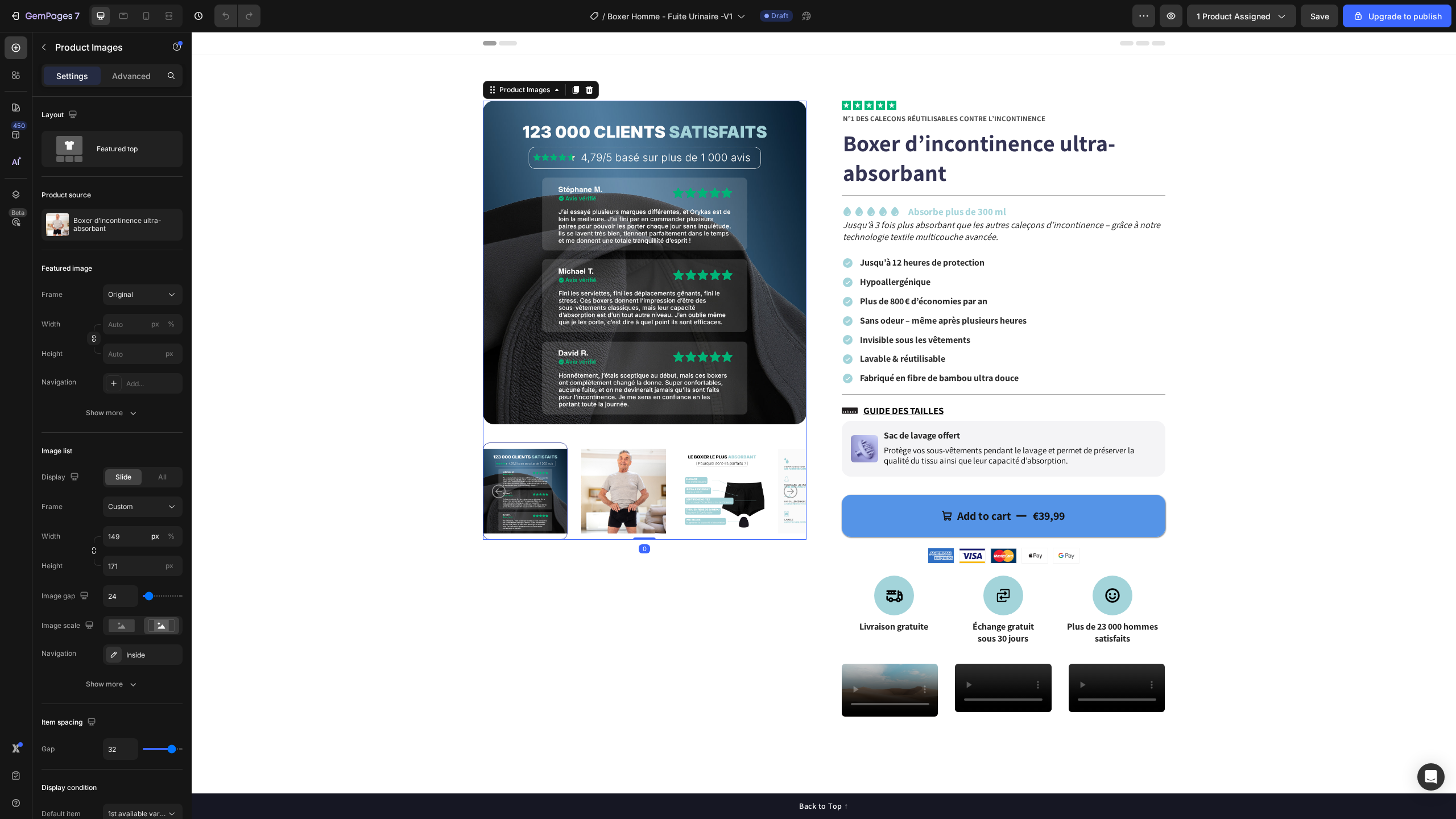
click at [644, 500] on img at bounding box center [623, 491] width 84 height 97
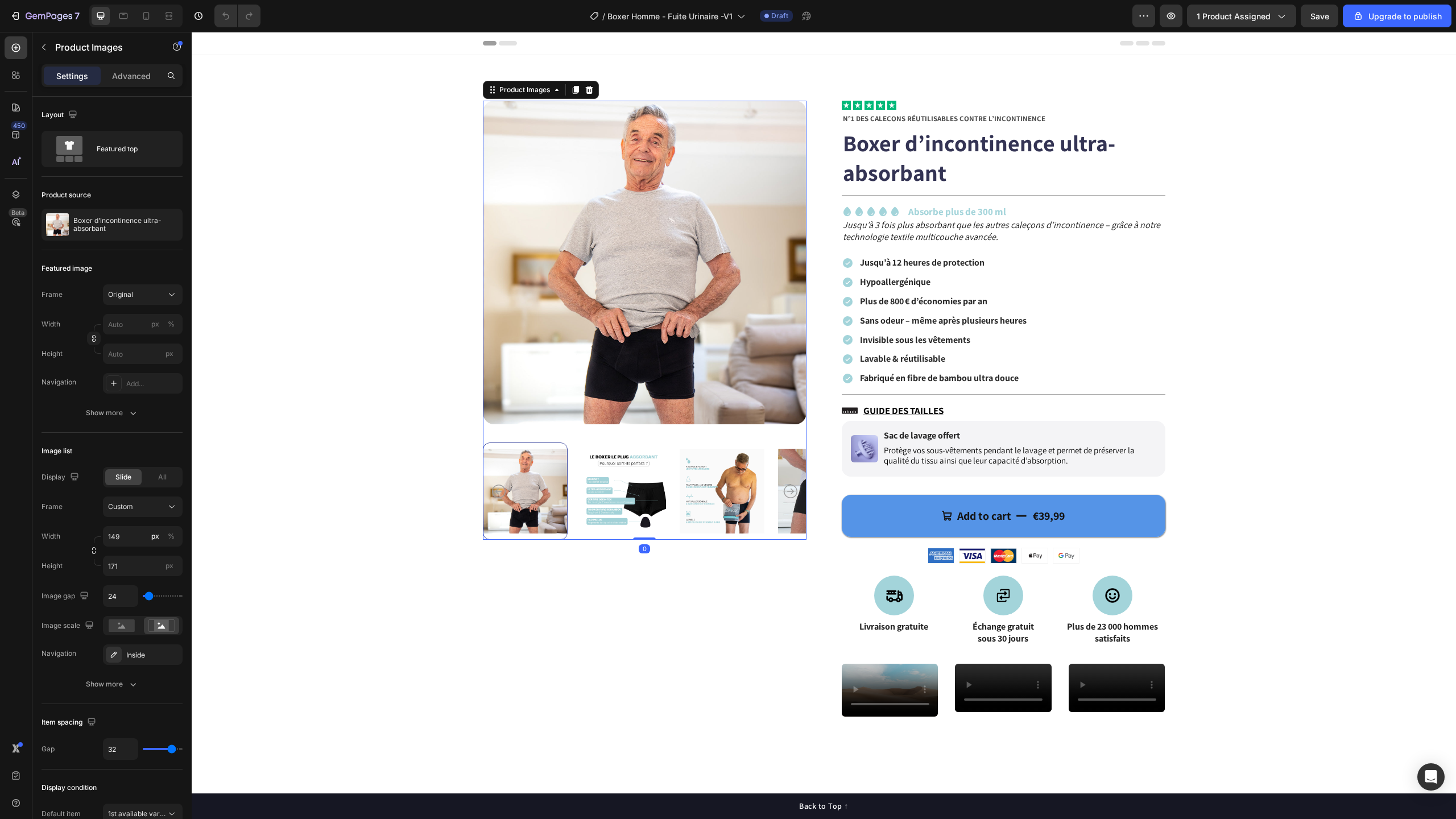
click at [527, 495] on div at bounding box center [525, 491] width 84 height 97
click at [654, 488] on img at bounding box center [623, 491] width 84 height 97
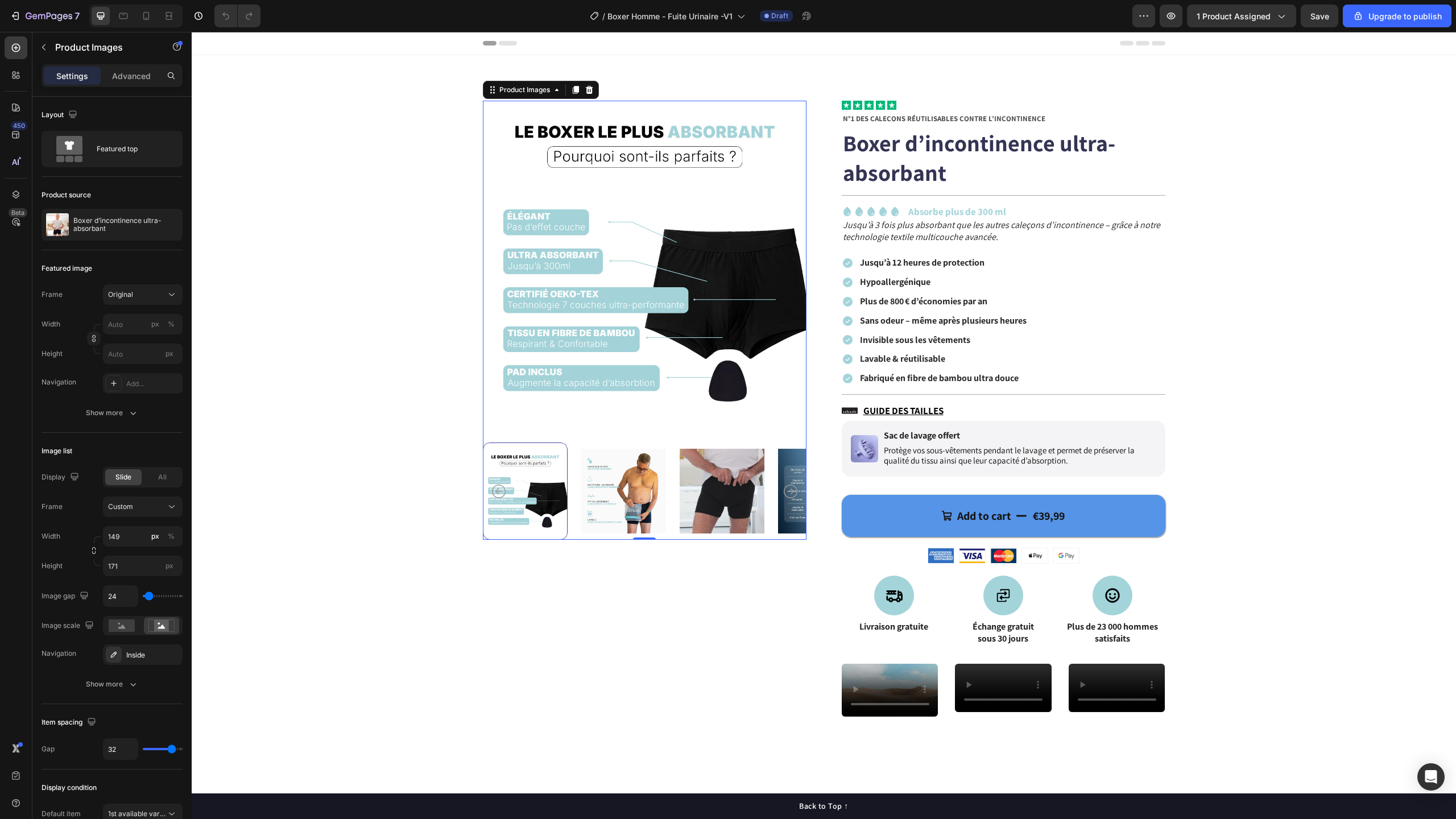
click at [655, 480] on img at bounding box center [623, 491] width 84 height 97
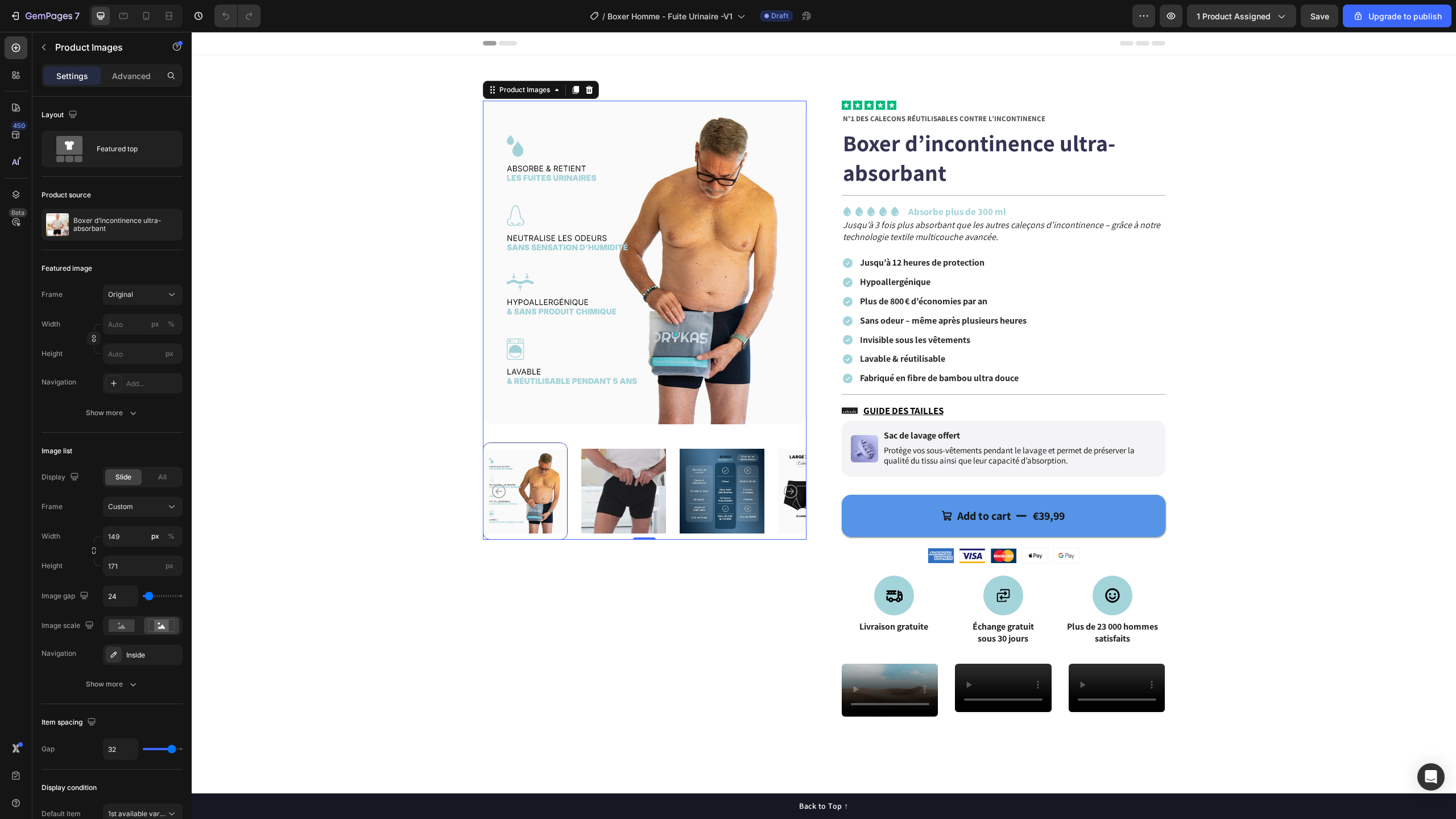
click at [705, 483] on img at bounding box center [721, 491] width 84 height 97
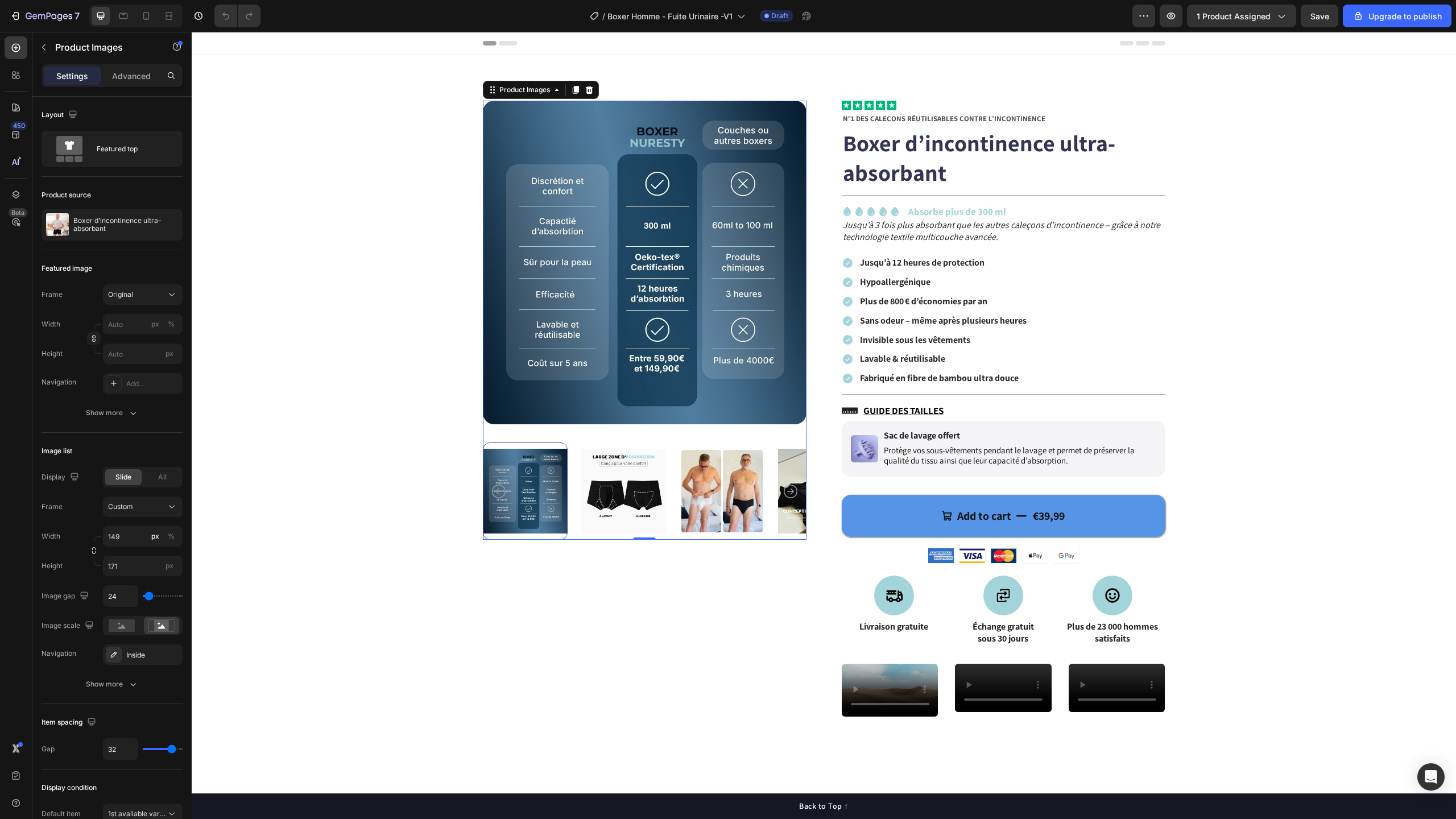
click at [690, 479] on img at bounding box center [721, 491] width 84 height 97
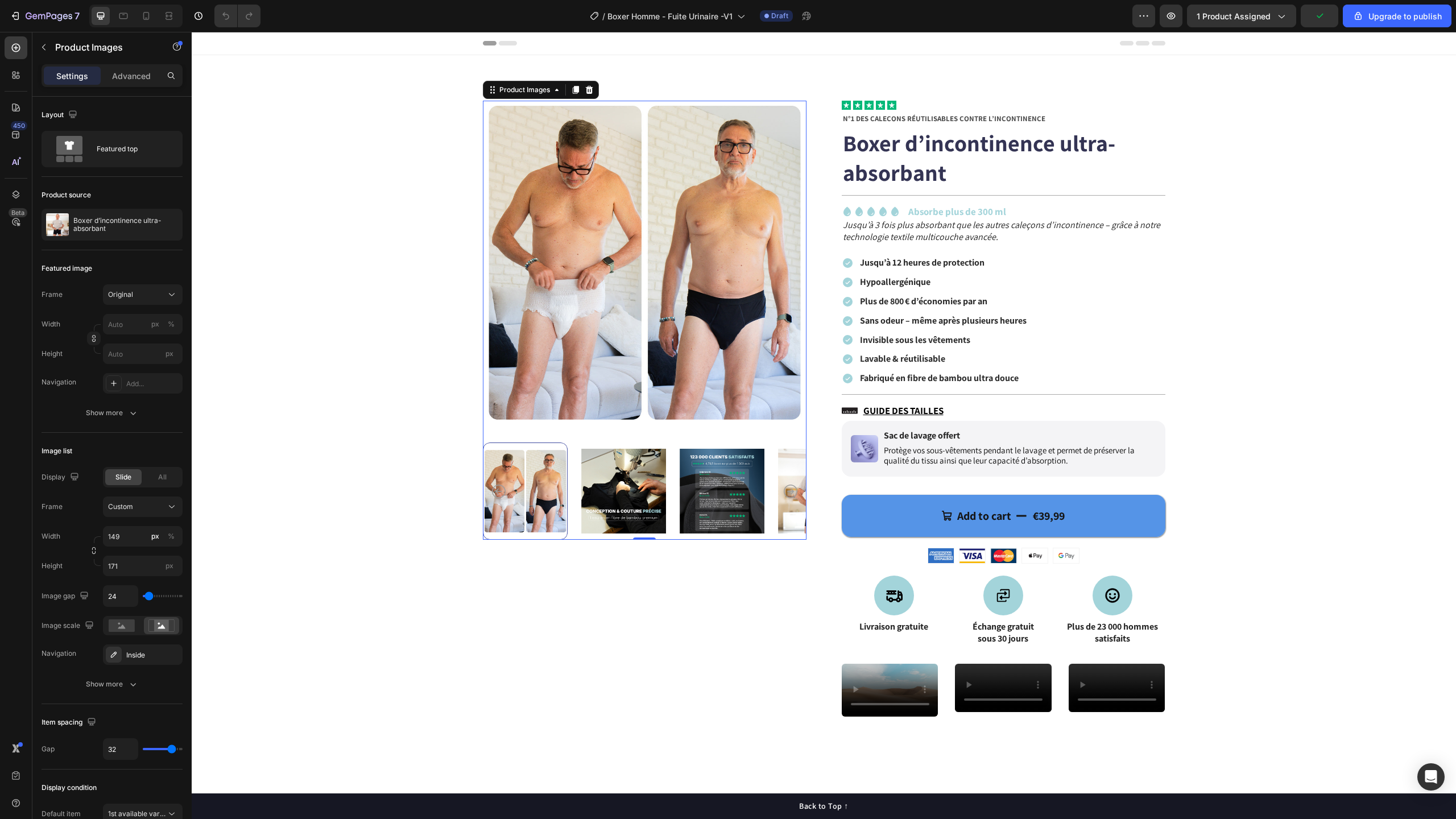
click at [700, 475] on img at bounding box center [721, 491] width 84 height 97
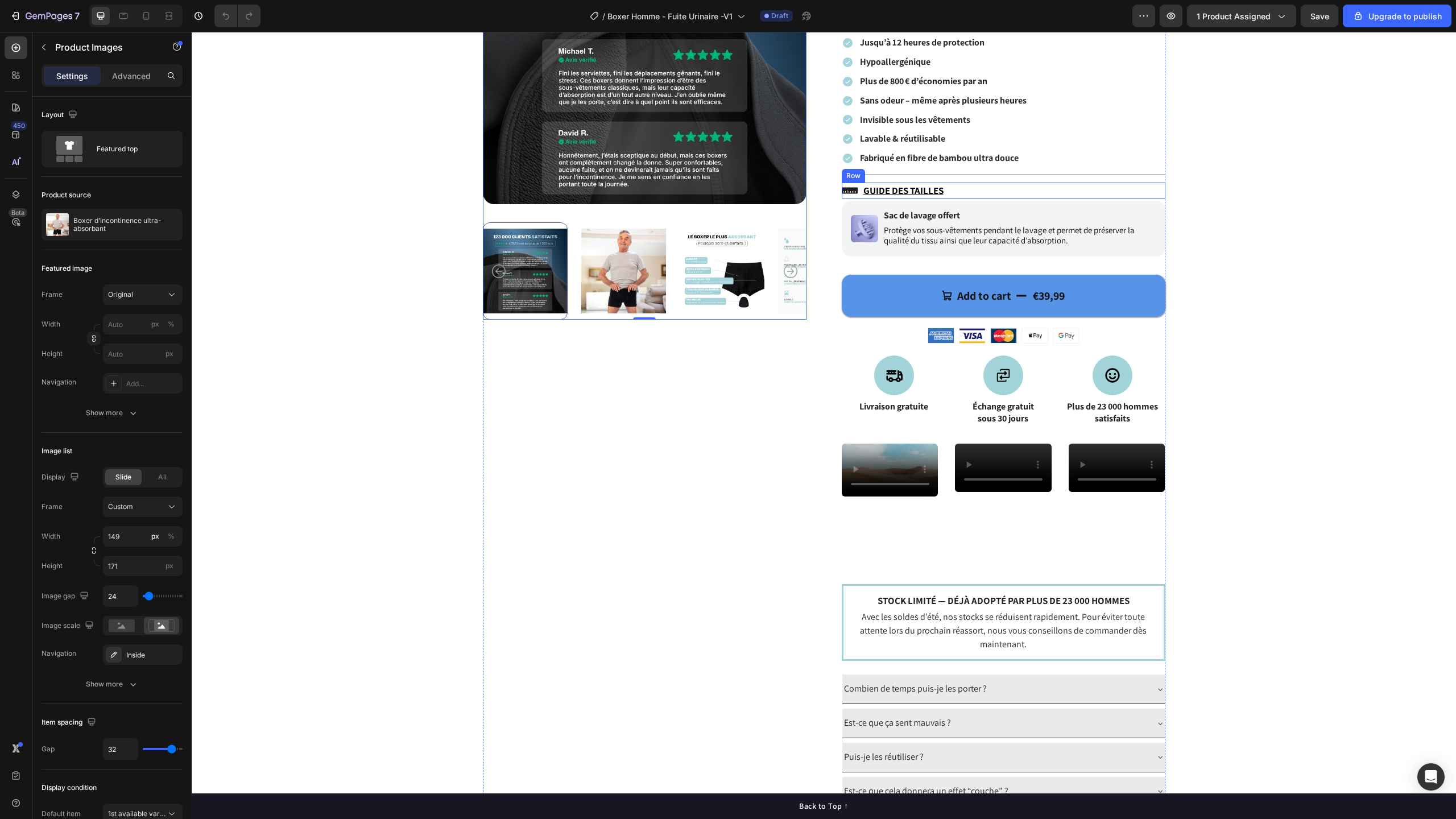
scroll to position [197, 0]
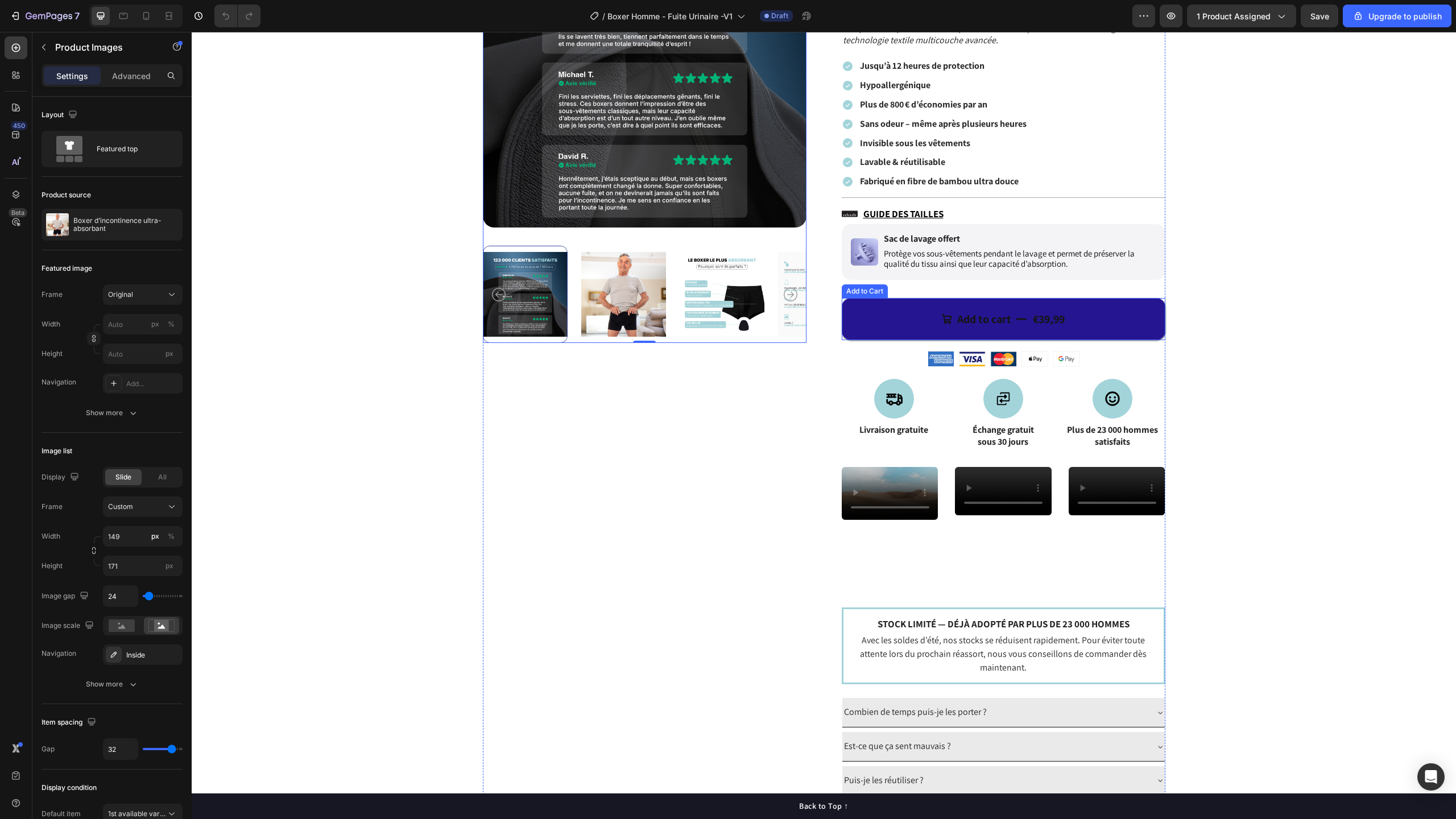
click at [1122, 327] on button "Add to cart €39,99" at bounding box center [1003, 319] width 324 height 42
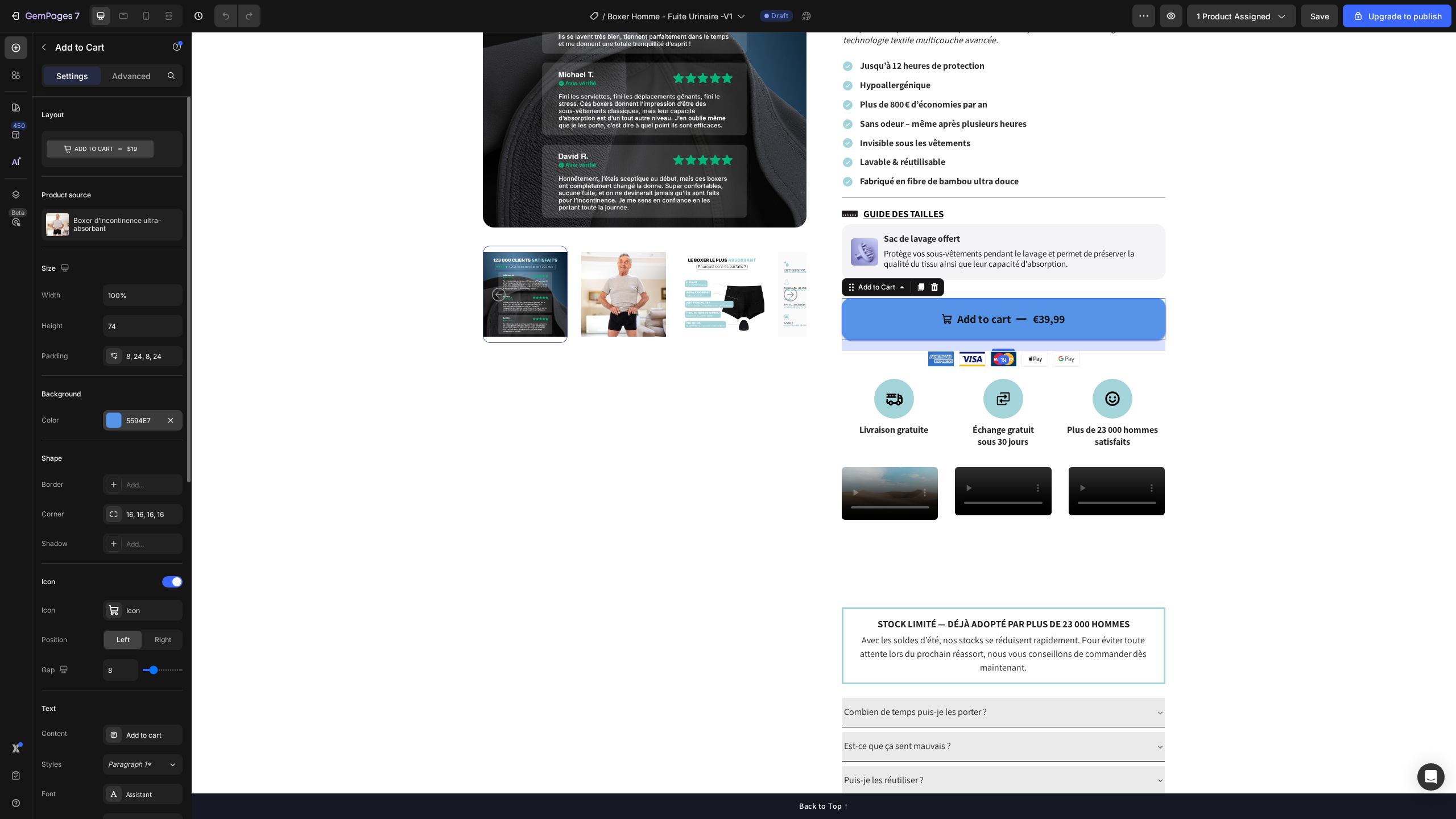
click at [122, 430] on div "5594E7" at bounding box center [143, 420] width 79 height 21
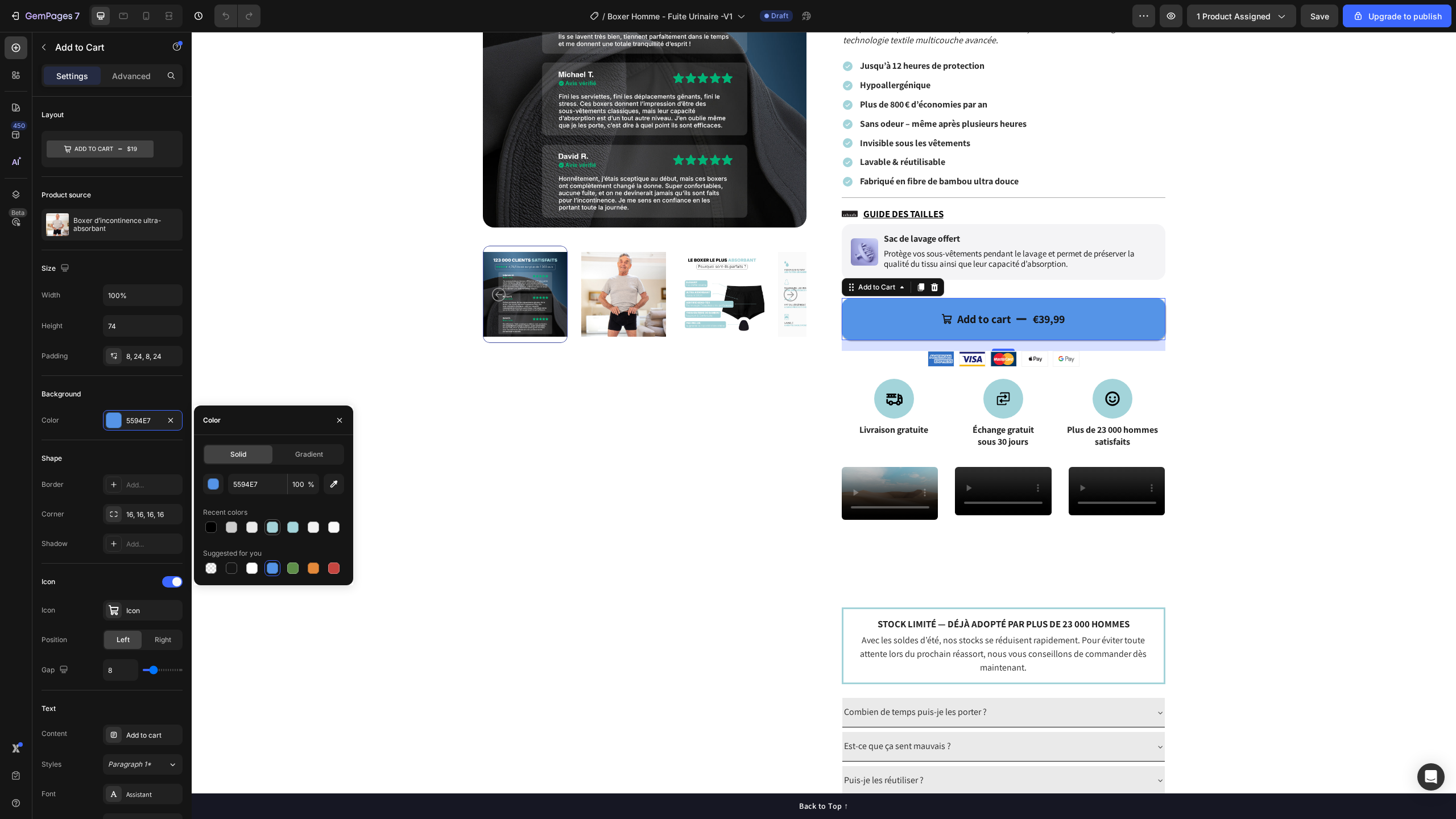
click at [275, 528] on div at bounding box center [272, 527] width 11 height 11
type input "A3D3D9"
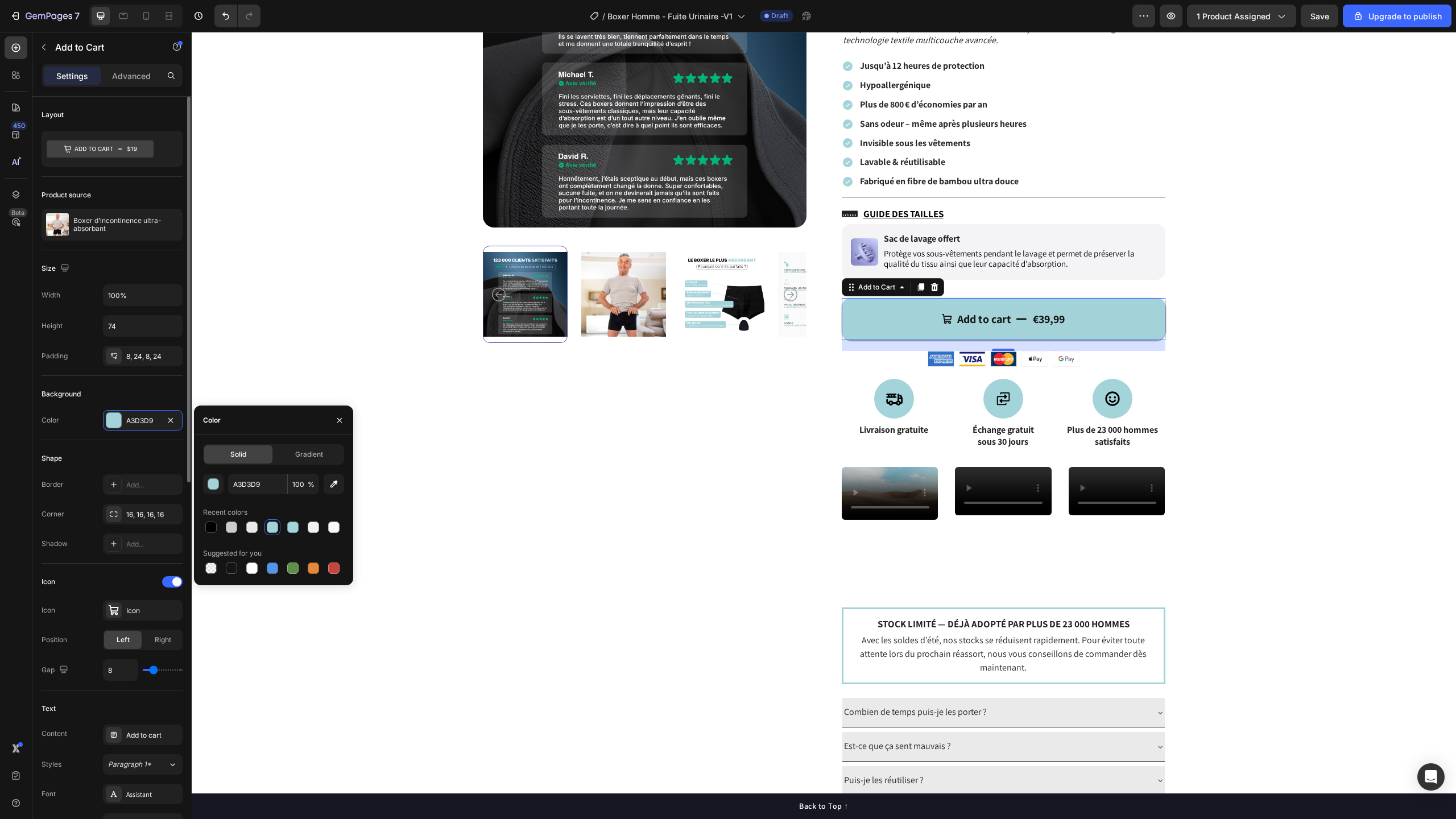
scroll to position [722, 0]
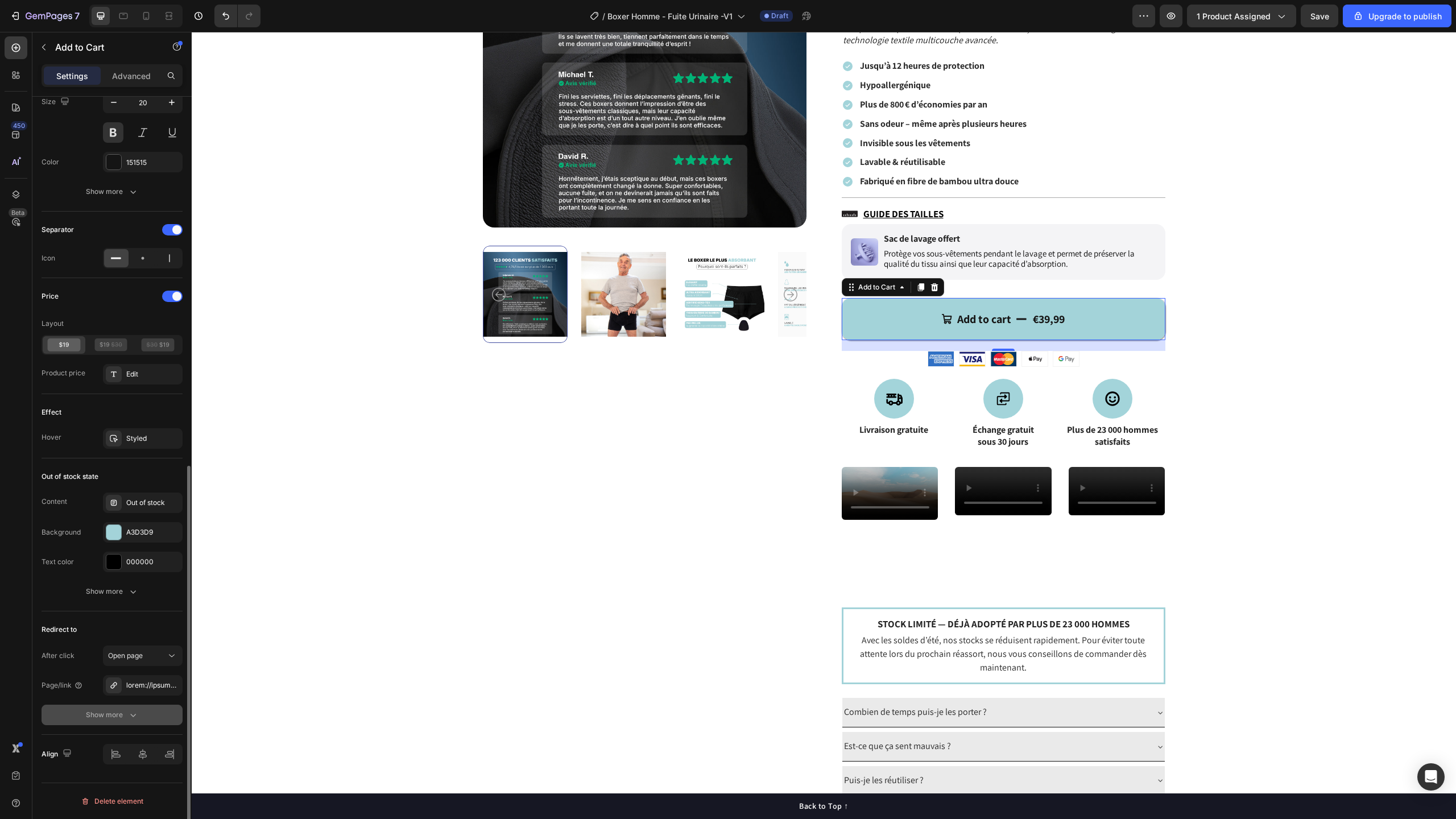
click at [139, 719] on button "Show more" at bounding box center [112, 715] width 141 height 21
click at [120, 599] on button "Show more" at bounding box center [112, 591] width 141 height 21
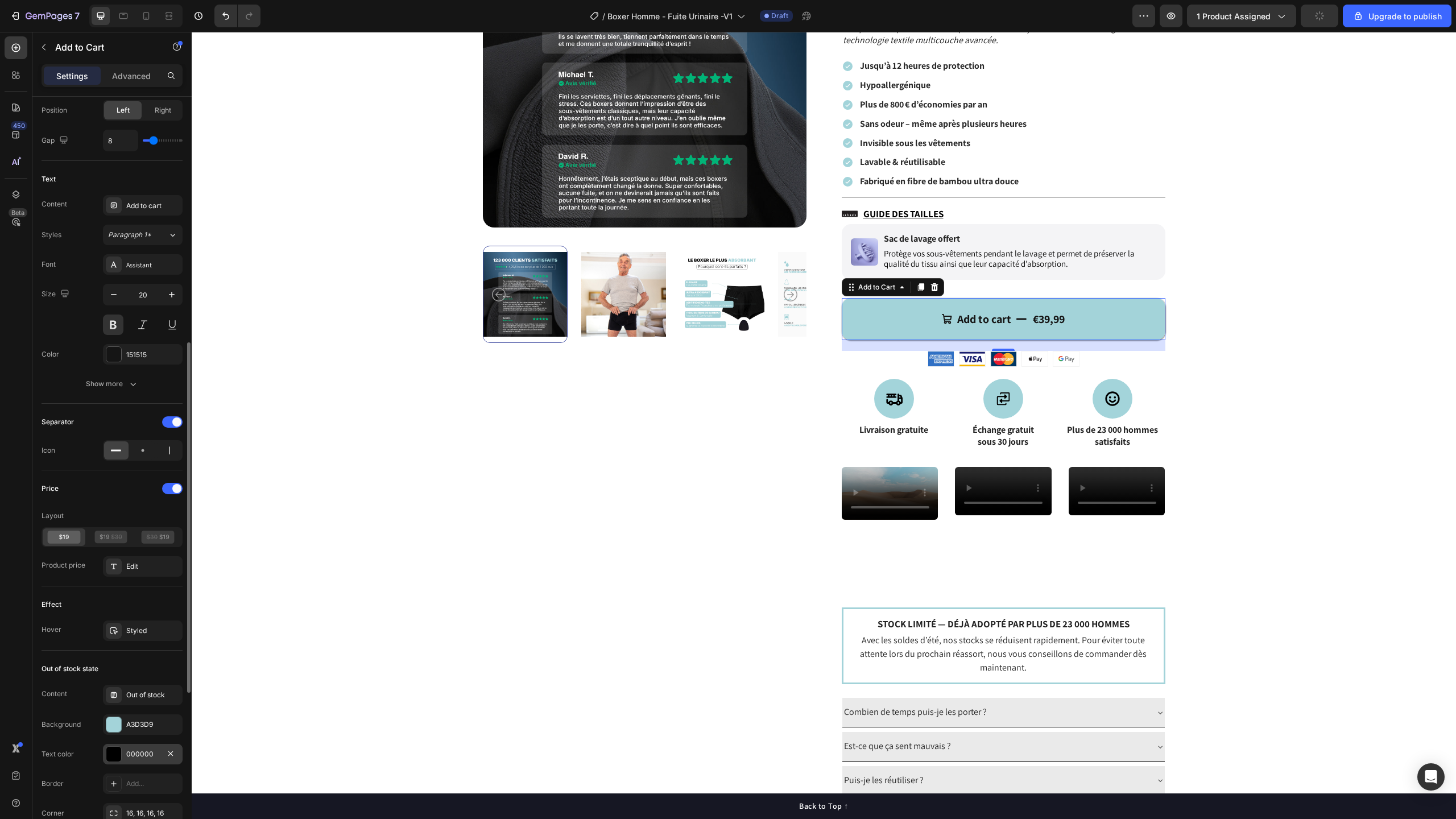
scroll to position [322, 0]
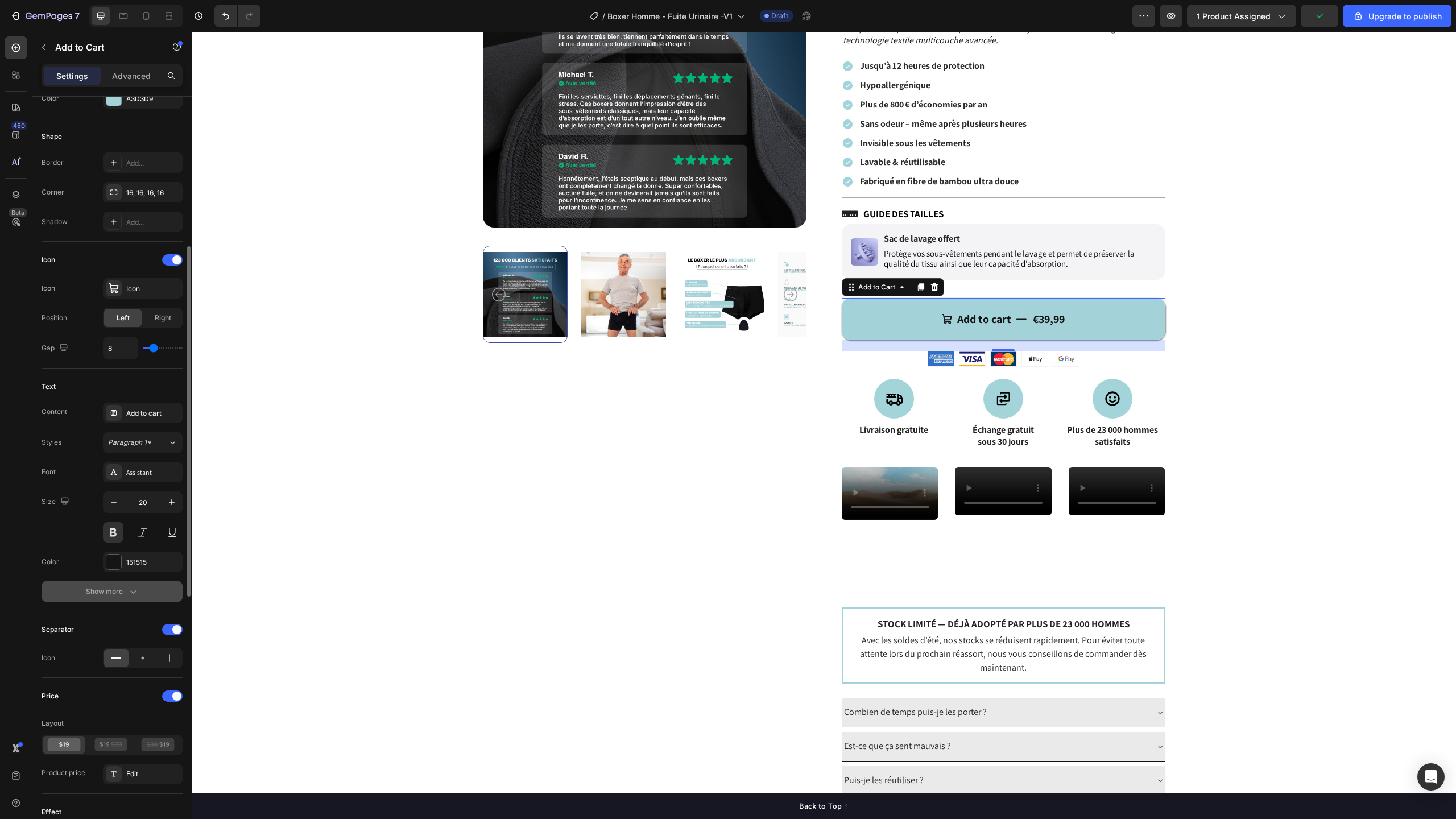
click at [125, 589] on div "Show more" at bounding box center [112, 591] width 53 height 11
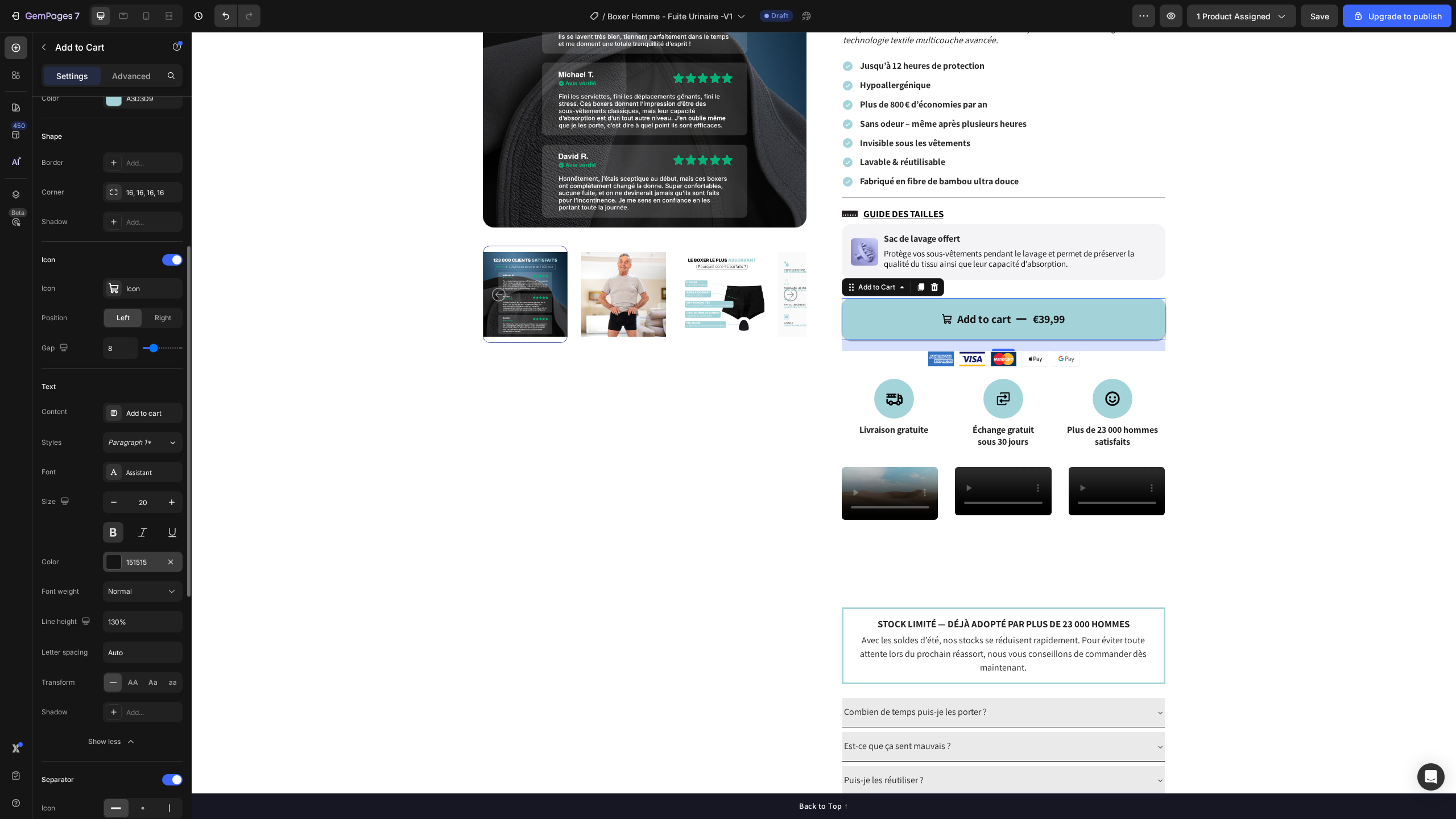
click at [148, 565] on div "151515" at bounding box center [143, 563] width 33 height 10
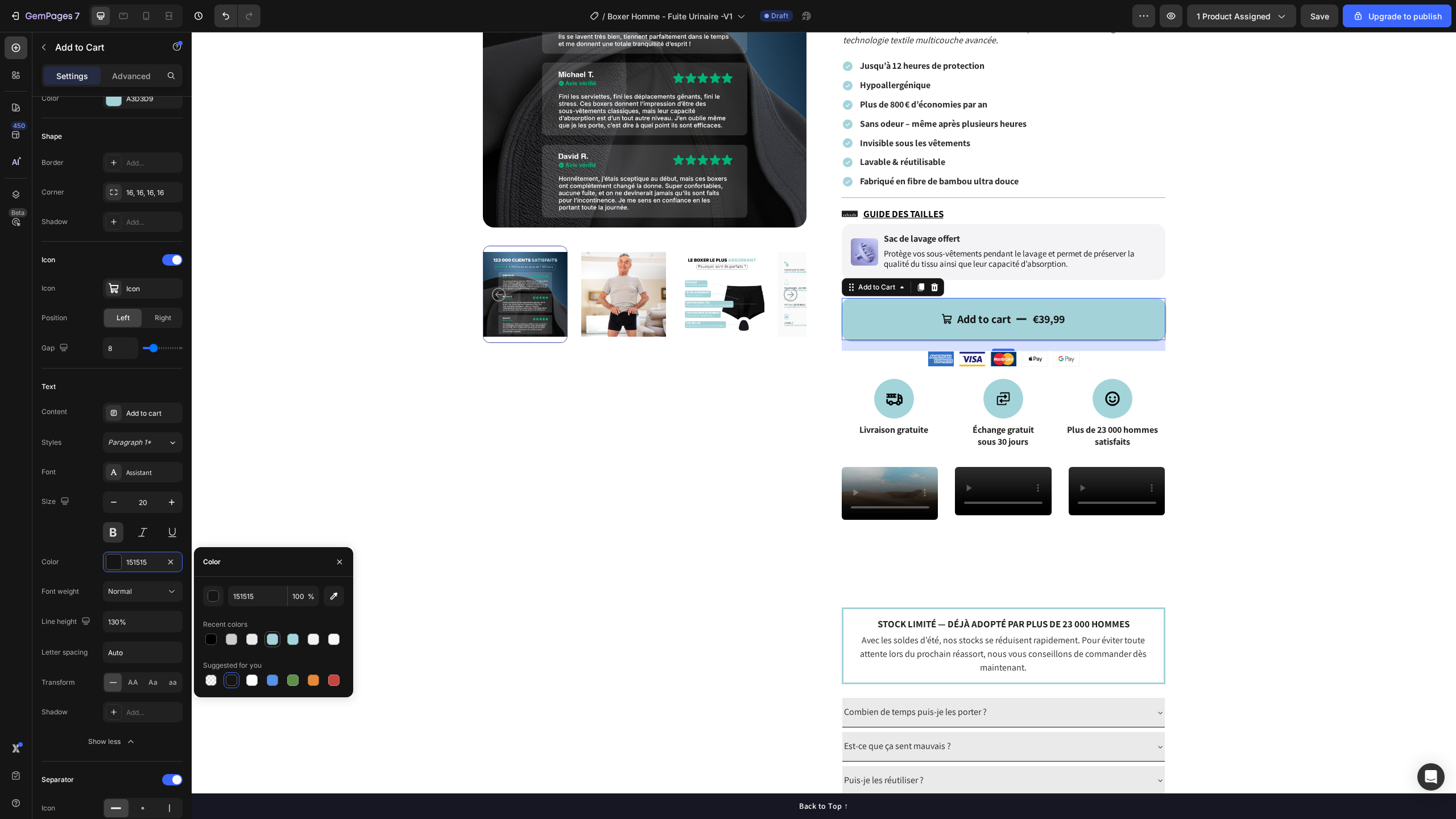
click at [275, 641] on div at bounding box center [272, 639] width 11 height 11
click at [213, 643] on div at bounding box center [211, 639] width 11 height 11
type input "000000"
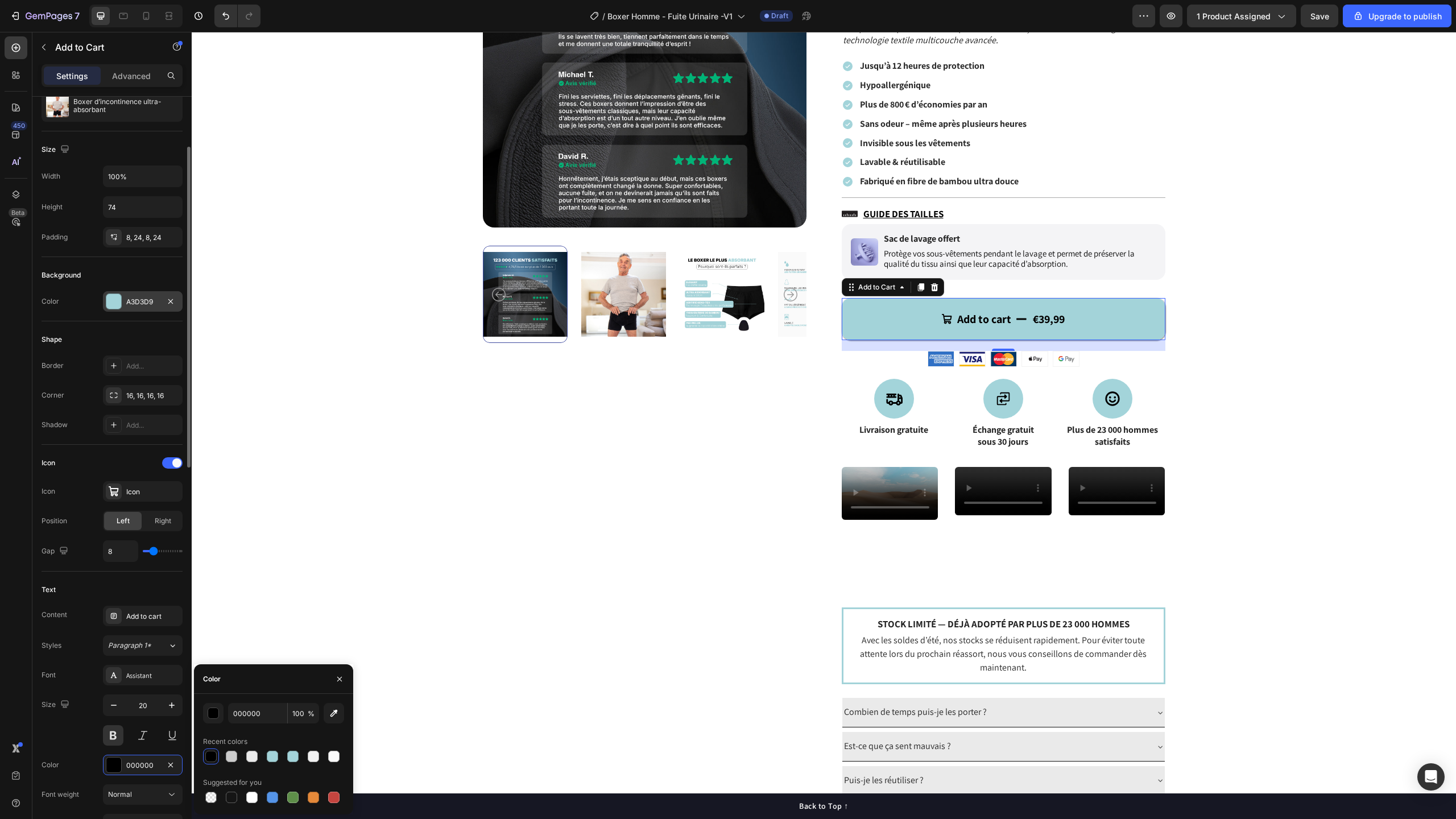
scroll to position [0, 0]
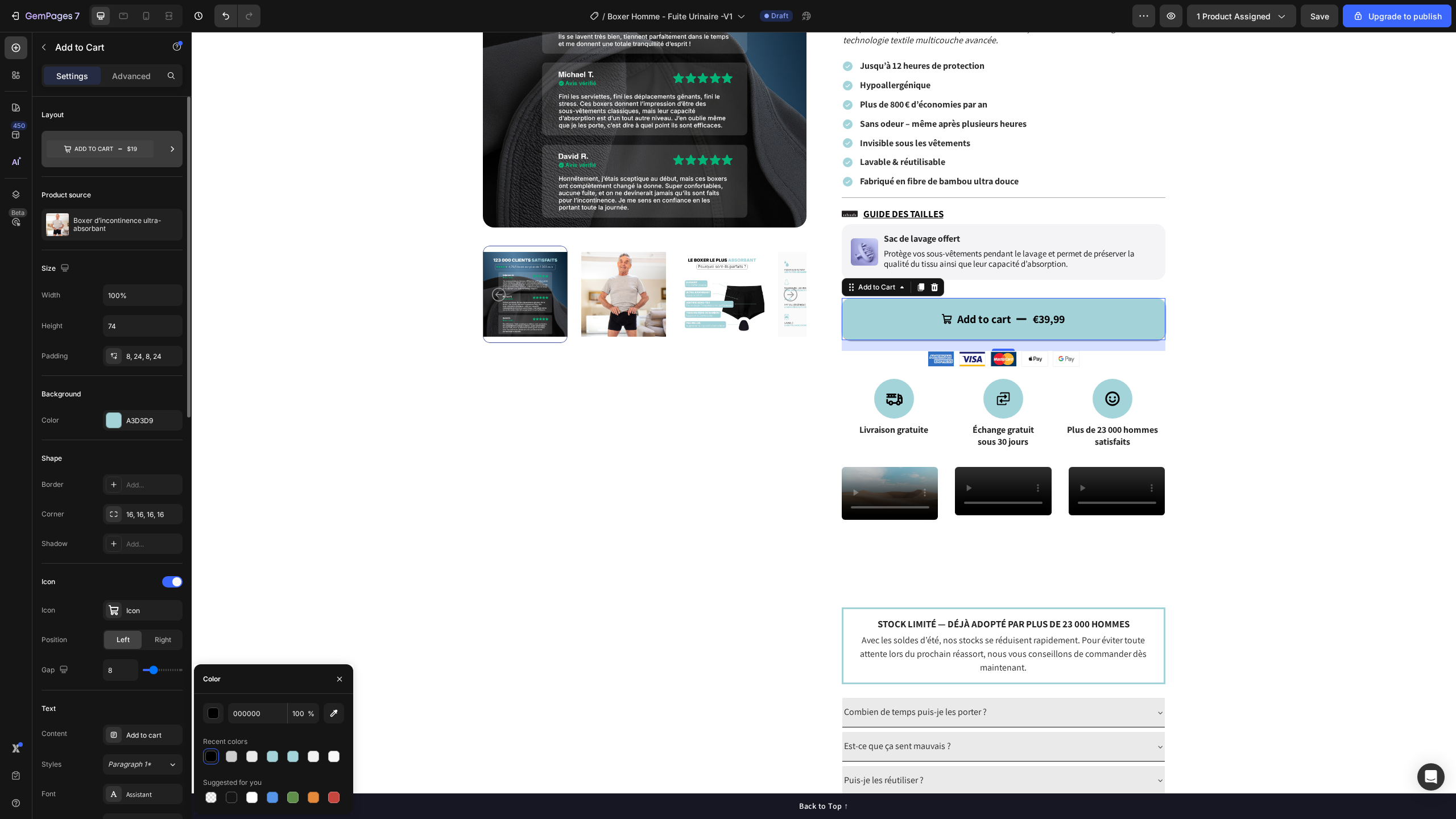
click at [135, 153] on icon at bounding box center [100, 148] width 107 height 17
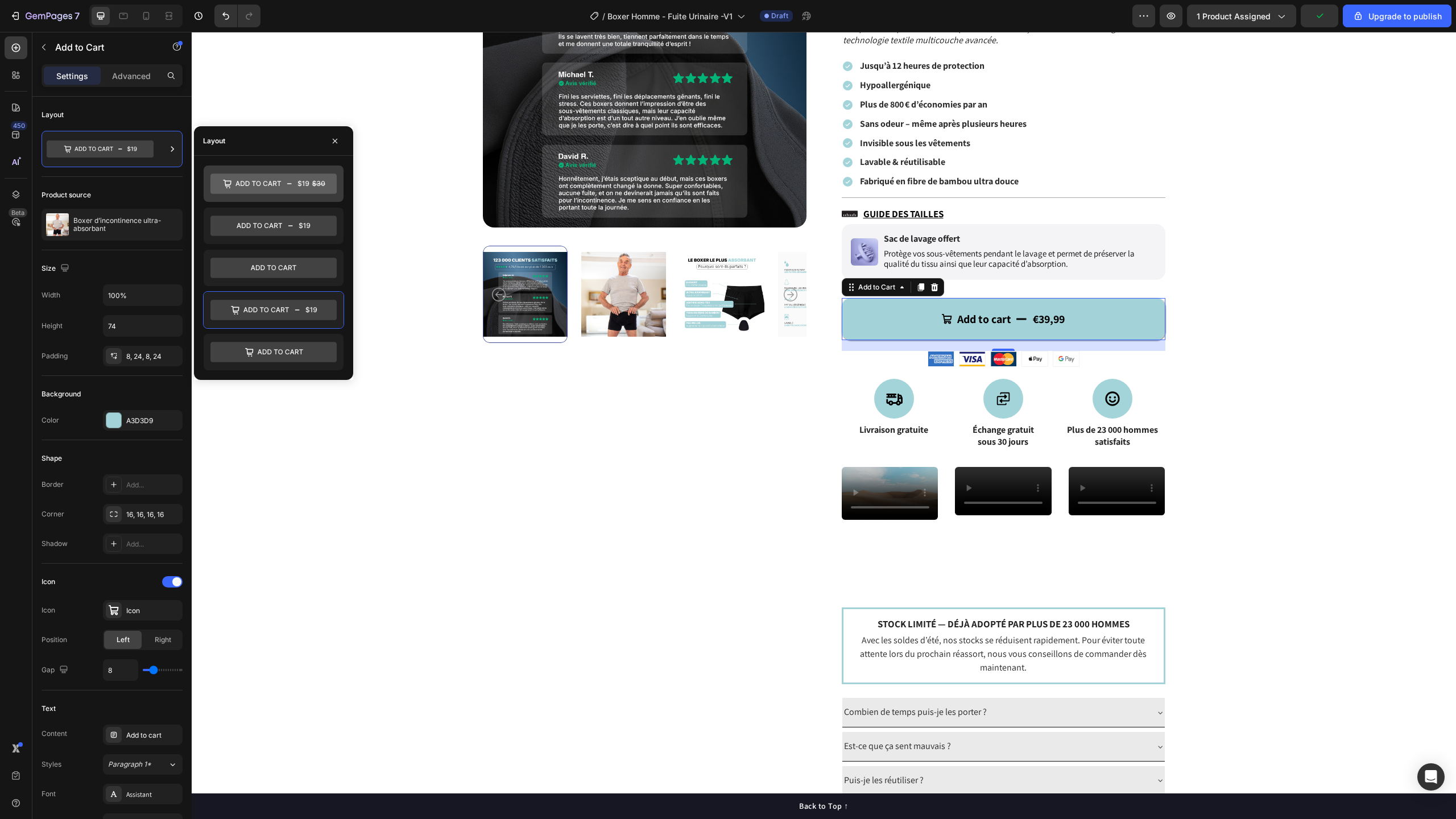
click at [297, 190] on icon at bounding box center [274, 184] width 126 height 21
click at [1281, 410] on div "Product Images Icon Icon Icon Icon Icon Icon List N°1 DES CALEÇONS RÉUTILISABLE…" at bounding box center [823, 400] width 1173 height 994
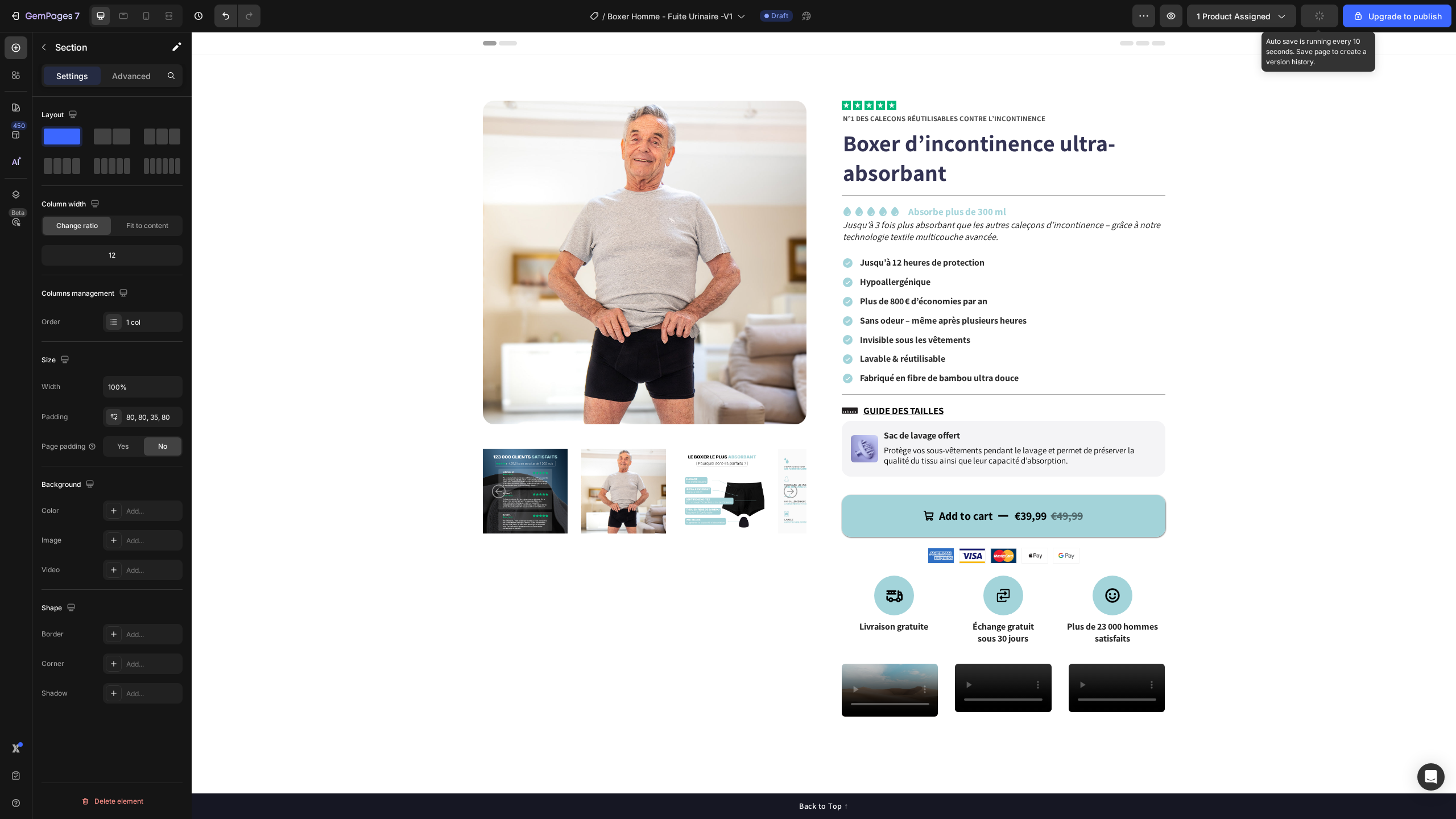
click at [1325, 24] on button "button" at bounding box center [1319, 15] width 37 height 23
click at [1145, 17] on icon "button" at bounding box center [1143, 15] width 11 height 11
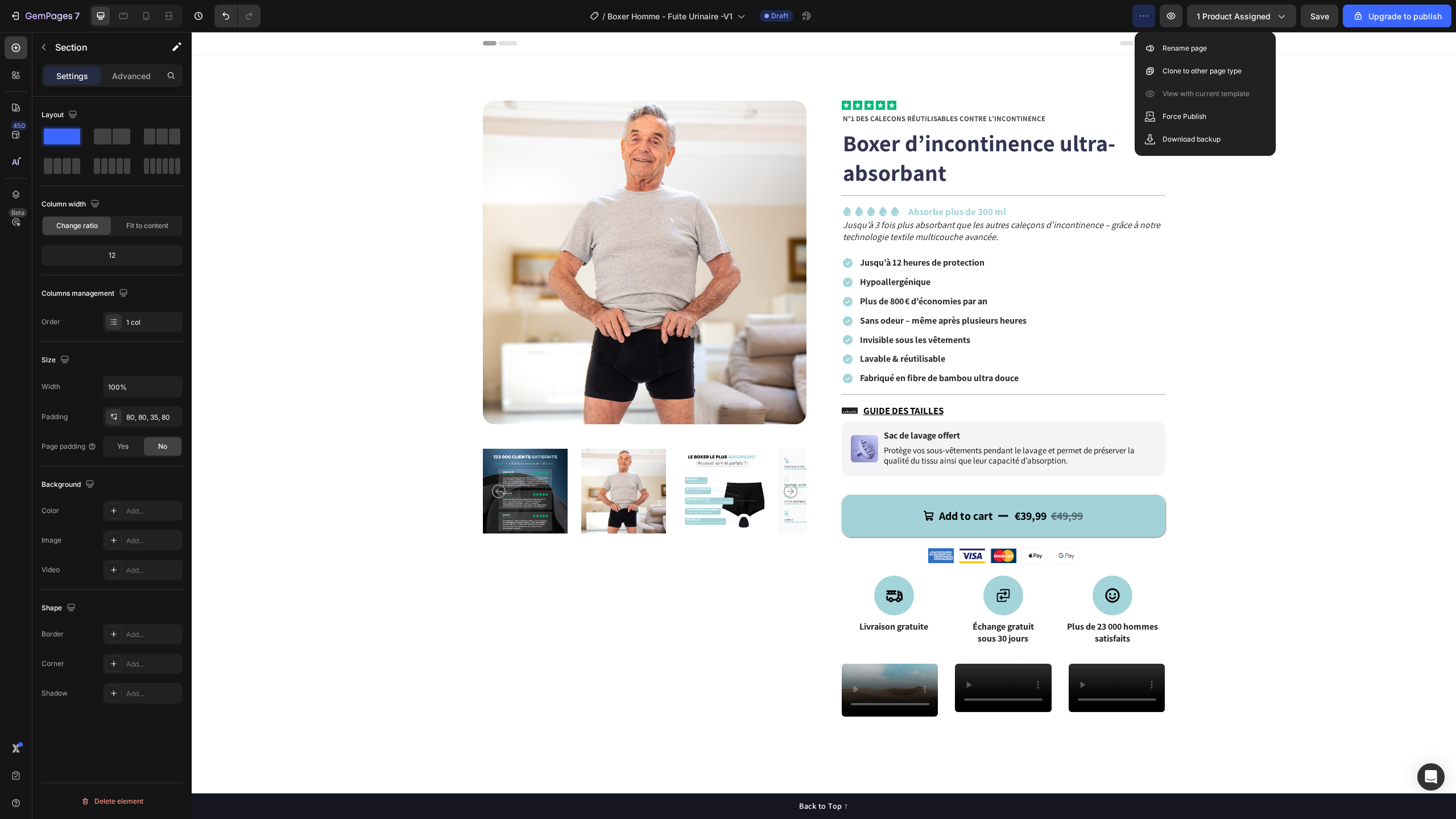
click at [1095, 52] on div "Header" at bounding box center [823, 43] width 682 height 23
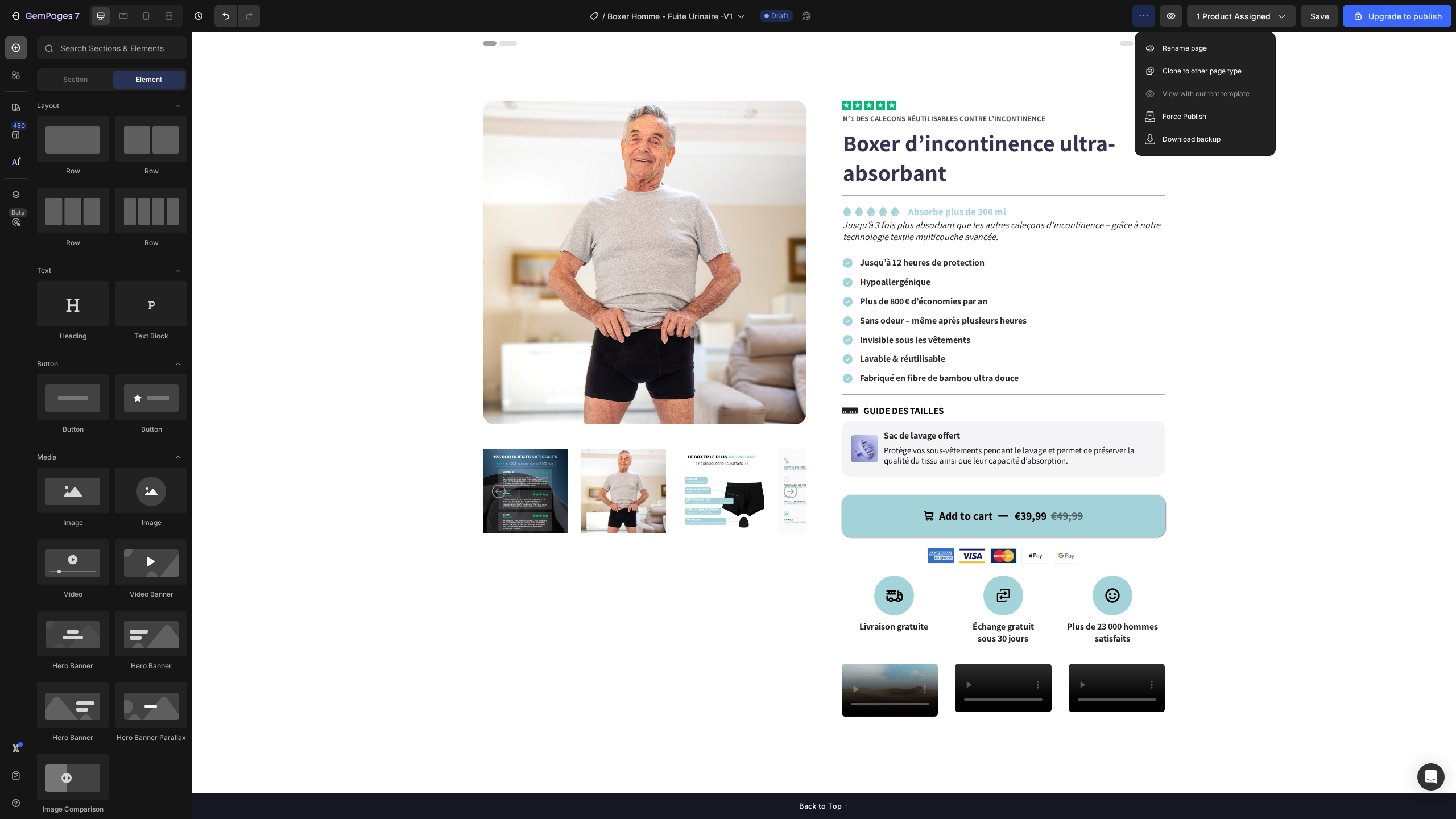
click at [16, 50] on icon at bounding box center [15, 47] width 11 height 11
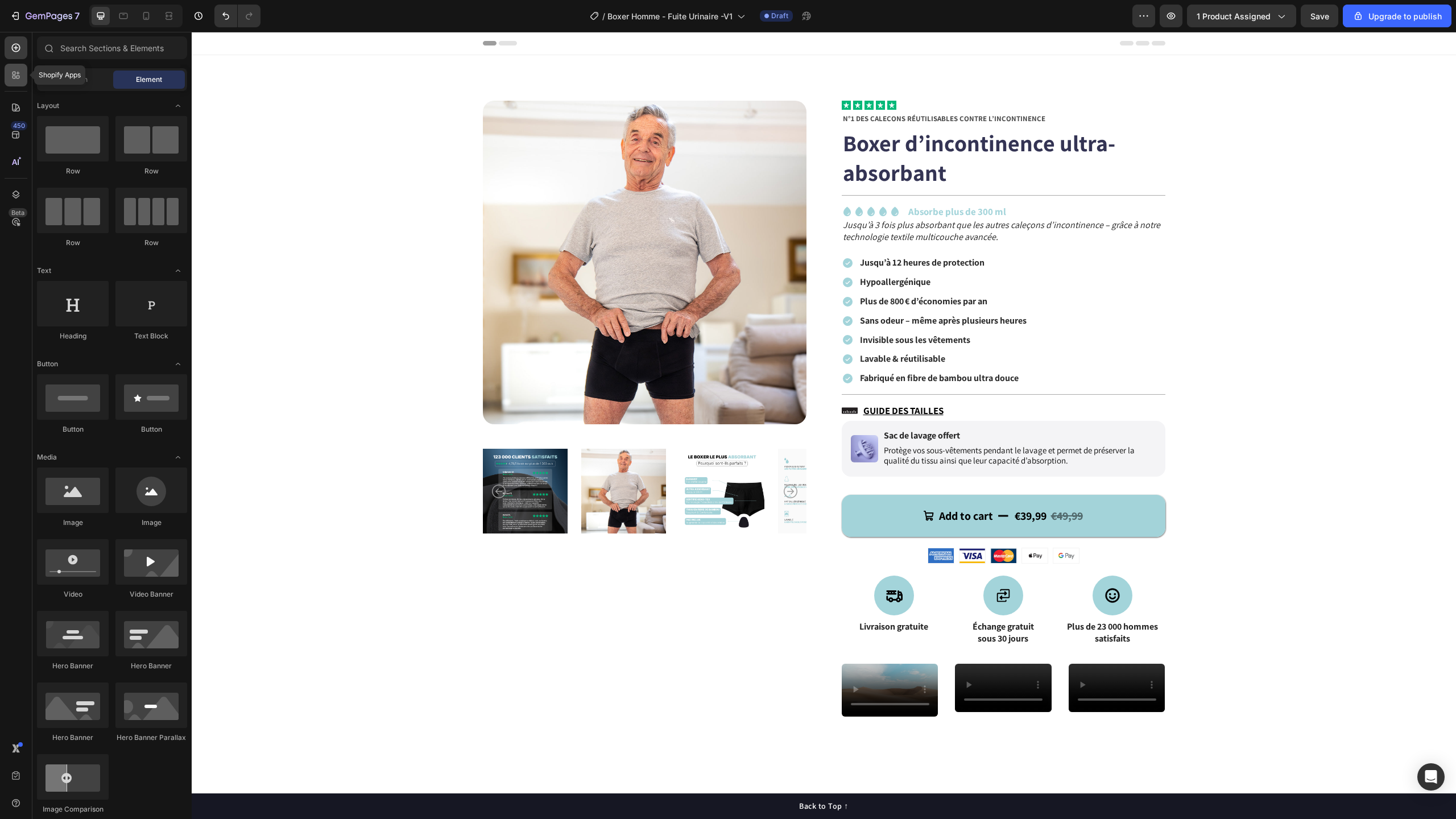
click at [18, 77] on icon at bounding box center [15, 74] width 11 height 11
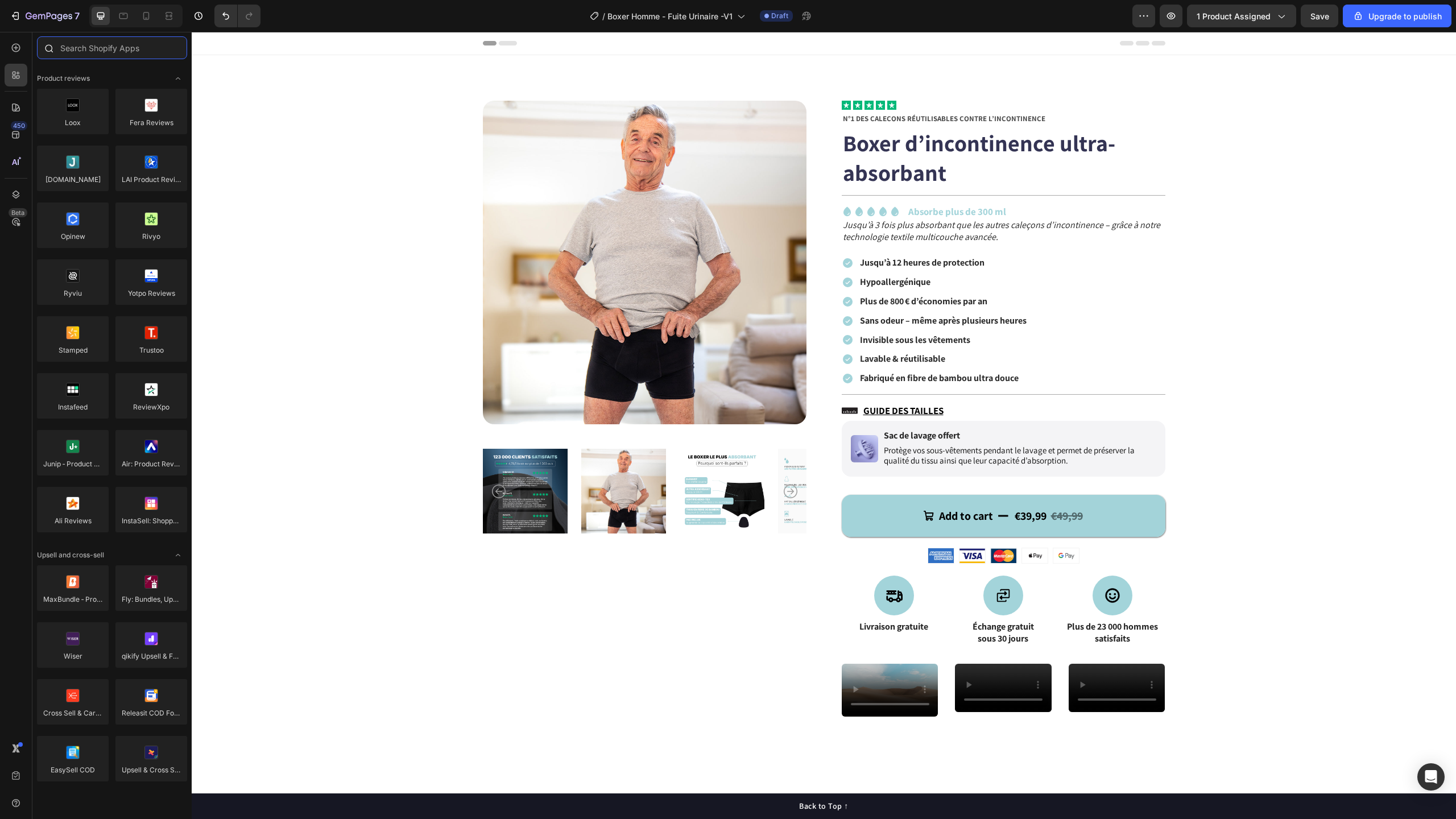
click at [103, 51] on input "text" at bounding box center [112, 48] width 150 height 23
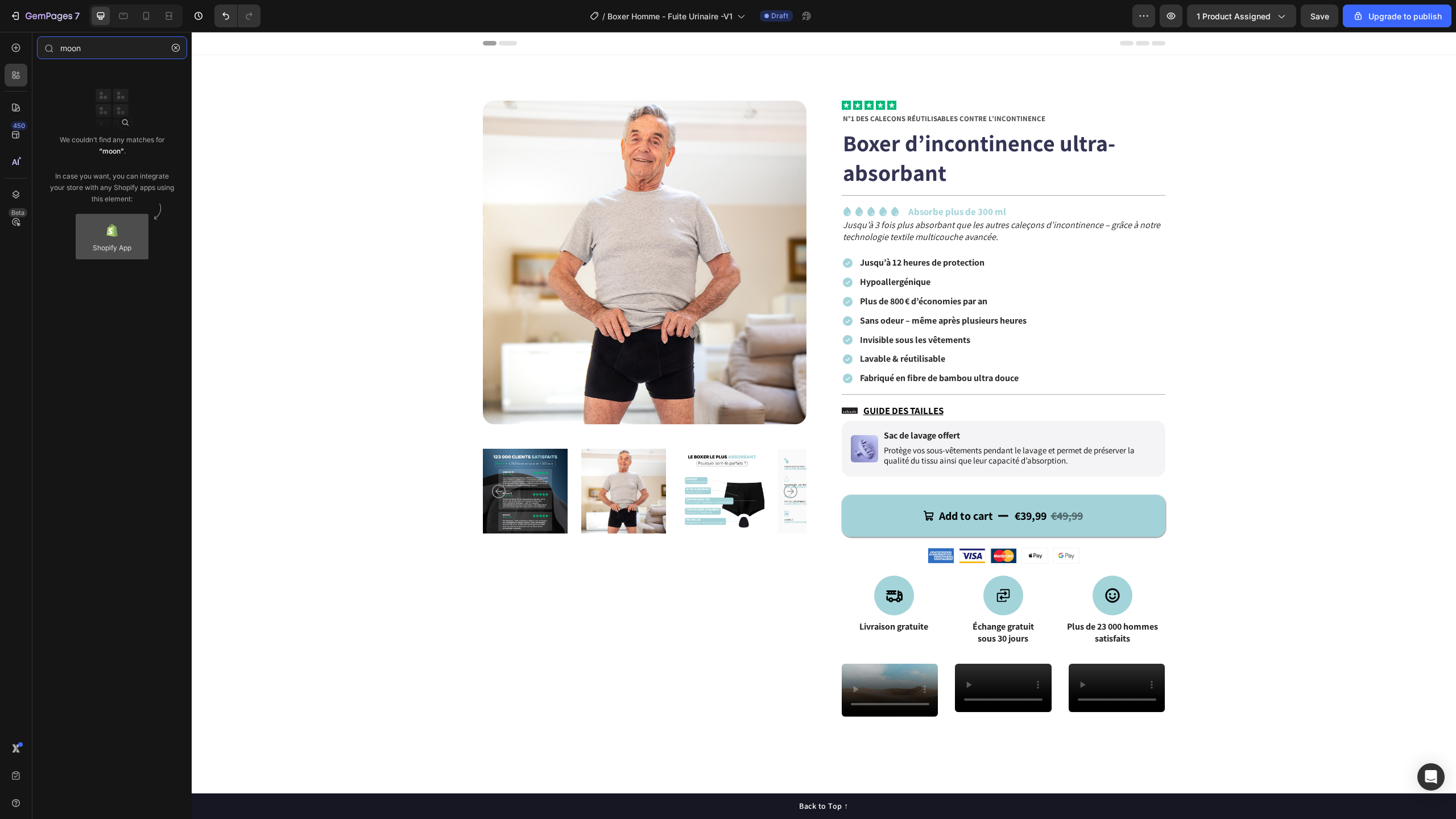
type input "moon"
click at [115, 234] on div at bounding box center [112, 237] width 73 height 46
click at [117, 242] on div at bounding box center [112, 237] width 73 height 46
drag, startPoint x: 309, startPoint y: 274, endPoint x: 975, endPoint y: 414, distance: 680.6
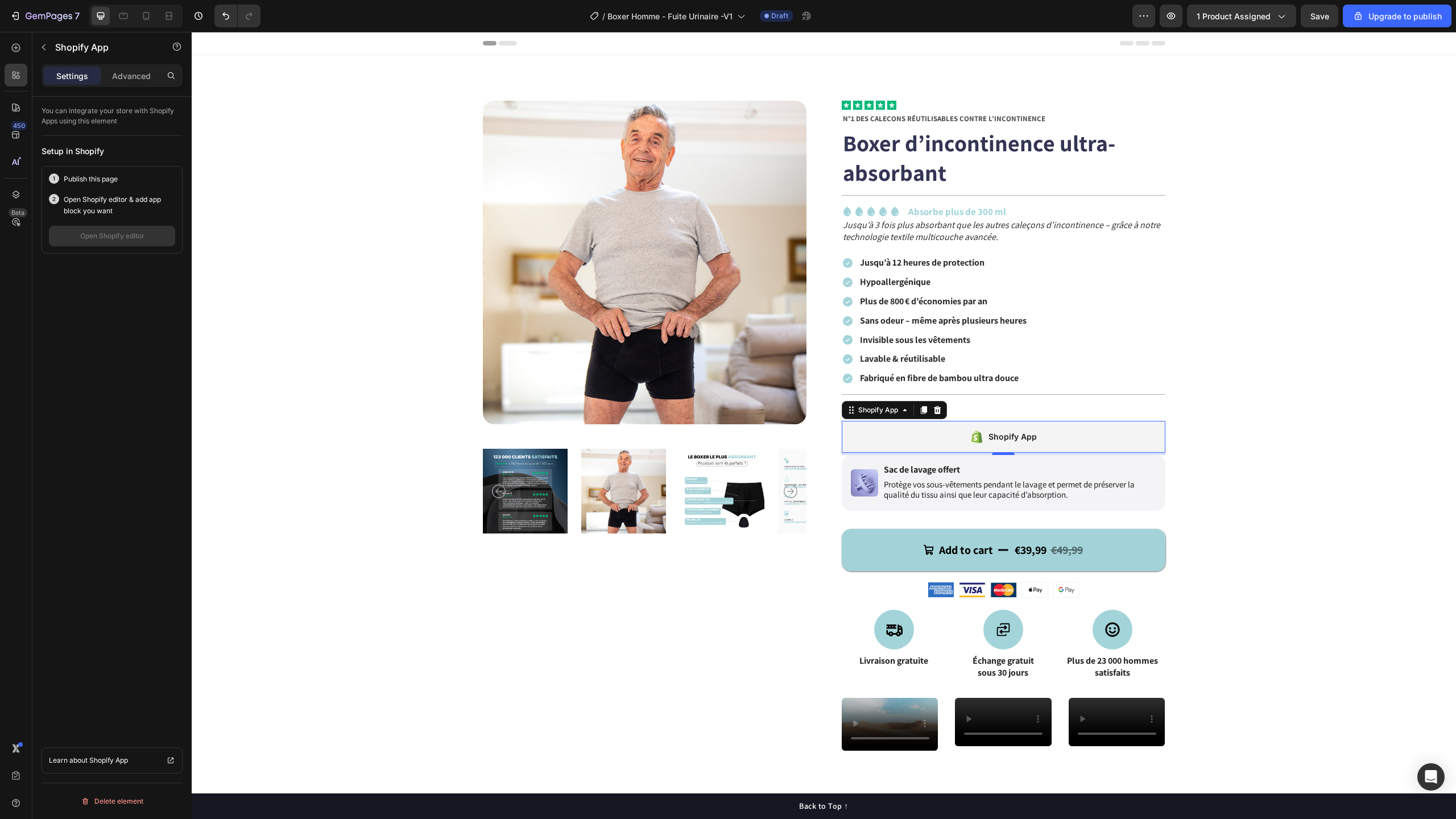
click at [93, 165] on div "You can integrate your store with Shopify Apps using this element Setup in Shop…" at bounding box center [112, 179] width 141 height 148
click at [1322, 20] on span "Save" at bounding box center [1320, 15] width 19 height 10
click at [45, 46] on icon "button" at bounding box center [43, 47] width 9 height 9
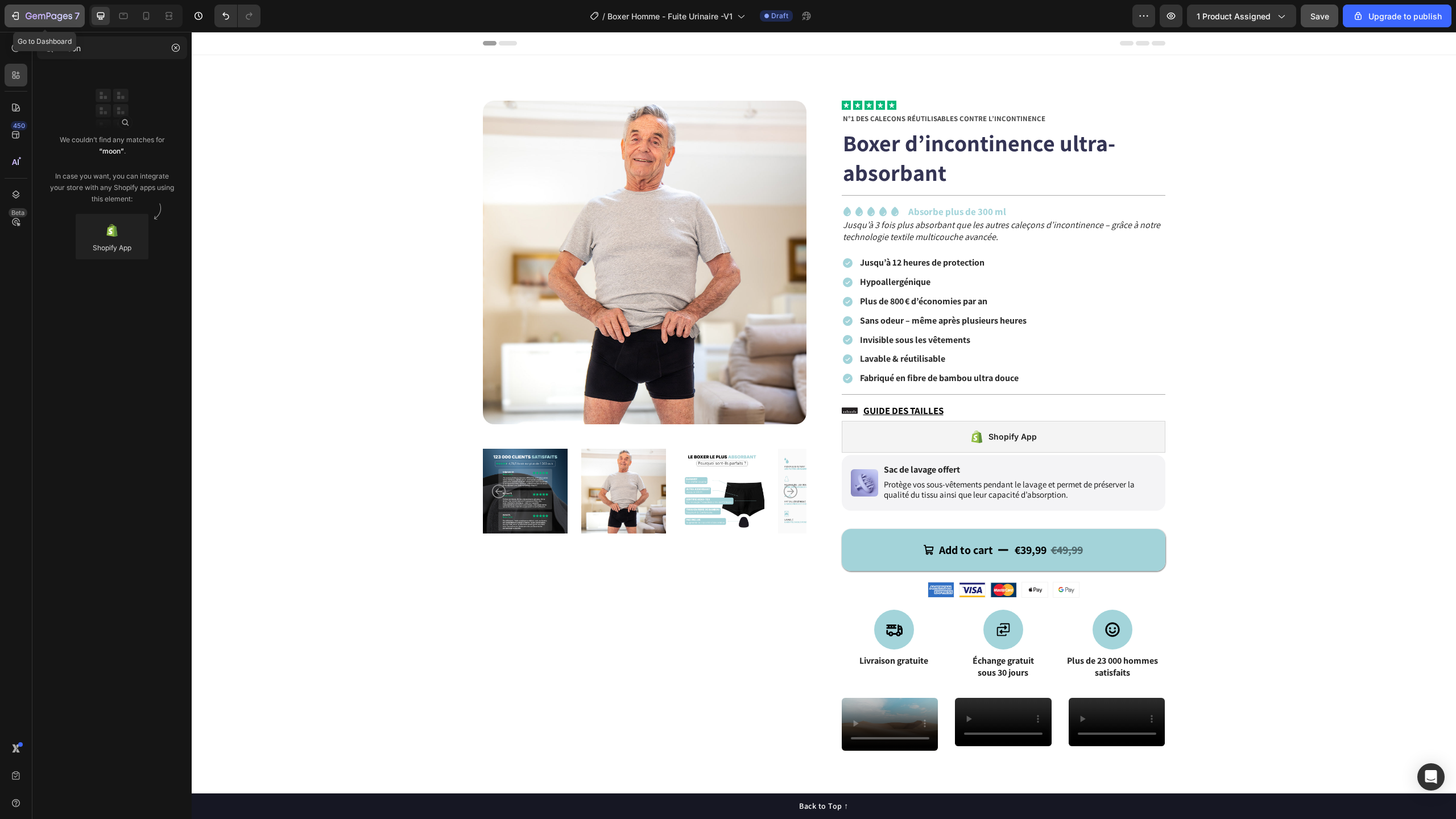
click at [12, 14] on icon "button" at bounding box center [15, 15] width 11 height 11
